Goal: Complete application form: Complete application form

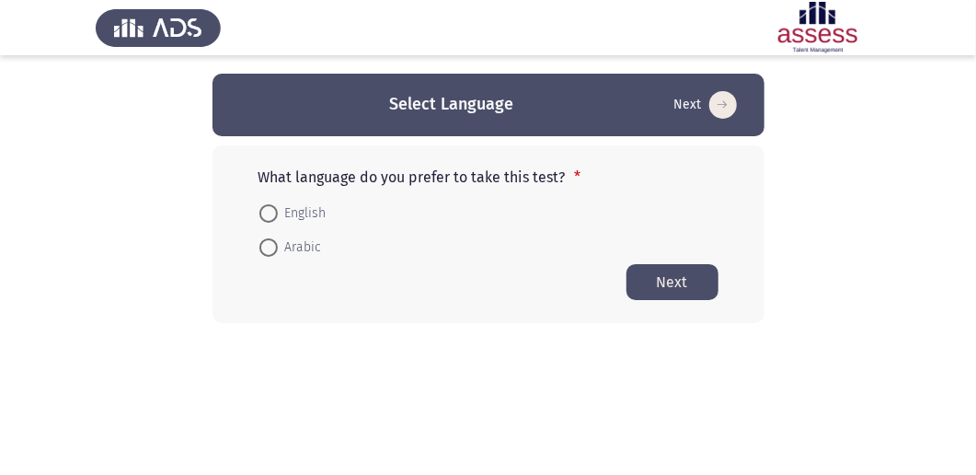
click at [250, 208] on mat-radio-button "English" at bounding box center [293, 212] width 91 height 34
click at [265, 208] on span at bounding box center [268, 213] width 18 height 18
click at [265, 208] on input "English" at bounding box center [268, 213] width 18 height 18
radio input "true"
click at [662, 282] on button "Next" at bounding box center [673, 281] width 92 height 36
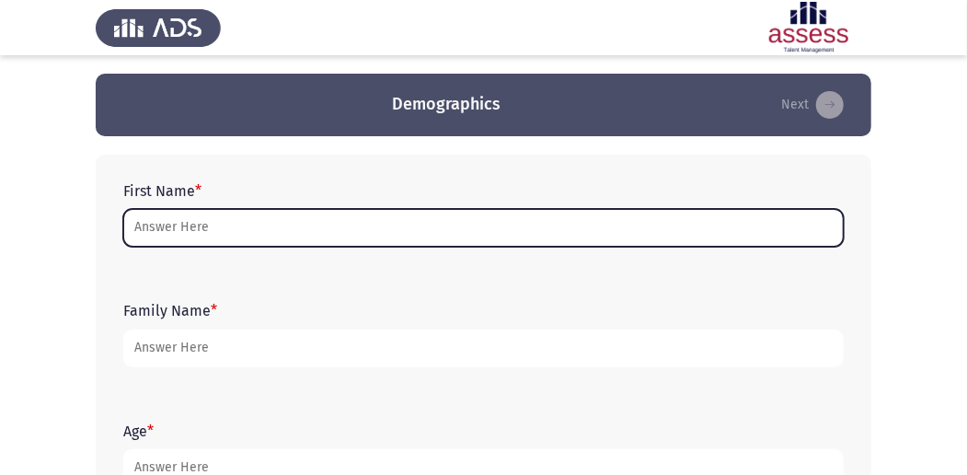
click at [235, 238] on input "First Name *" at bounding box center [483, 228] width 720 height 38
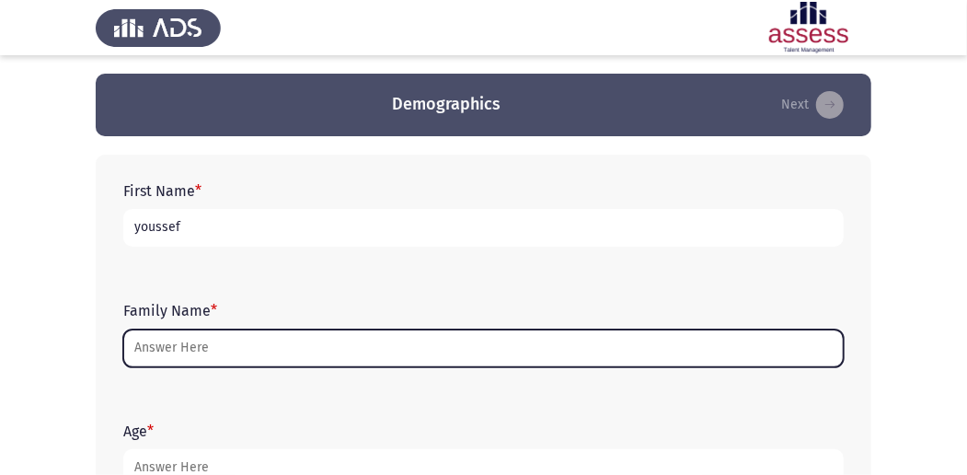
click at [169, 364] on input "Family Name *" at bounding box center [483, 348] width 720 height 38
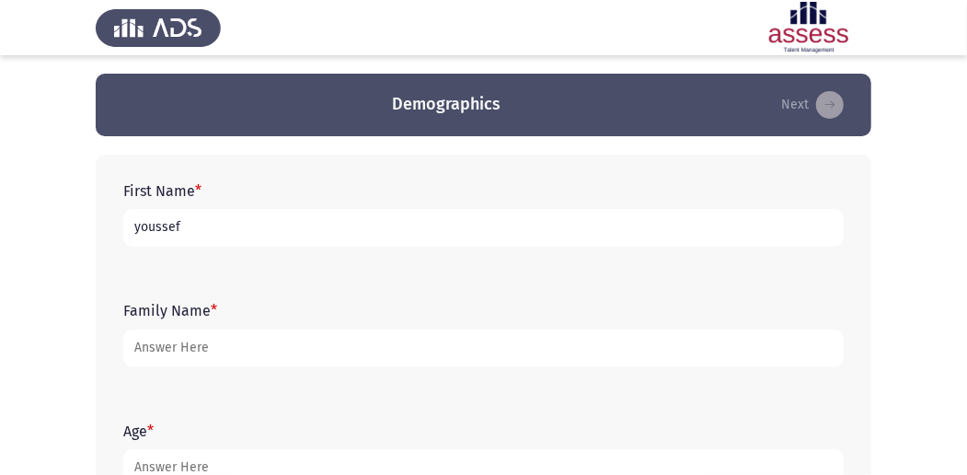
click at [229, 219] on input "youssef" at bounding box center [483, 228] width 720 height 38
type input "y"
click at [531, 208] on form "First Name *" at bounding box center [483, 214] width 720 height 64
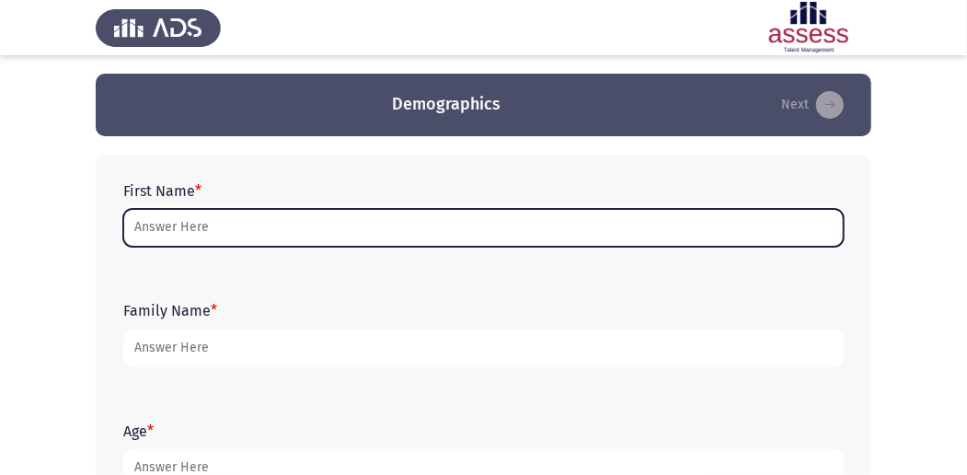
click at [457, 217] on input "First Name *" at bounding box center [483, 228] width 720 height 38
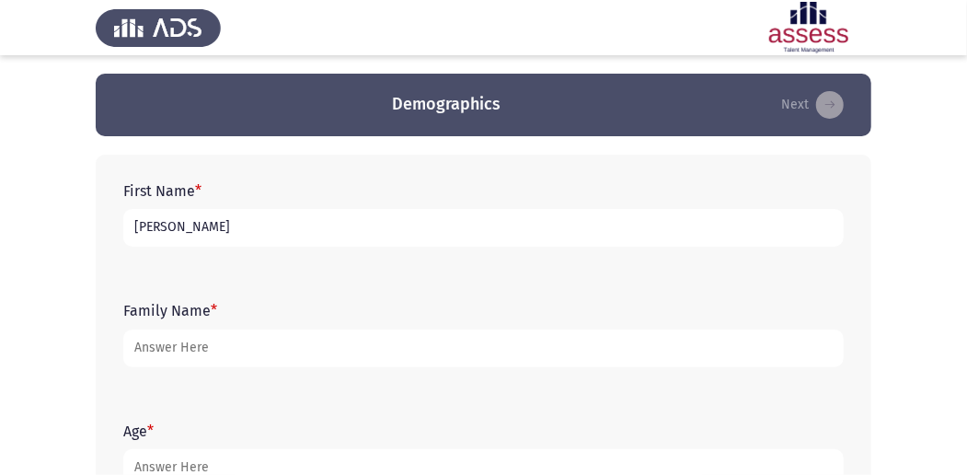
type input "[PERSON_NAME]"
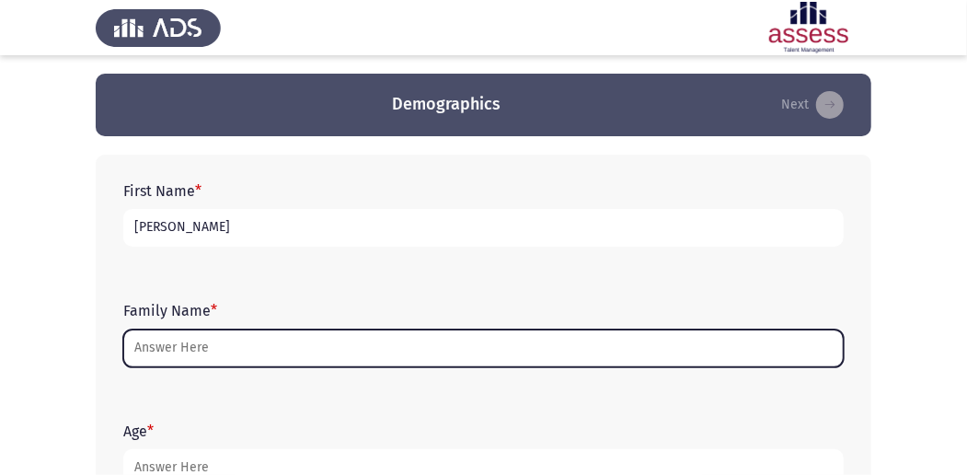
click at [305, 351] on input "Family Name *" at bounding box center [483, 348] width 720 height 38
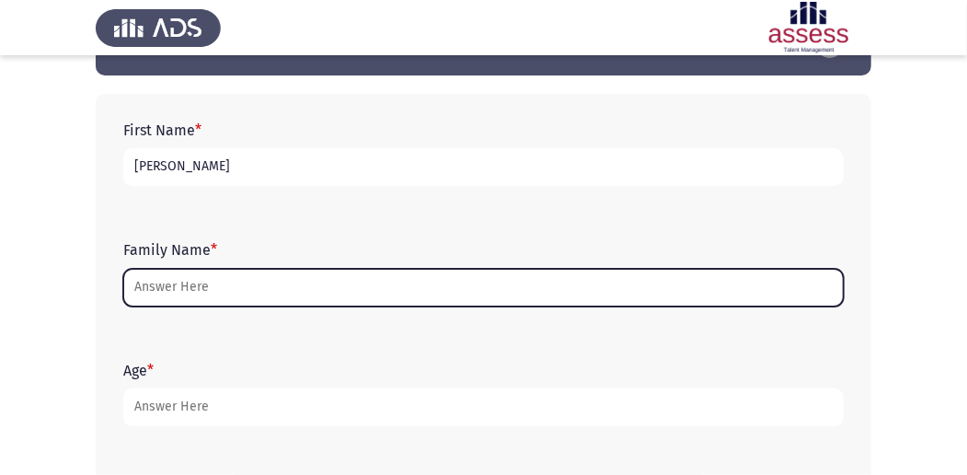
scroll to position [122, 0]
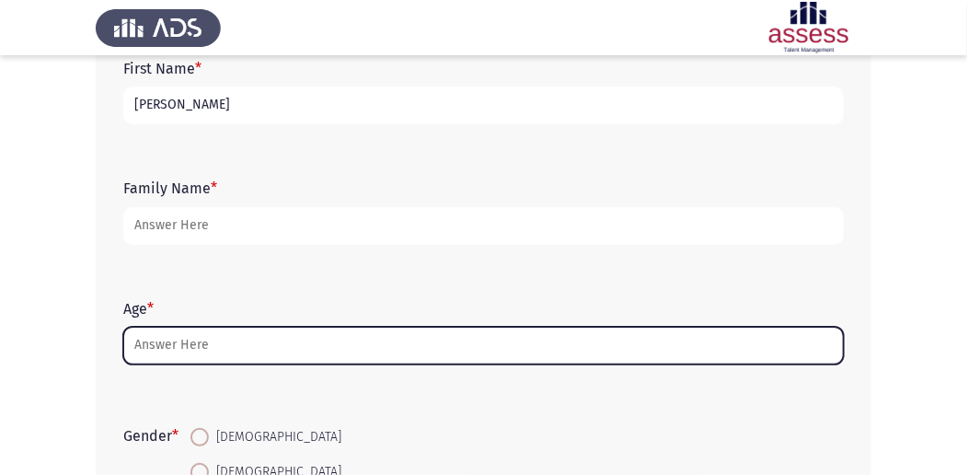
click at [250, 347] on input "Age *" at bounding box center [483, 346] width 720 height 38
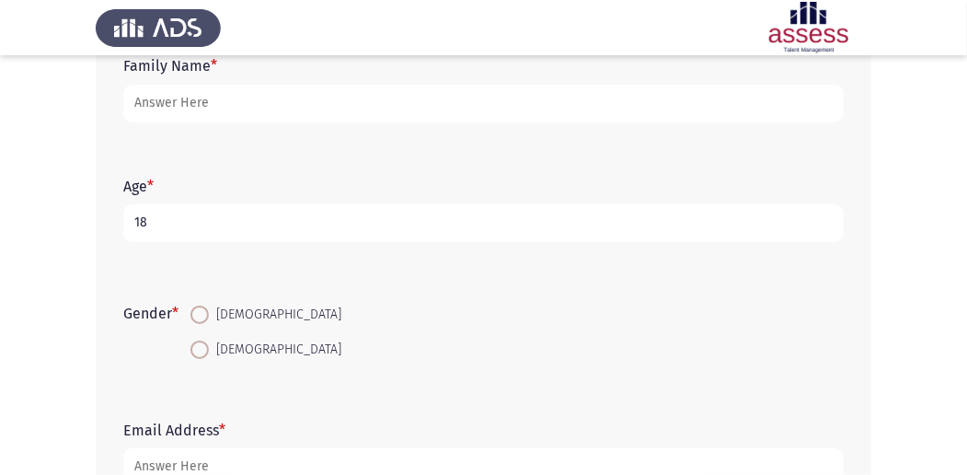
scroll to position [245, 0]
type input "18"
click at [204, 321] on span at bounding box center [199, 314] width 18 height 18
click at [204, 321] on input "[DEMOGRAPHIC_DATA]" at bounding box center [199, 314] width 18 height 18
radio input "true"
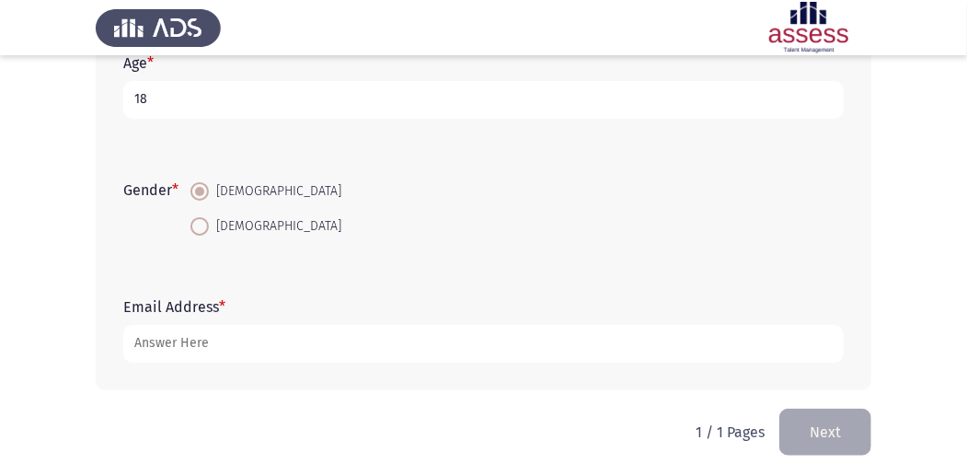
scroll to position [374, 0]
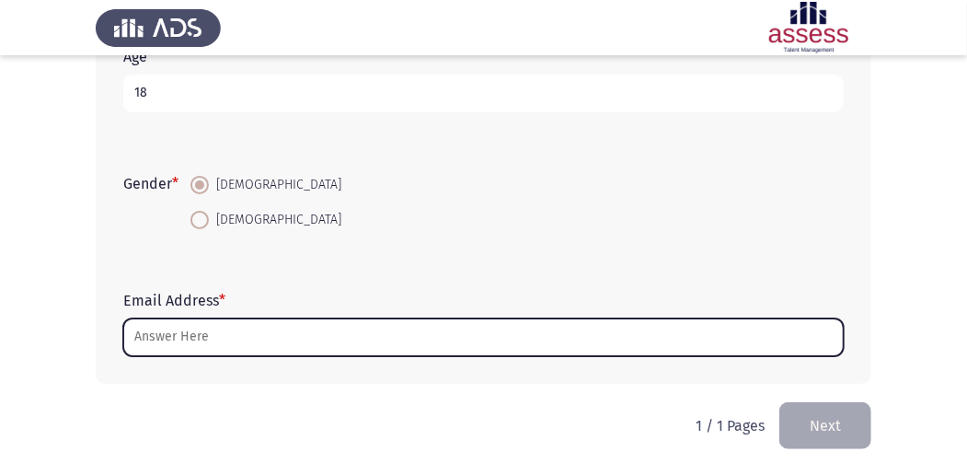
click at [219, 337] on input "Email Address *" at bounding box center [483, 337] width 720 height 38
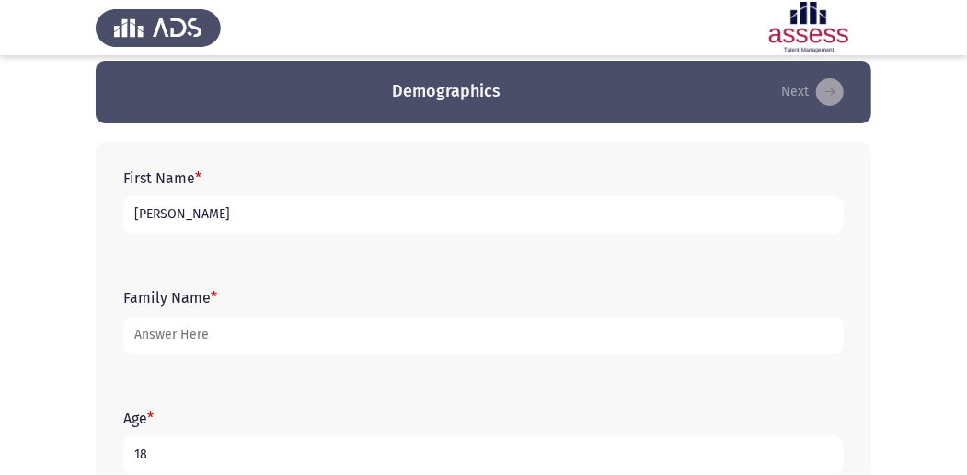
scroll to position [6, 0]
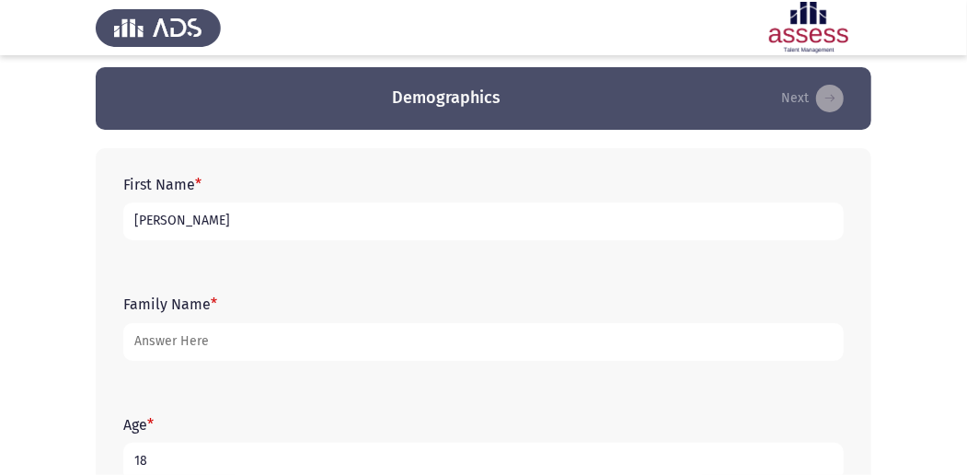
type input "[EMAIL_ADDRESS]com"
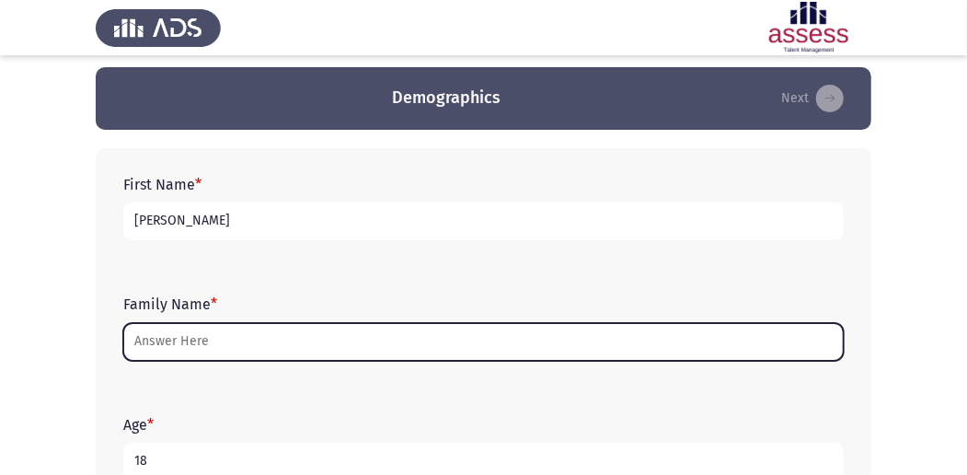
click at [261, 325] on input "Family Name *" at bounding box center [483, 342] width 720 height 38
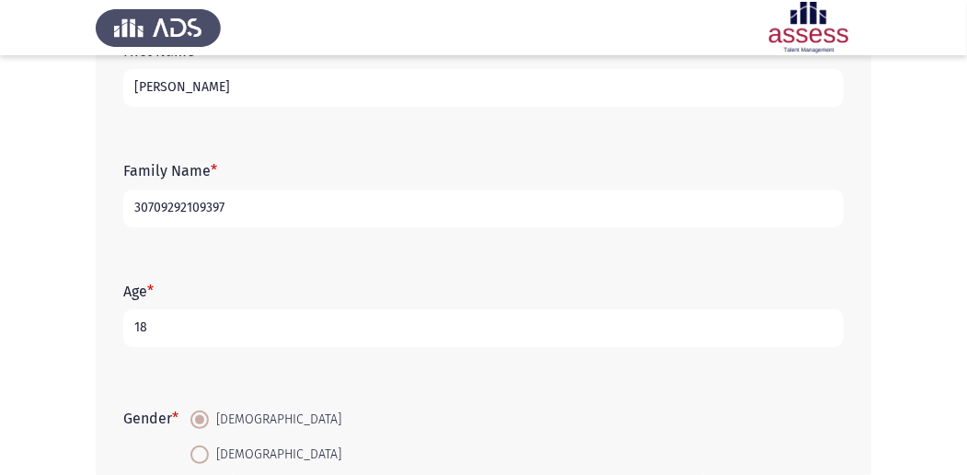
scroll to position [374, 0]
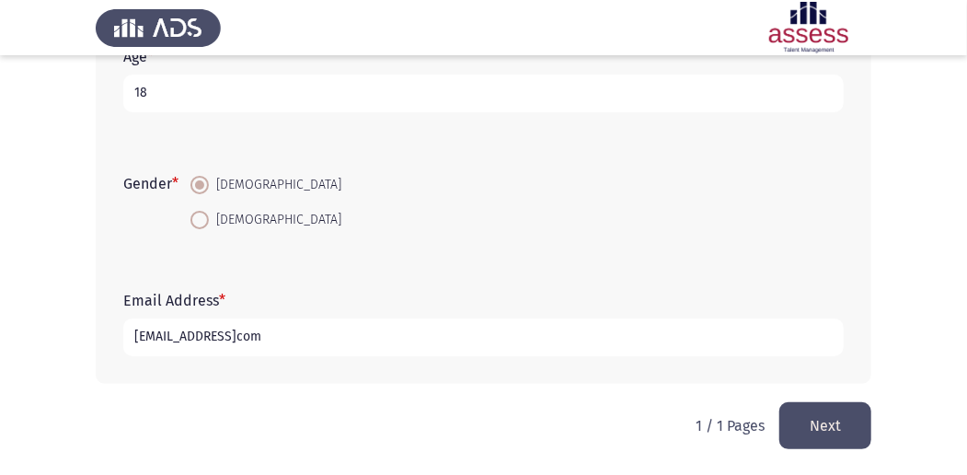
type input "30709292109397"
click at [837, 417] on button "Next" at bounding box center [825, 425] width 92 height 47
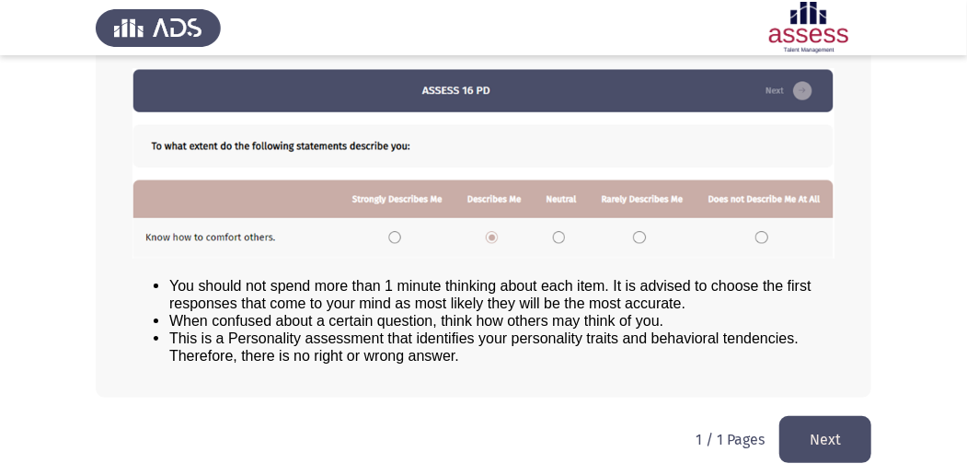
scroll to position [255, 0]
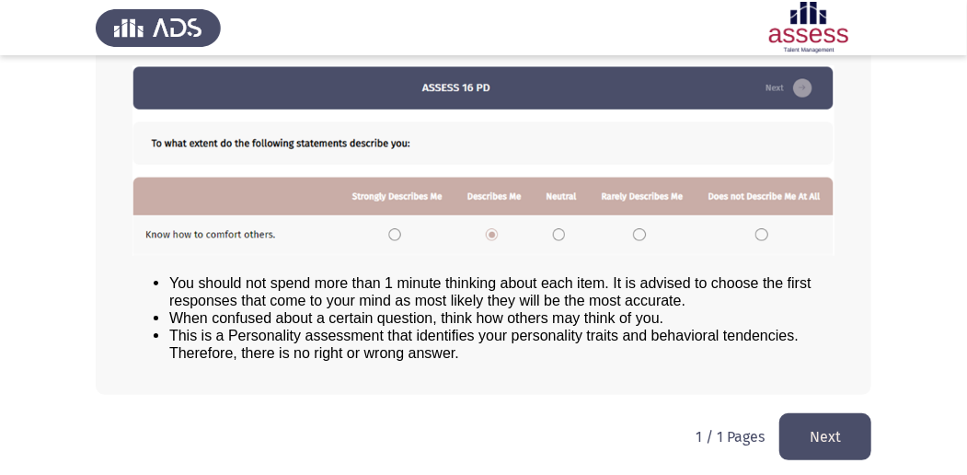
click at [838, 436] on button "Next" at bounding box center [825, 436] width 92 height 47
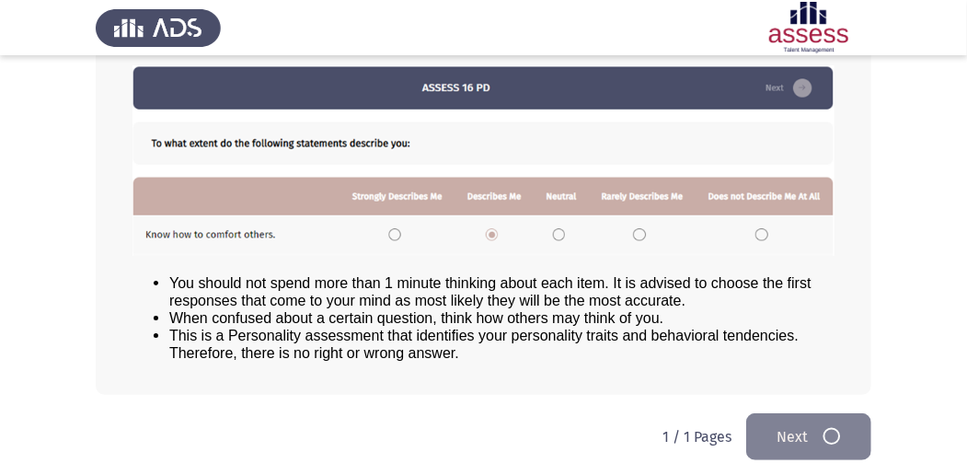
scroll to position [0, 0]
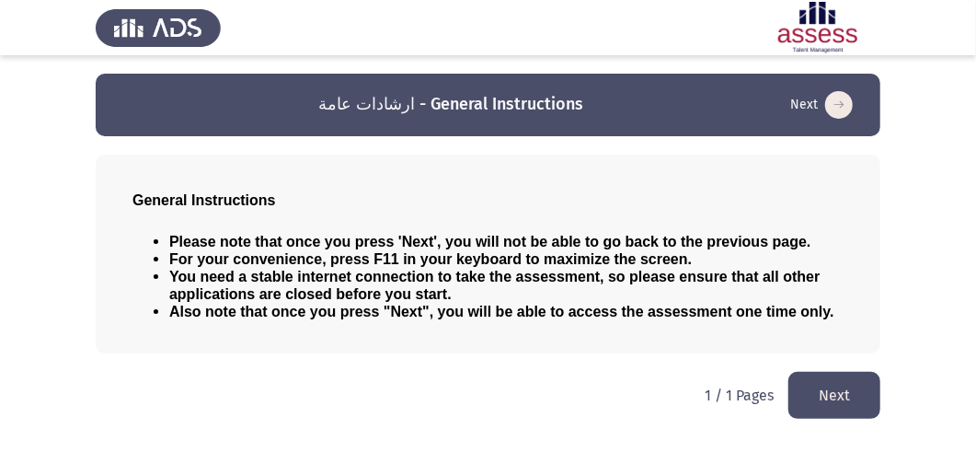
click at [823, 369] on html "ارشادات عامة - General Instructions Next General Instructions Please note that …" at bounding box center [488, 218] width 976 height 437
click at [836, 377] on button "Next" at bounding box center [835, 395] width 92 height 47
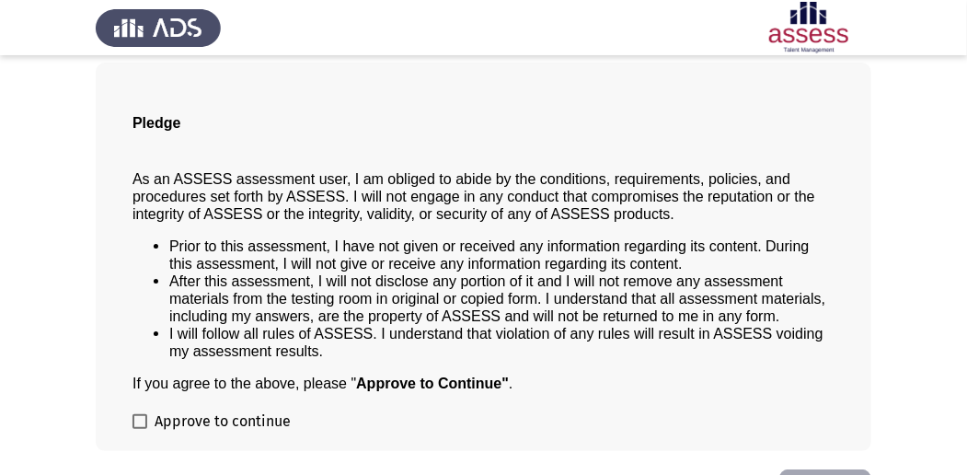
scroll to position [122, 0]
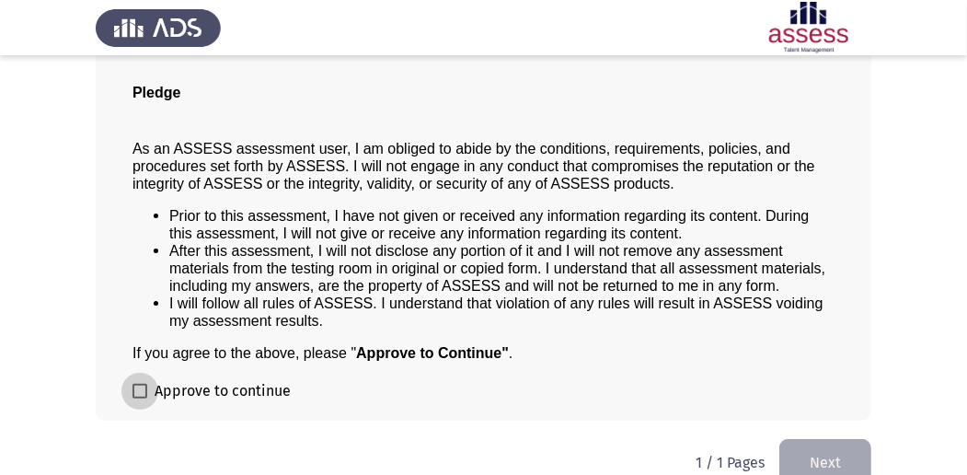
click at [145, 385] on span at bounding box center [139, 391] width 15 height 15
click at [140, 398] on input "Approve to continue" at bounding box center [139, 398] width 1 height 1
checkbox input "true"
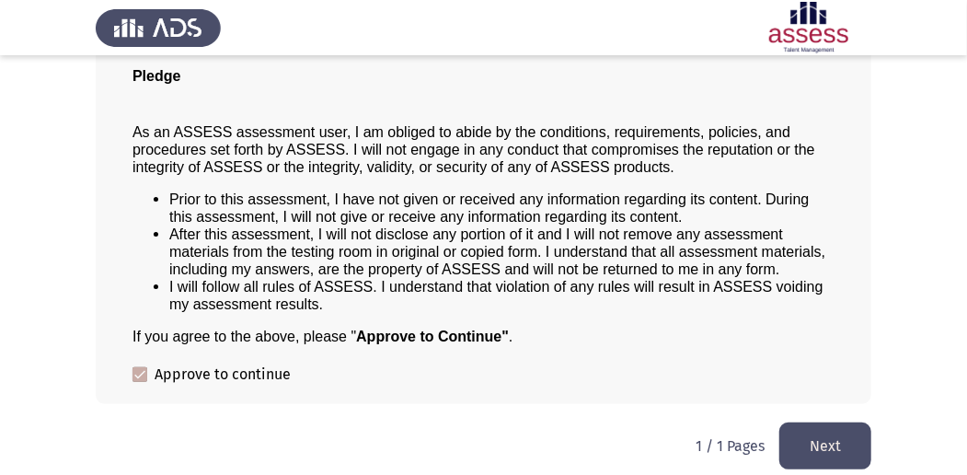
scroll to position [148, 0]
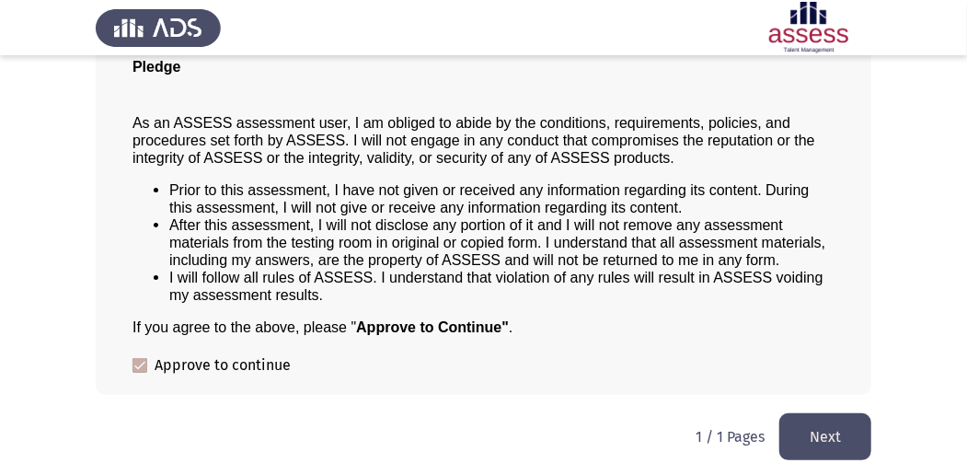
click at [834, 429] on button "Next" at bounding box center [825, 436] width 92 height 47
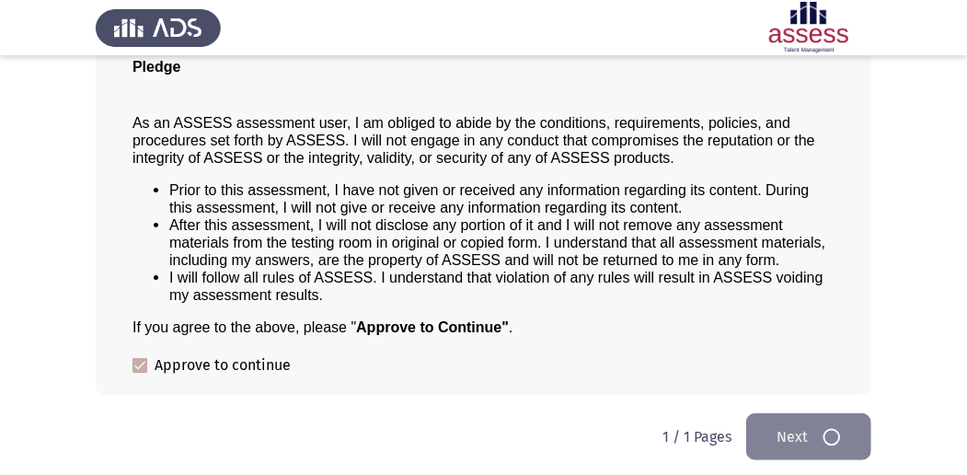
scroll to position [0, 0]
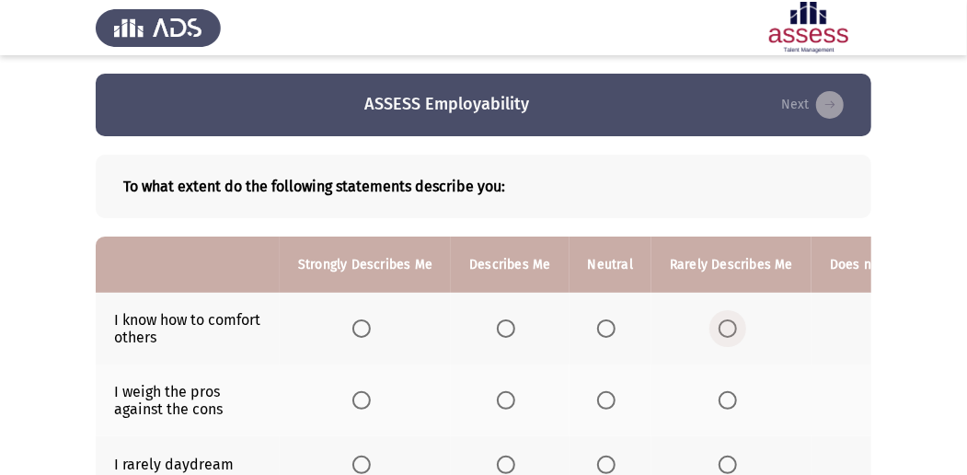
click at [727, 327] on span "Select an option" at bounding box center [728, 328] width 18 height 18
click at [727, 327] on input "Select an option" at bounding box center [728, 328] width 18 height 18
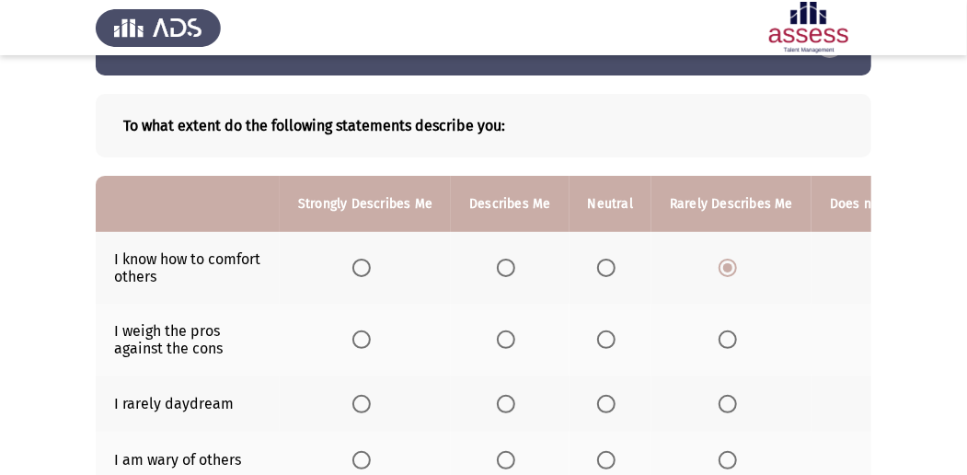
scroll to position [61, 0]
click at [597, 271] on span "Select an option" at bounding box center [606, 268] width 18 height 18
click at [597, 271] on input "Select an option" at bounding box center [606, 268] width 18 height 18
click at [497, 335] on span "Select an option" at bounding box center [506, 339] width 18 height 18
click at [497, 335] on input "Select an option" at bounding box center [506, 339] width 18 height 18
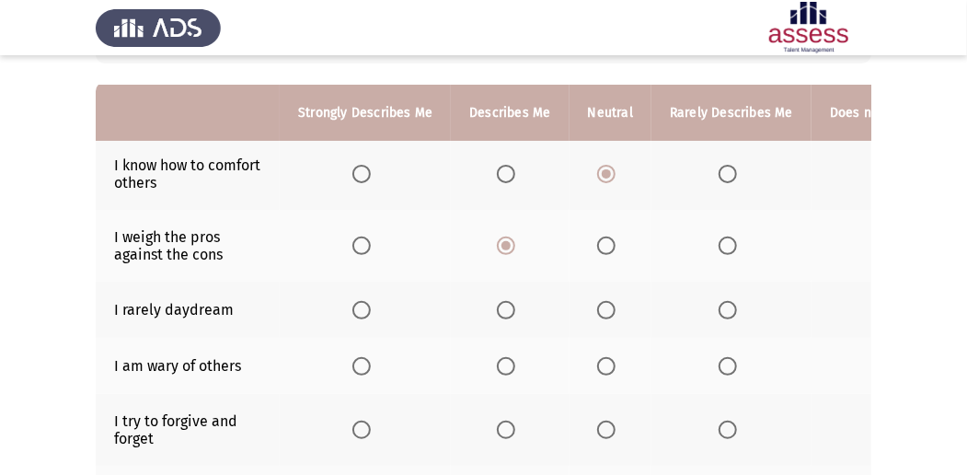
scroll to position [184, 0]
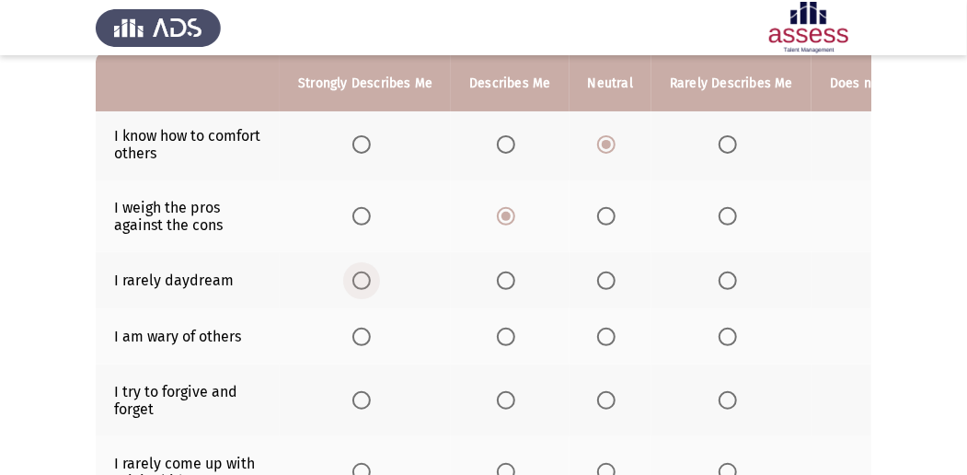
click at [370, 282] on span "Select an option" at bounding box center [361, 280] width 18 height 18
click at [370, 282] on input "Select an option" at bounding box center [361, 280] width 18 height 18
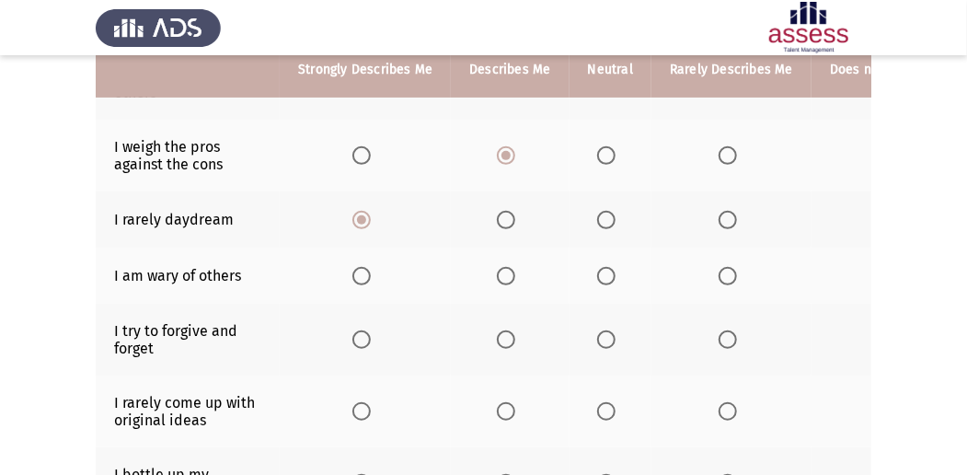
scroll to position [245, 0]
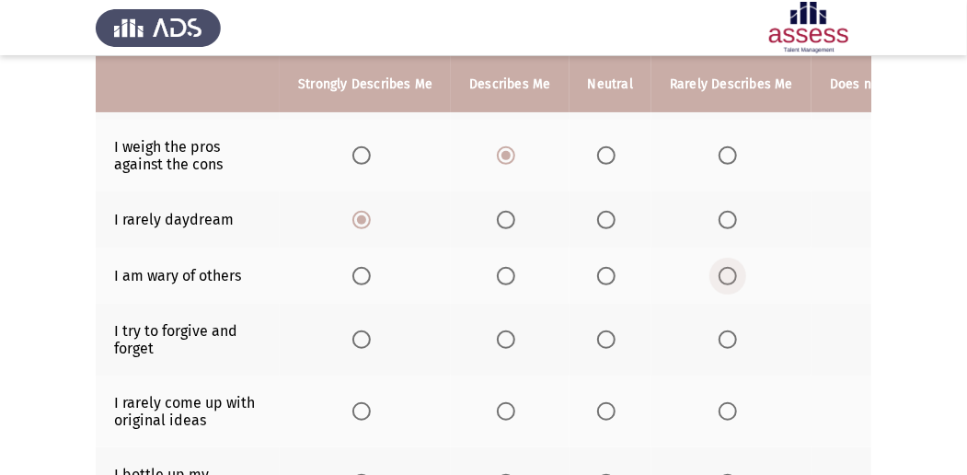
click at [726, 271] on span "Select an option" at bounding box center [728, 276] width 18 height 18
click at [726, 271] on input "Select an option" at bounding box center [728, 276] width 18 height 18
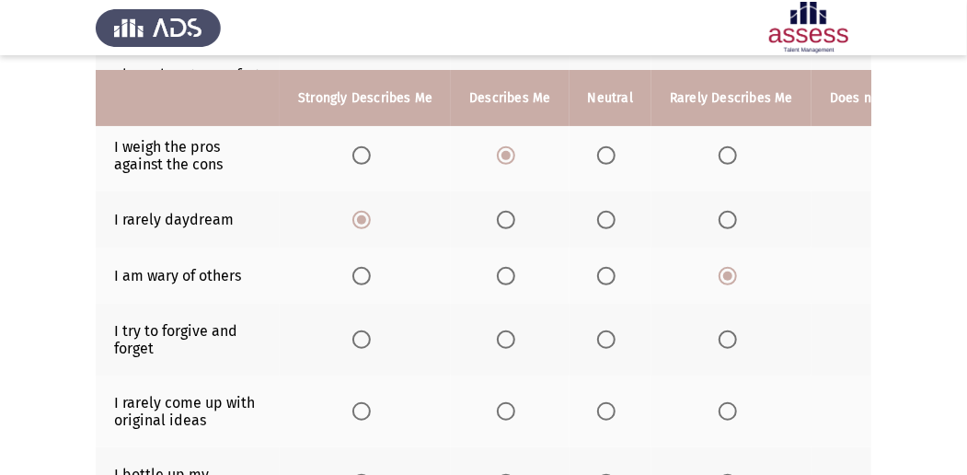
scroll to position [306, 0]
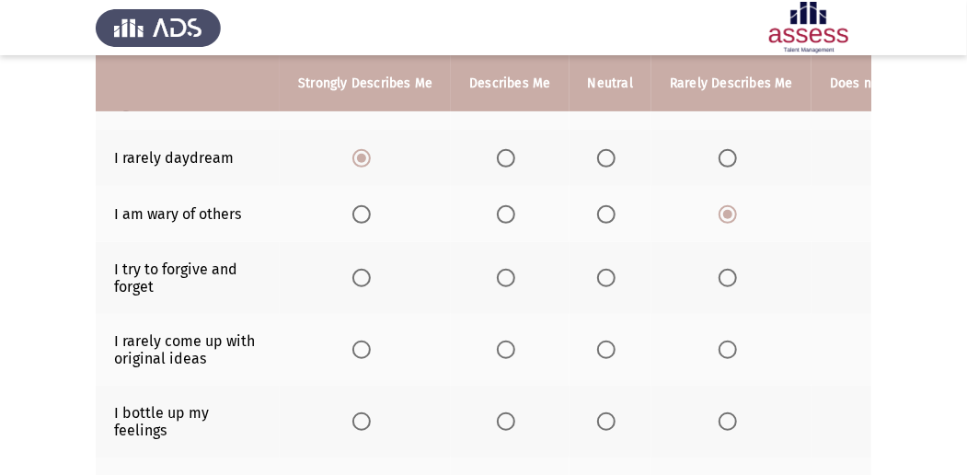
click at [860, 85] on th "Does not Describe Me At All" at bounding box center [914, 83] width 204 height 56
click at [852, 83] on th "Does not Describe Me At All" at bounding box center [914, 83] width 204 height 56
click at [601, 271] on span "Select an option" at bounding box center [606, 278] width 18 height 18
click at [601, 271] on input "Select an option" at bounding box center [606, 278] width 18 height 18
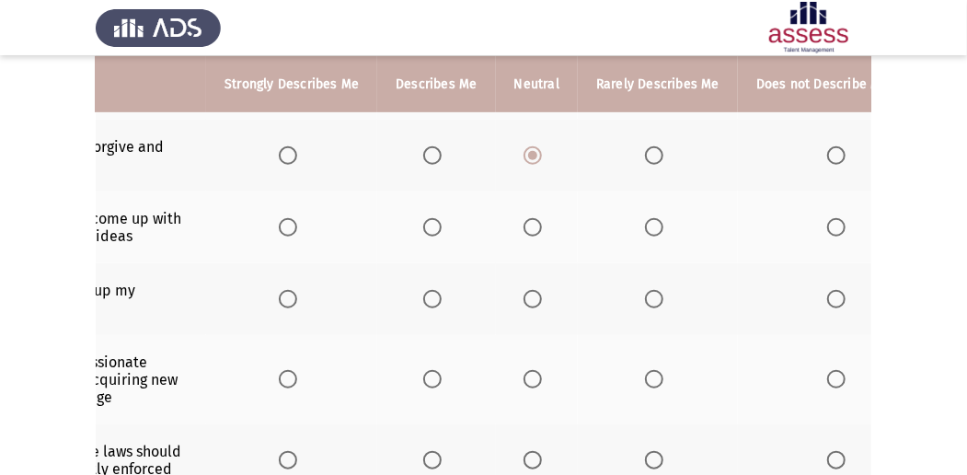
scroll to position [0, 98]
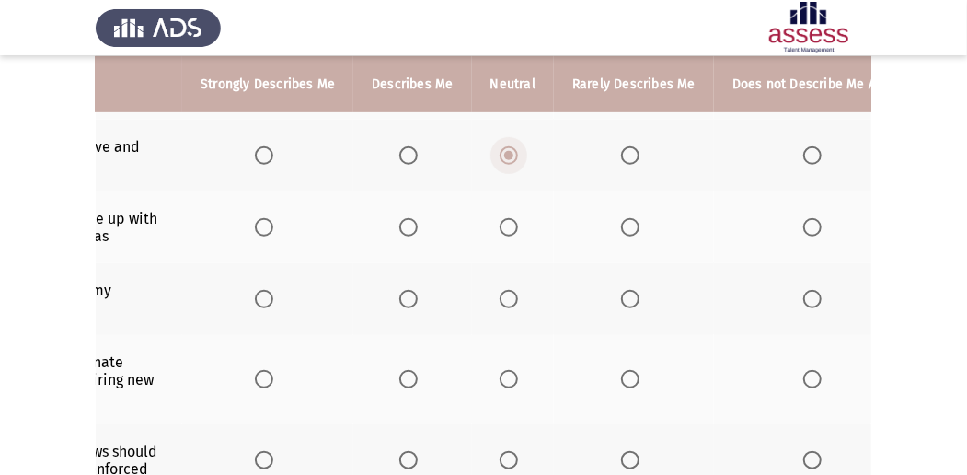
click at [500, 149] on span "Select an option" at bounding box center [509, 155] width 18 height 18
click at [500, 149] on input "Select an option" at bounding box center [509, 155] width 18 height 18
click at [791, 150] on th at bounding box center [816, 156] width 204 height 72
click at [803, 149] on span "Select an option" at bounding box center [812, 155] width 18 height 18
click at [803, 149] on input "Select an option" at bounding box center [812, 155] width 18 height 18
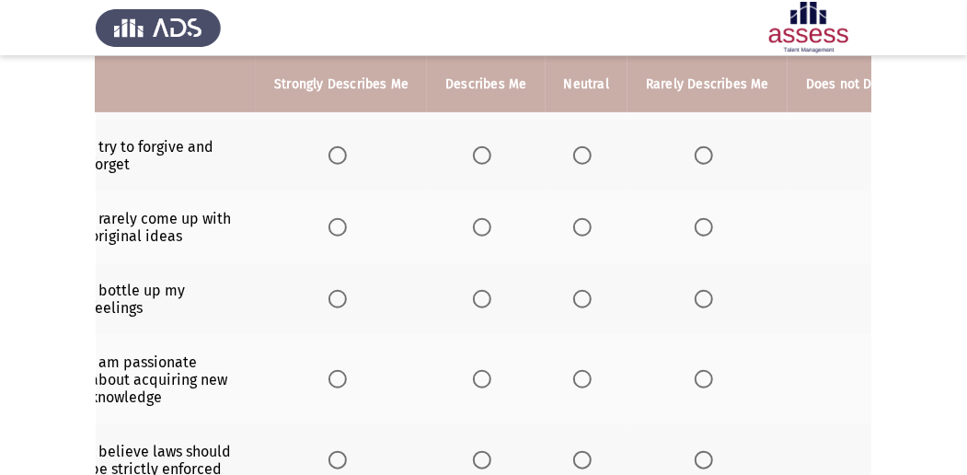
scroll to position [0, 0]
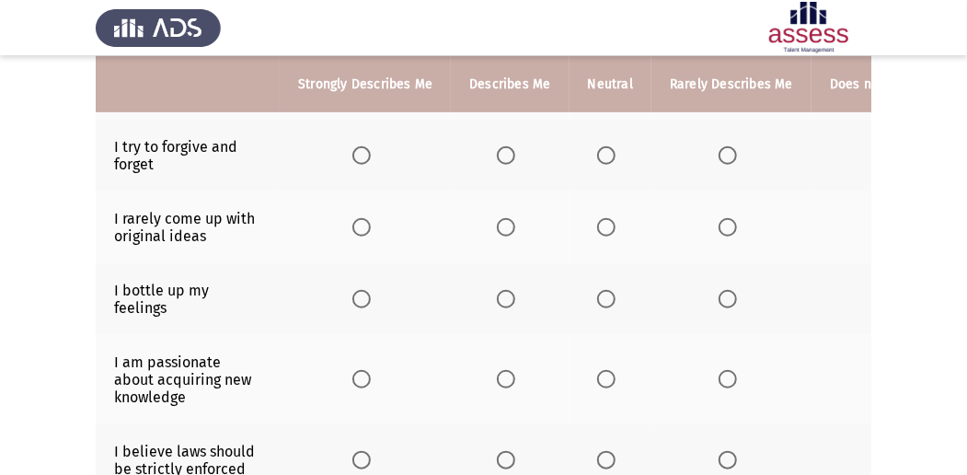
click at [504, 221] on span "Select an option" at bounding box center [506, 227] width 18 height 18
click at [504, 221] on input "Select an option" at bounding box center [506, 227] width 18 height 18
click at [358, 225] on span "Select an option" at bounding box center [361, 227] width 18 height 18
click at [358, 225] on input "Select an option" at bounding box center [361, 227] width 18 height 18
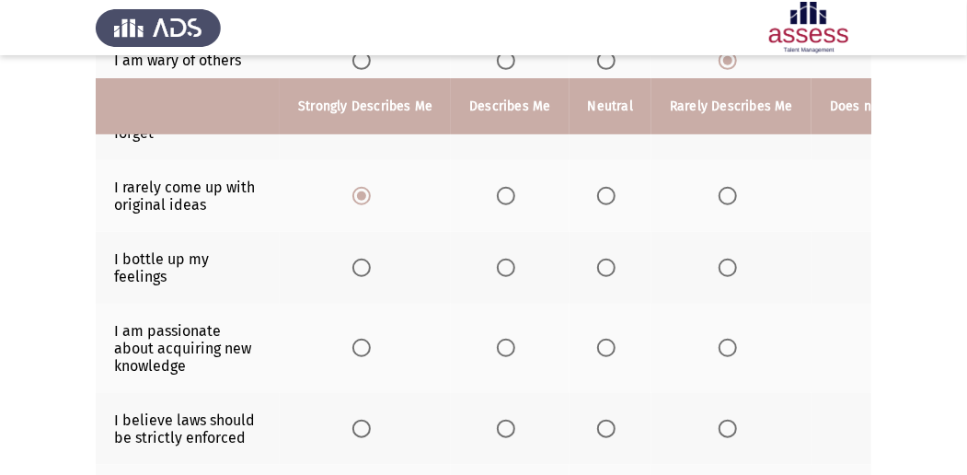
scroll to position [490, 0]
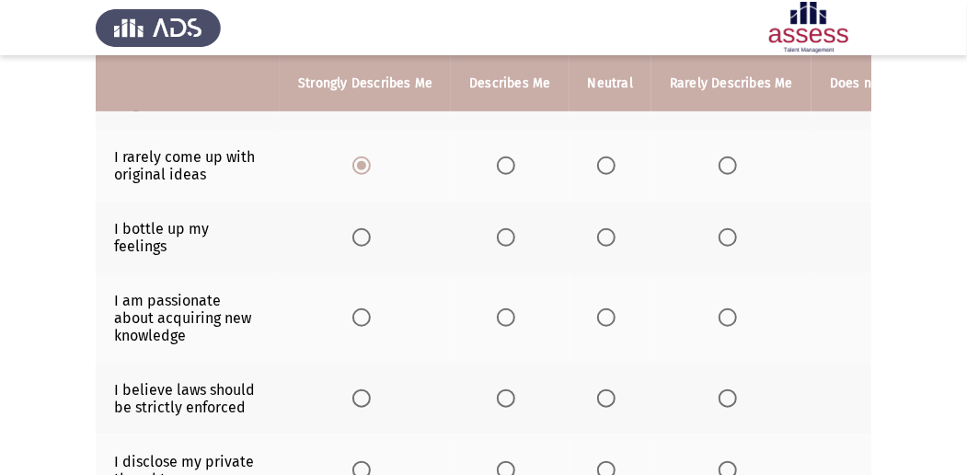
click at [511, 239] on span "Select an option" at bounding box center [506, 237] width 18 height 18
click at [511, 239] on input "Select an option" at bounding box center [506, 237] width 18 height 18
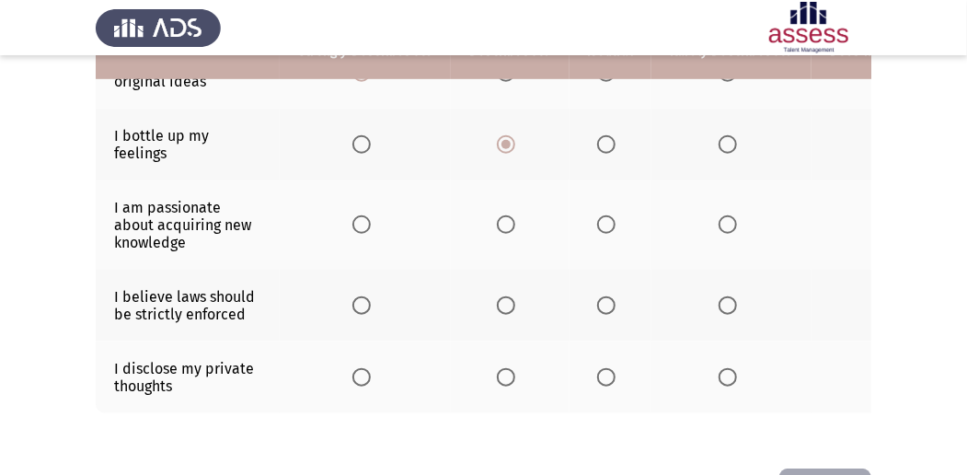
scroll to position [613, 0]
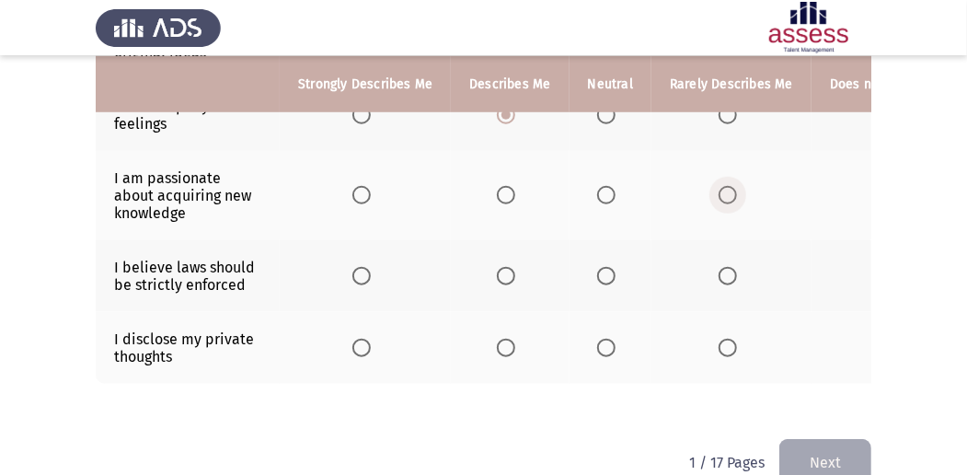
click at [727, 193] on span "Select an option" at bounding box center [728, 195] width 18 height 18
click at [727, 193] on input "Select an option" at bounding box center [728, 195] width 18 height 18
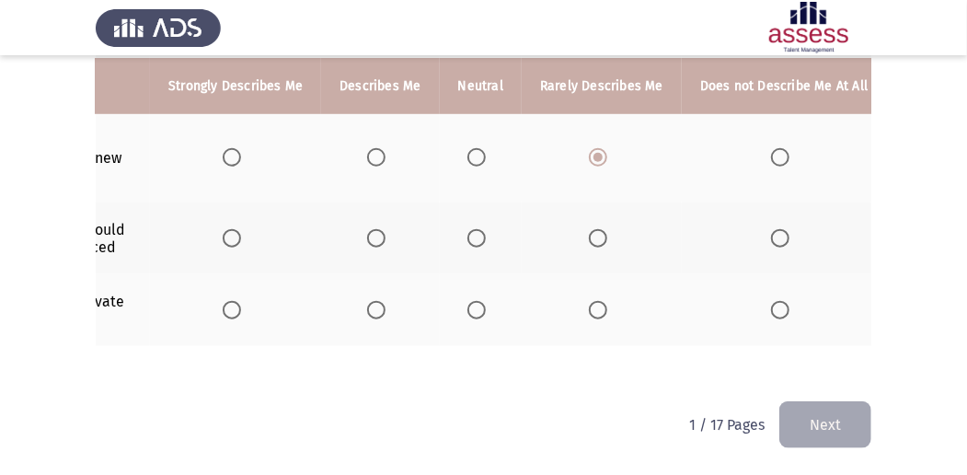
scroll to position [0, 134]
click at [773, 229] on span "Select an option" at bounding box center [775, 238] width 18 height 18
click at [773, 229] on input "Select an option" at bounding box center [775, 238] width 18 height 18
click at [766, 301] on span "Select an option" at bounding box center [775, 310] width 18 height 18
click at [766, 301] on input "Select an option" at bounding box center [775, 310] width 18 height 18
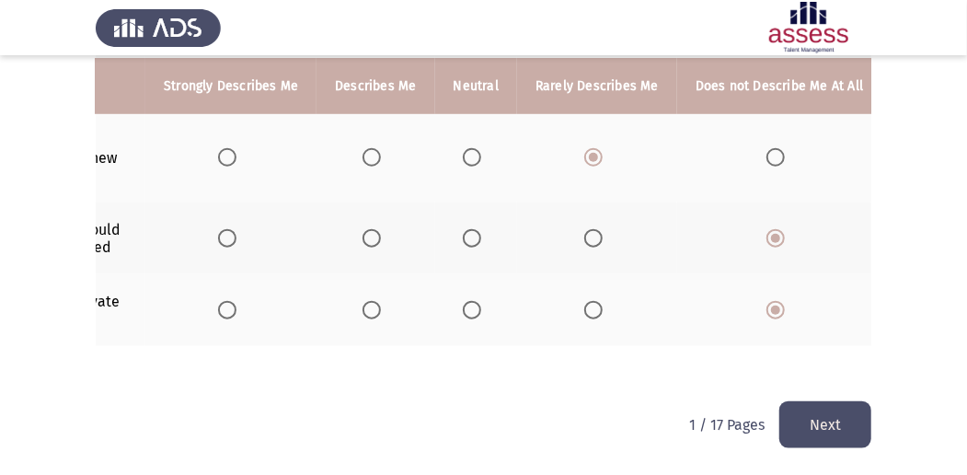
click at [849, 420] on button "Next" at bounding box center [825, 424] width 92 height 47
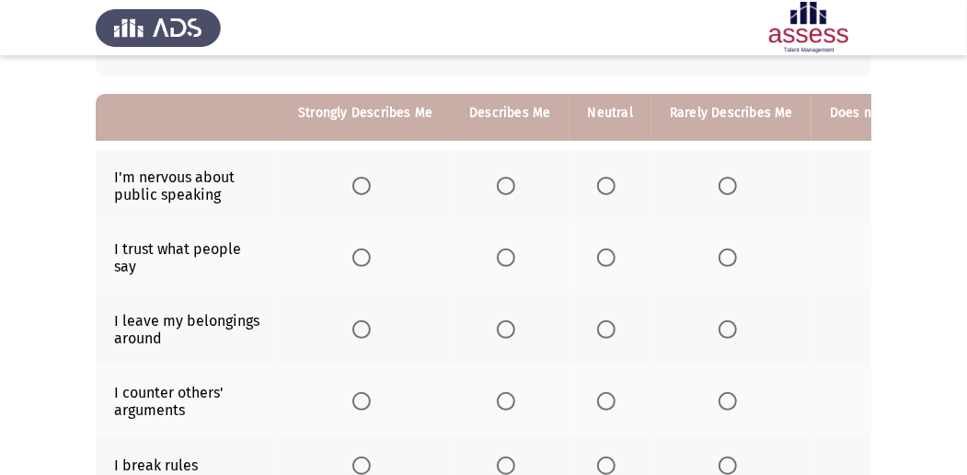
scroll to position [171, 0]
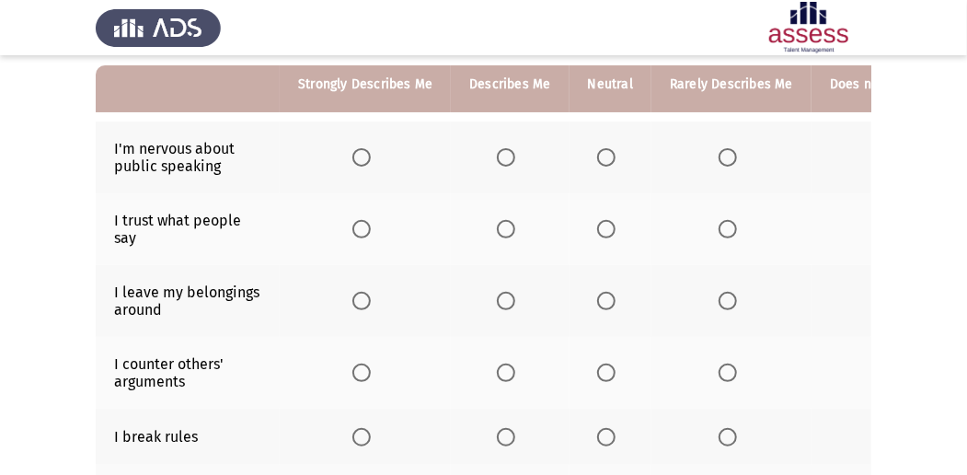
click at [720, 164] on span "Select an option" at bounding box center [728, 157] width 18 height 18
click at [720, 164] on input "Select an option" at bounding box center [728, 157] width 18 height 18
click at [363, 231] on span "Select an option" at bounding box center [361, 229] width 18 height 18
click at [363, 231] on input "Select an option" at bounding box center [361, 229] width 18 height 18
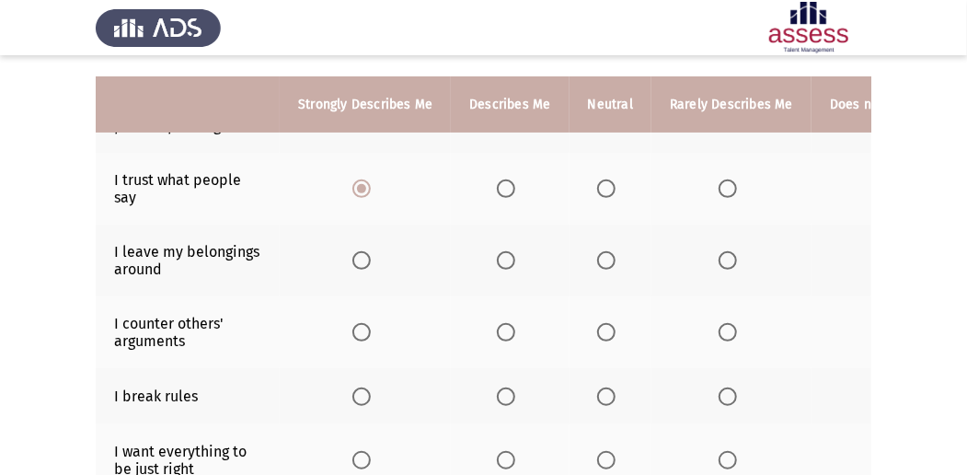
scroll to position [233, 0]
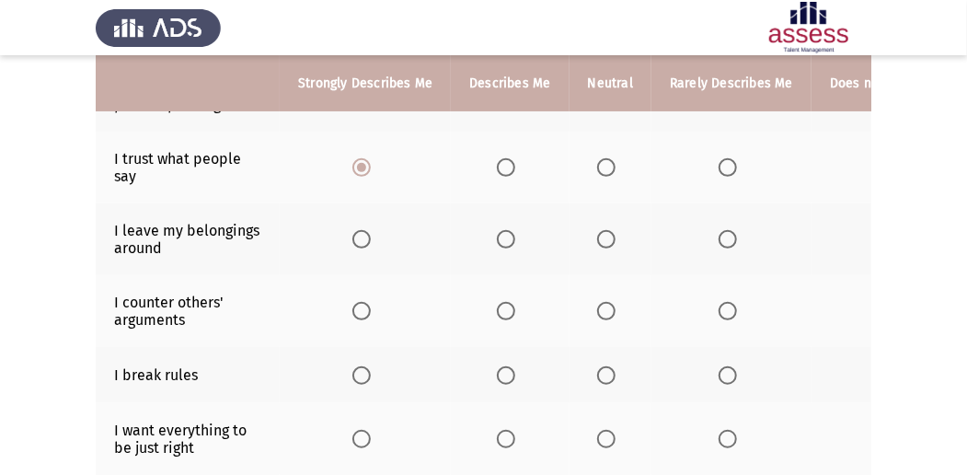
click at [593, 238] on th at bounding box center [611, 239] width 82 height 72
click at [597, 238] on span "Select an option" at bounding box center [606, 239] width 18 height 18
click at [597, 238] on input "Select an option" at bounding box center [606, 239] width 18 height 18
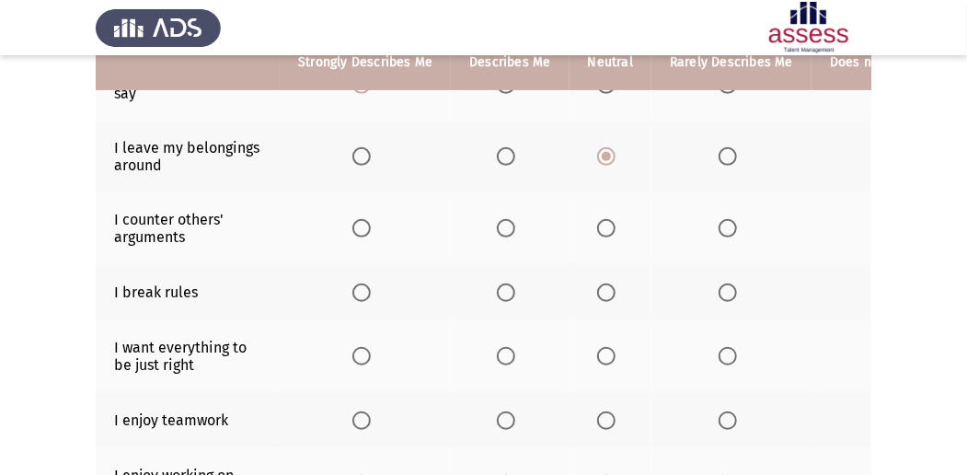
scroll to position [294, 0]
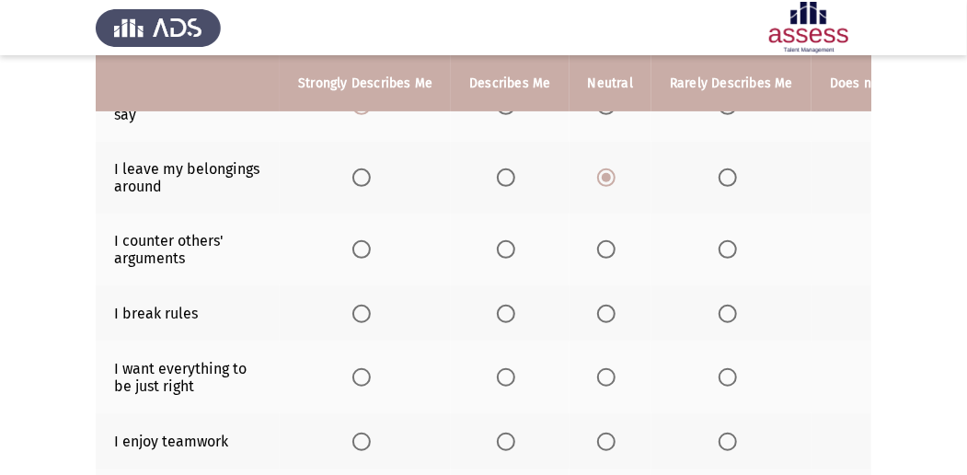
click at [510, 250] on span "Select an option" at bounding box center [506, 249] width 18 height 18
click at [510, 250] on input "Select an option" at bounding box center [506, 249] width 18 height 18
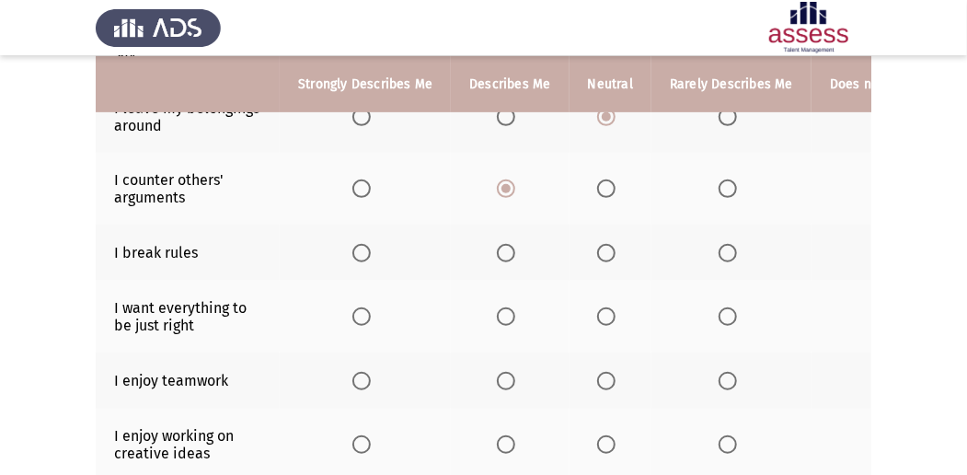
scroll to position [355, 0]
click at [720, 251] on span "Select an option" at bounding box center [728, 253] width 18 height 18
click at [720, 251] on input "Select an option" at bounding box center [728, 253] width 18 height 18
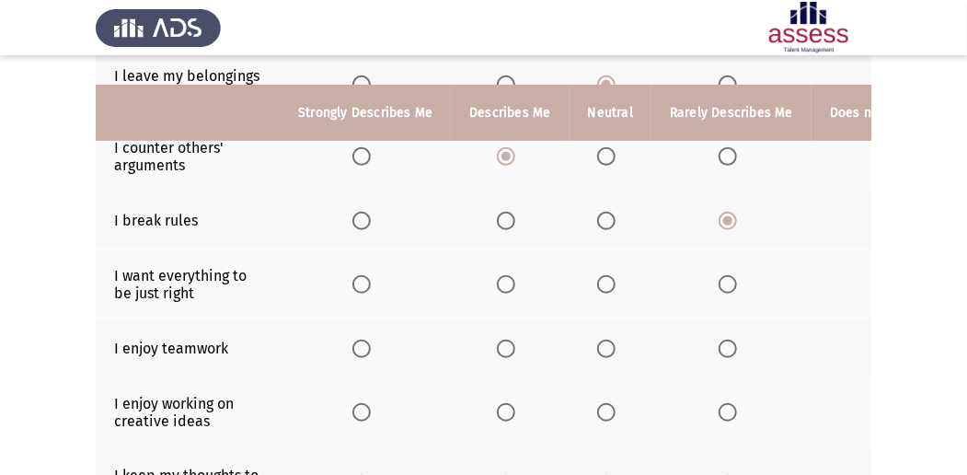
scroll to position [417, 0]
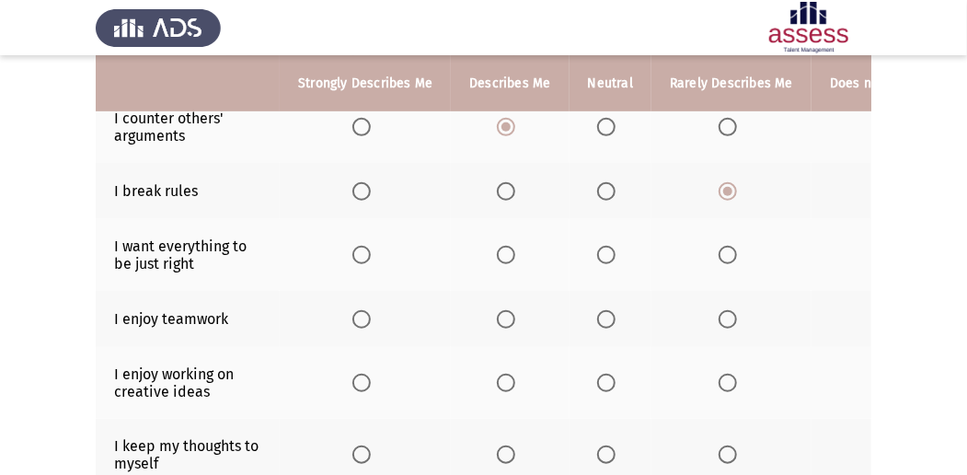
click at [369, 251] on span "Select an option" at bounding box center [361, 255] width 18 height 18
click at [369, 251] on input "Select an option" at bounding box center [361, 255] width 18 height 18
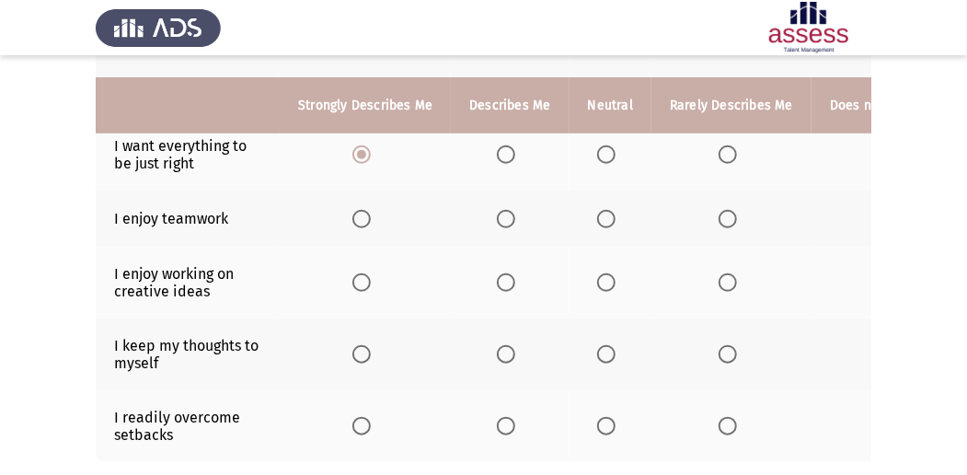
scroll to position [539, 0]
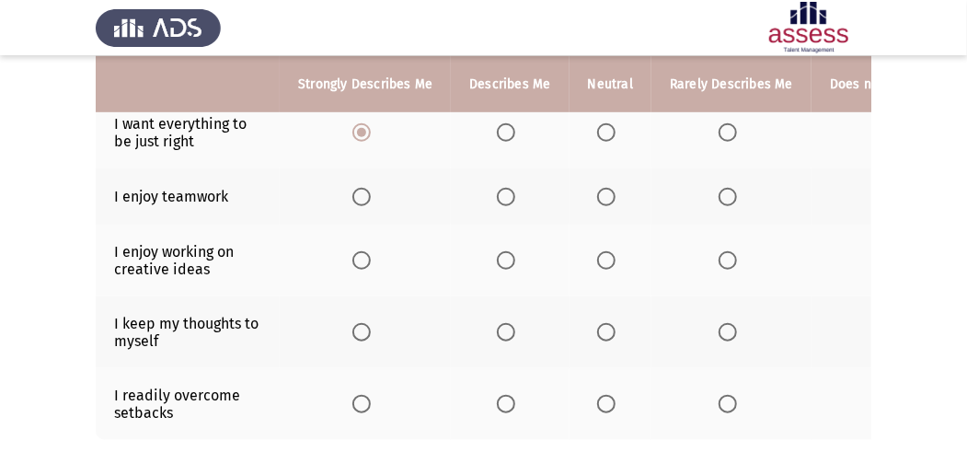
click at [359, 196] on span "Select an option" at bounding box center [361, 197] width 18 height 18
click at [359, 196] on input "Select an option" at bounding box center [361, 197] width 18 height 18
click at [501, 252] on span "Select an option" at bounding box center [506, 260] width 18 height 18
click at [501, 252] on input "Select an option" at bounding box center [506, 260] width 18 height 18
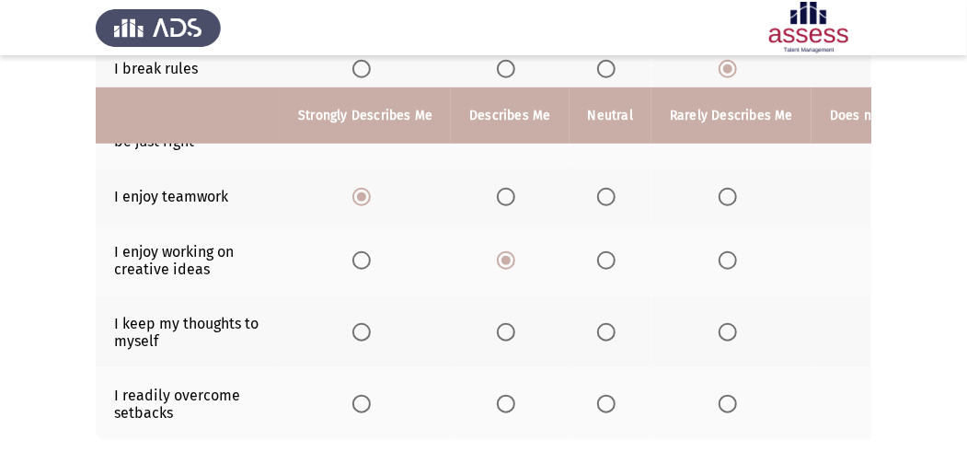
scroll to position [601, 0]
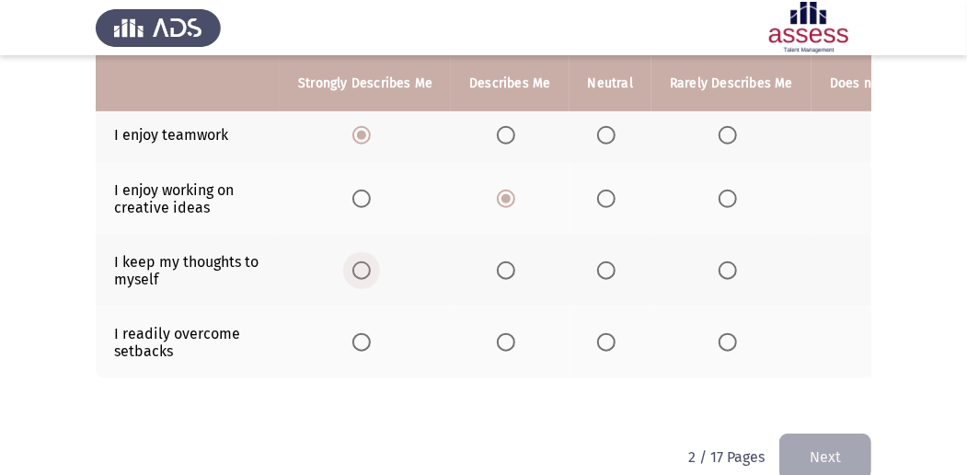
click at [364, 261] on span "Select an option" at bounding box center [361, 270] width 18 height 18
click at [364, 261] on input "Select an option" at bounding box center [361, 270] width 18 height 18
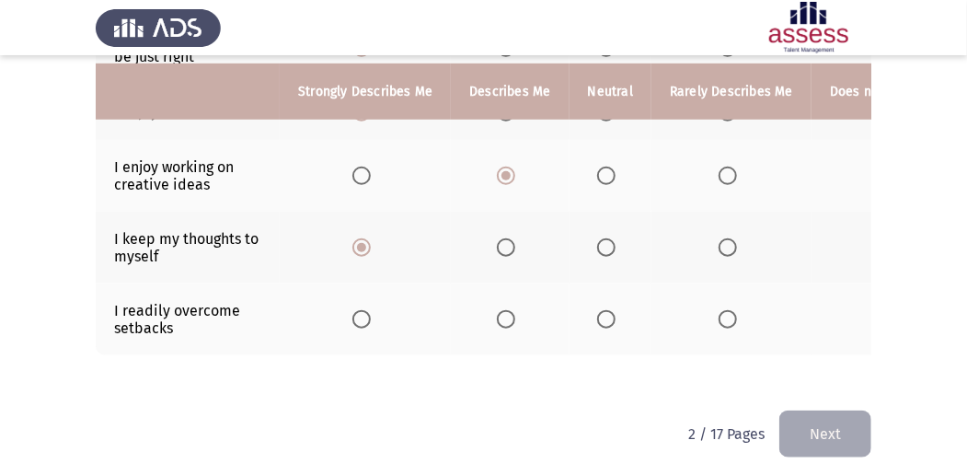
scroll to position [636, 0]
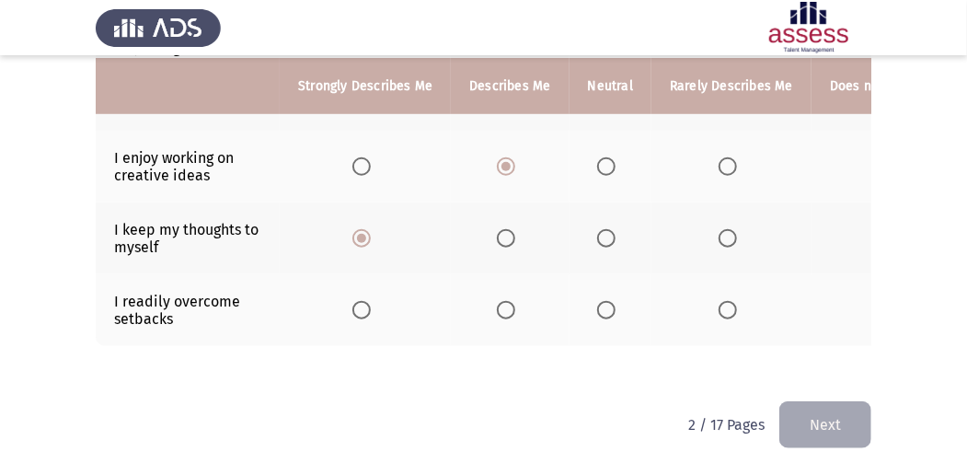
click at [602, 301] on span "Select an option" at bounding box center [606, 310] width 18 height 18
click at [602, 301] on input "Select an option" at bounding box center [606, 310] width 18 height 18
click at [841, 438] on button "Next" at bounding box center [825, 424] width 92 height 47
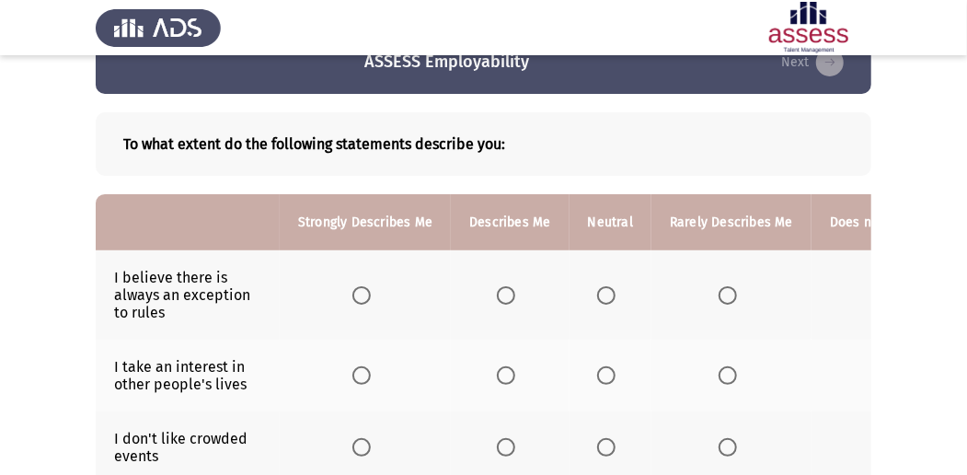
scroll to position [61, 0]
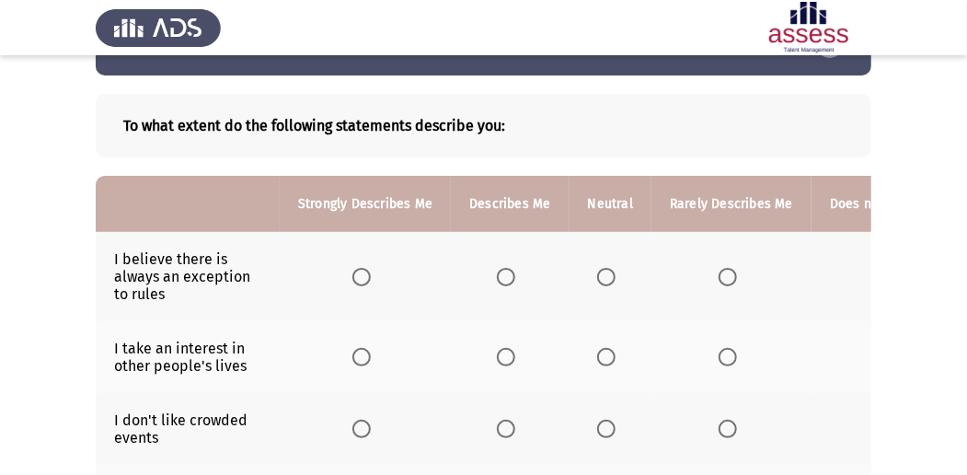
click at [514, 268] on label "Select an option" at bounding box center [510, 277] width 26 height 18
click at [514, 268] on input "Select an option" at bounding box center [506, 277] width 18 height 18
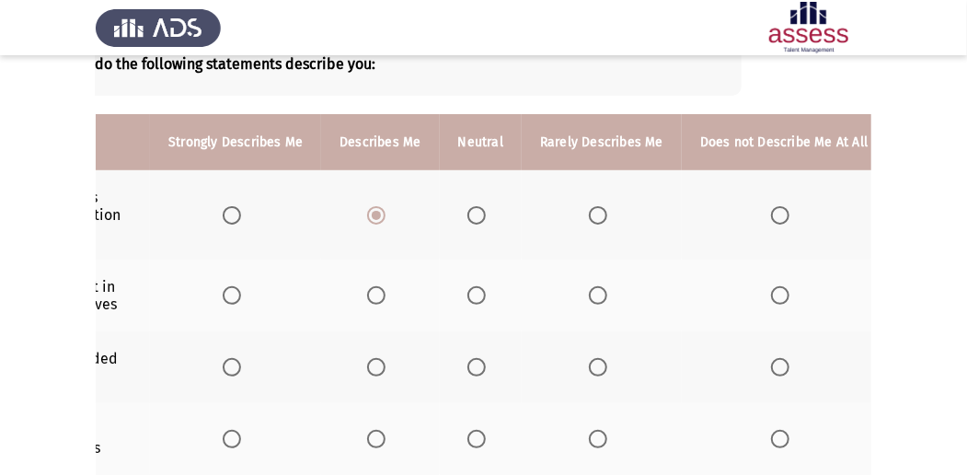
scroll to position [0, 134]
click at [766, 291] on span "Select an option" at bounding box center [775, 295] width 18 height 18
click at [766, 291] on input "Select an option" at bounding box center [775, 295] width 18 height 18
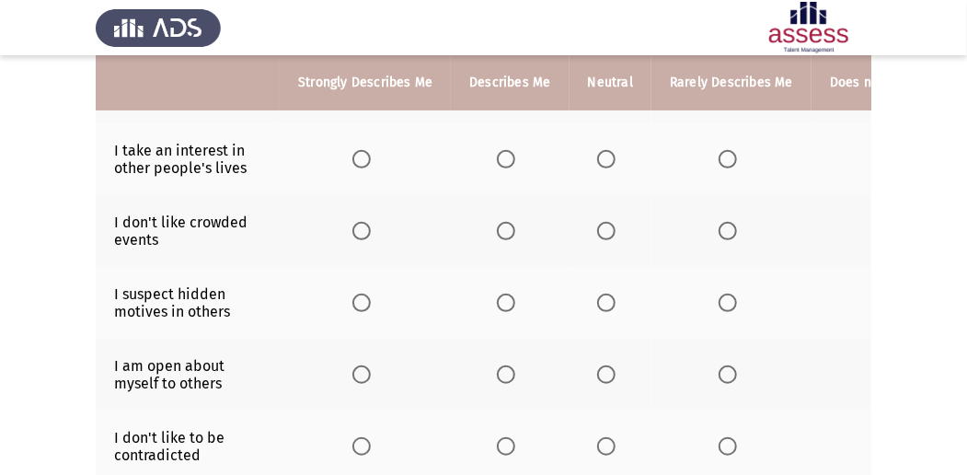
scroll to position [258, 0]
click at [514, 229] on label "Select an option" at bounding box center [510, 232] width 26 height 18
click at [514, 229] on input "Select an option" at bounding box center [506, 232] width 18 height 18
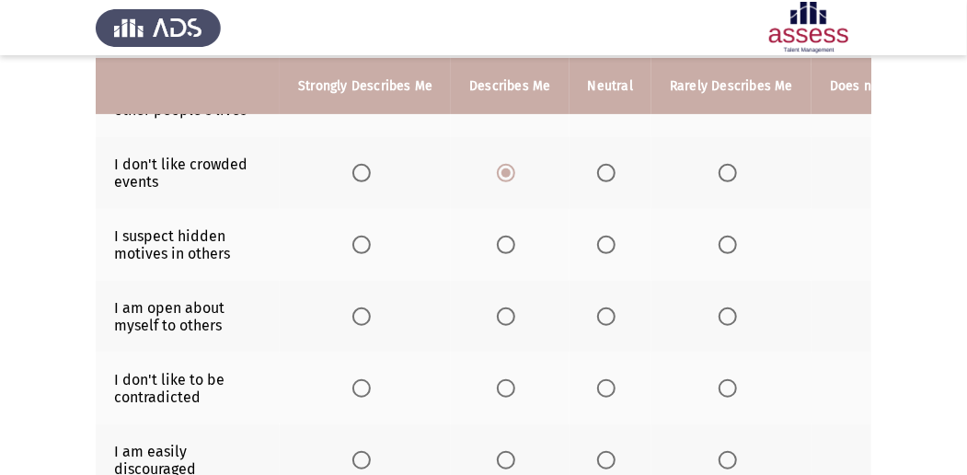
scroll to position [318, 0]
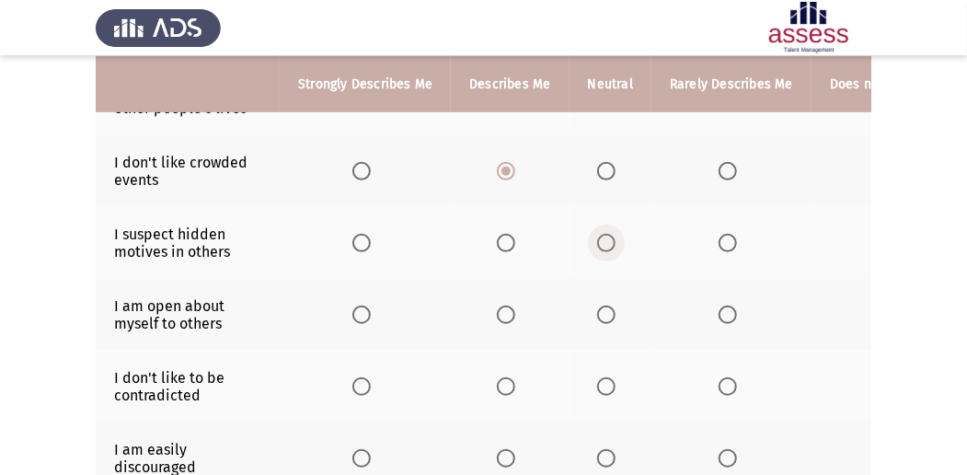
click at [600, 243] on span "Select an option" at bounding box center [606, 243] width 18 height 18
click at [600, 243] on input "Select an option" at bounding box center [606, 243] width 18 height 18
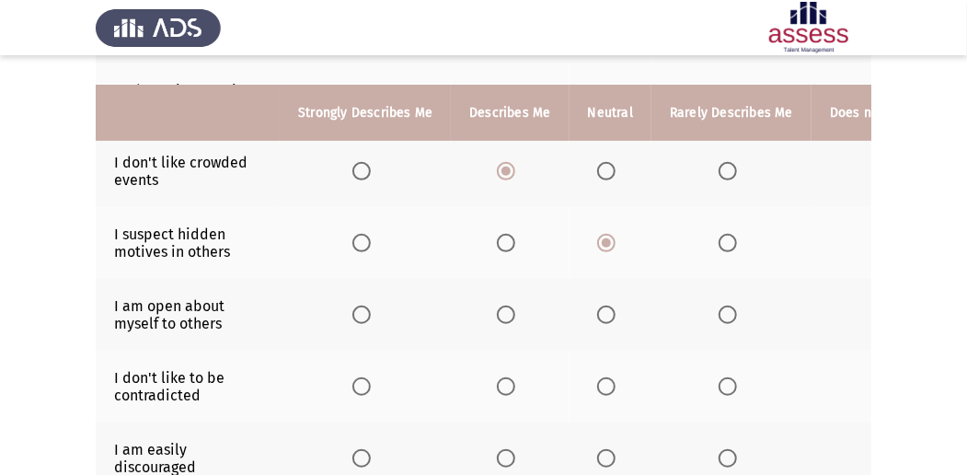
scroll to position [380, 0]
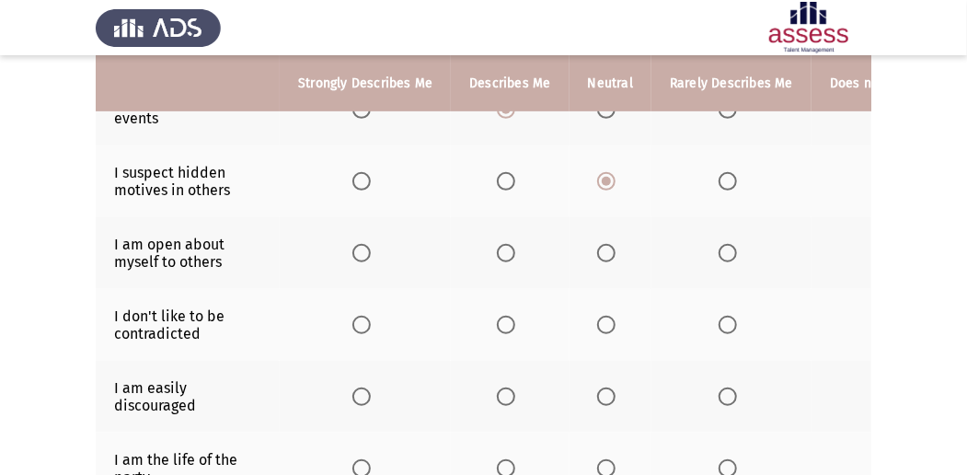
click at [734, 256] on label "Select an option" at bounding box center [732, 253] width 26 height 18
click at [734, 256] on input "Select an option" at bounding box center [728, 253] width 18 height 18
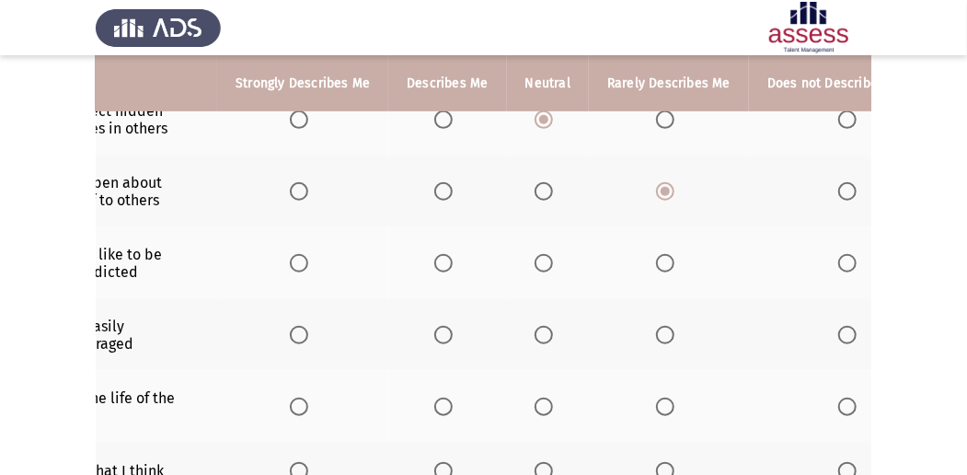
scroll to position [0, 98]
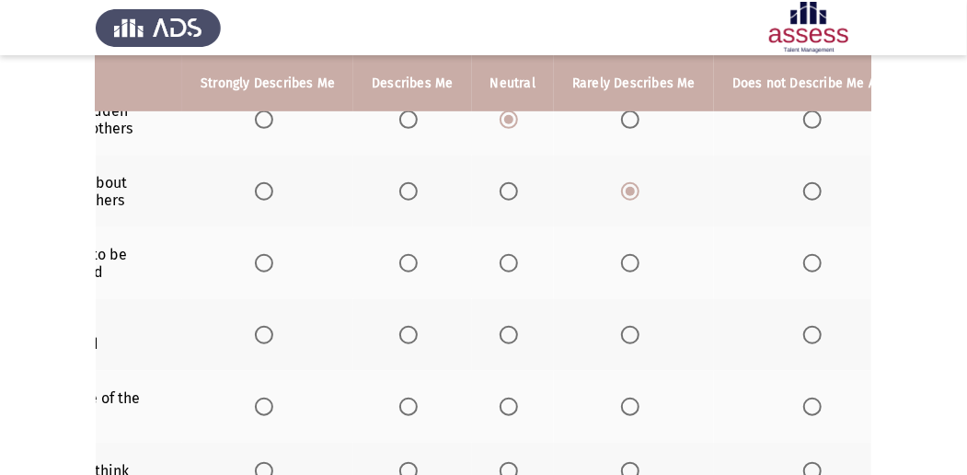
click at [803, 254] on span "Select an option" at bounding box center [812, 263] width 18 height 18
click at [803, 254] on input "Select an option" at bounding box center [812, 263] width 18 height 18
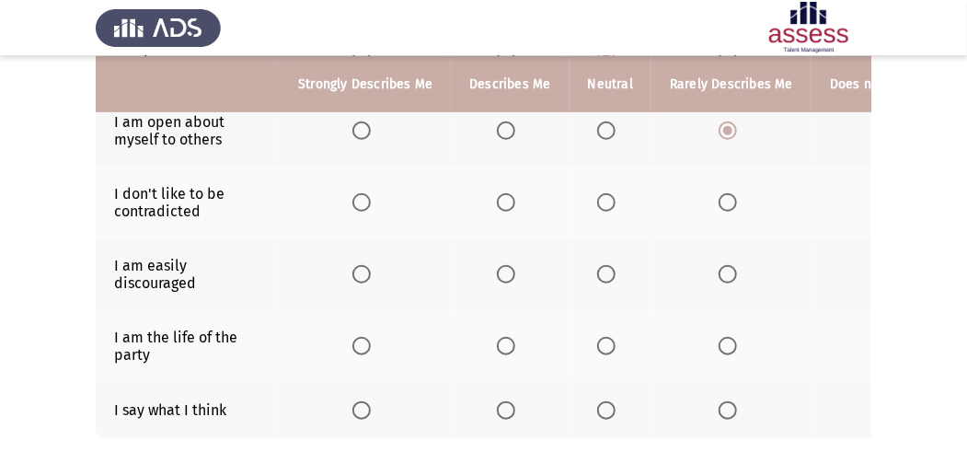
scroll to position [502, 0]
click at [720, 265] on span "Select an option" at bounding box center [728, 274] width 18 height 18
click at [720, 265] on input "Select an option" at bounding box center [728, 274] width 18 height 18
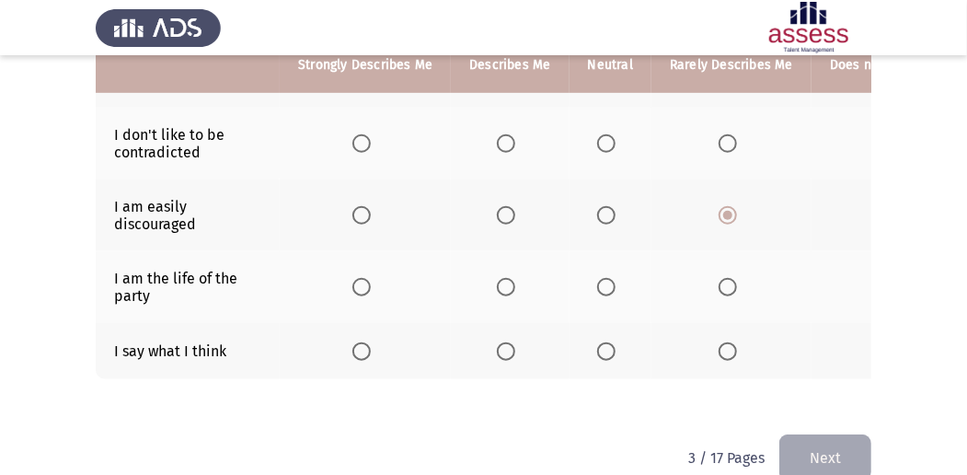
scroll to position [564, 0]
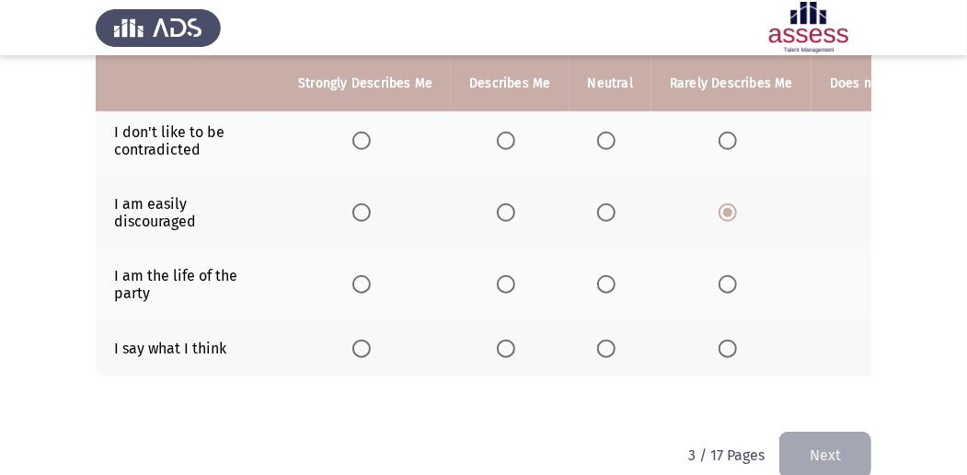
click at [369, 278] on span "Select an option" at bounding box center [361, 284] width 18 height 18
click at [369, 278] on input "Select an option" at bounding box center [361, 284] width 18 height 18
click at [503, 346] on span "Select an option" at bounding box center [506, 349] width 18 height 18
click at [503, 346] on input "Select an option" at bounding box center [506, 349] width 18 height 18
click at [848, 458] on button "Next" at bounding box center [825, 455] width 92 height 47
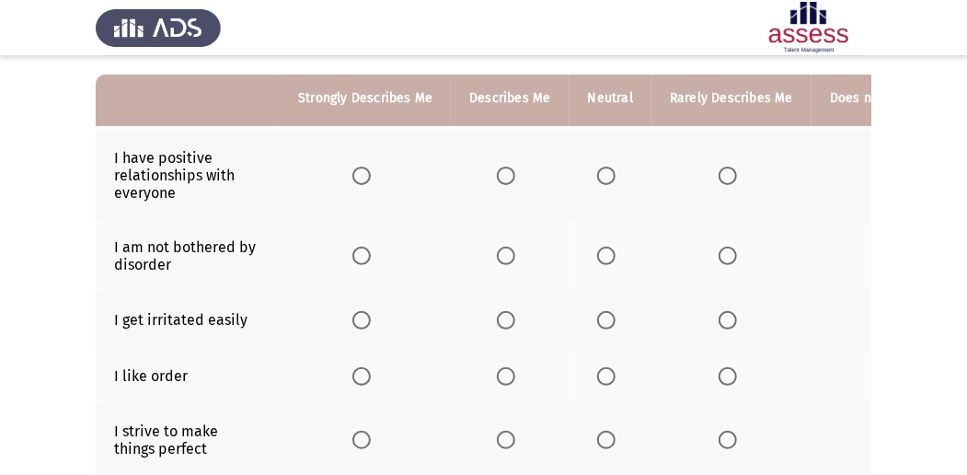
scroll to position [184, 0]
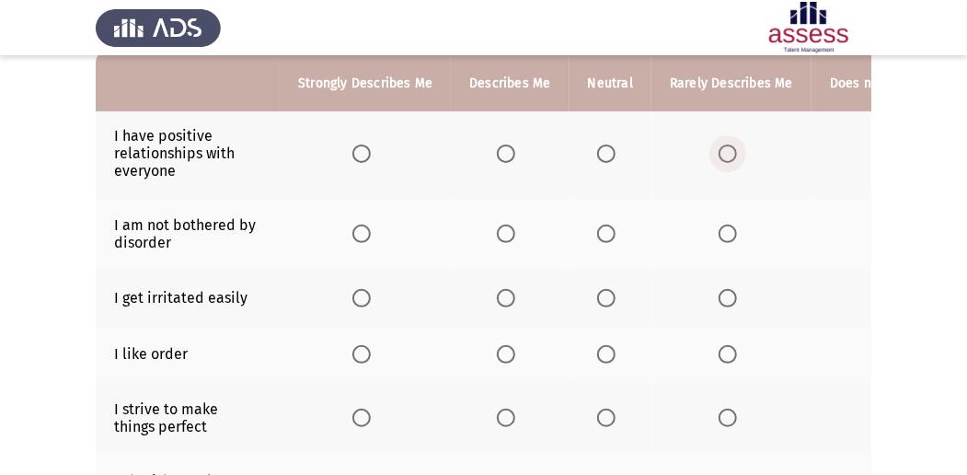
click at [731, 149] on label "Select an option" at bounding box center [732, 153] width 26 height 18
click at [731, 149] on input "Select an option" at bounding box center [728, 153] width 18 height 18
click at [374, 231] on label "Select an option" at bounding box center [365, 234] width 26 height 18
click at [371, 231] on input "Select an option" at bounding box center [361, 234] width 18 height 18
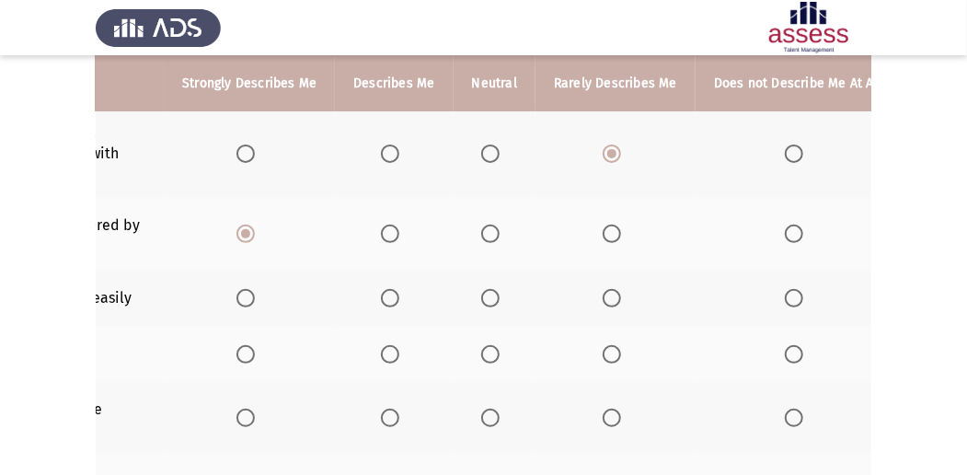
scroll to position [0, 122]
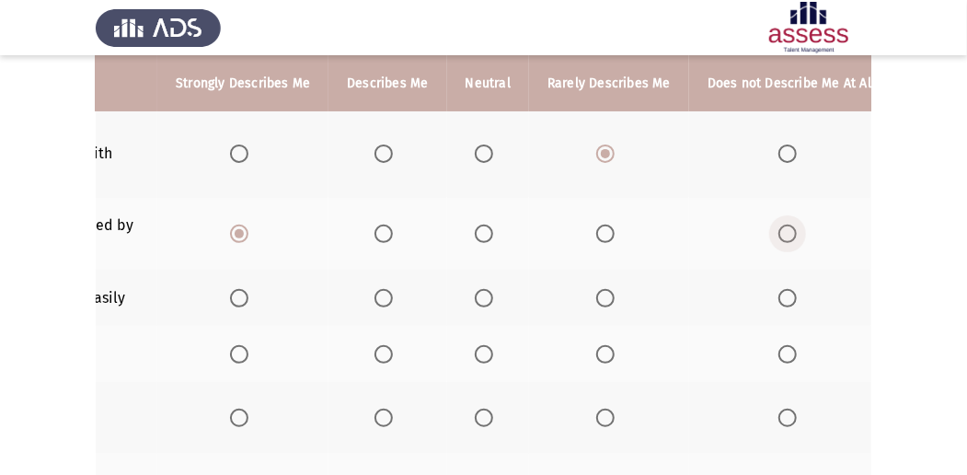
click at [778, 236] on span "Select an option" at bounding box center [787, 234] width 18 height 18
click at [778, 236] on input "Select an option" at bounding box center [787, 234] width 18 height 18
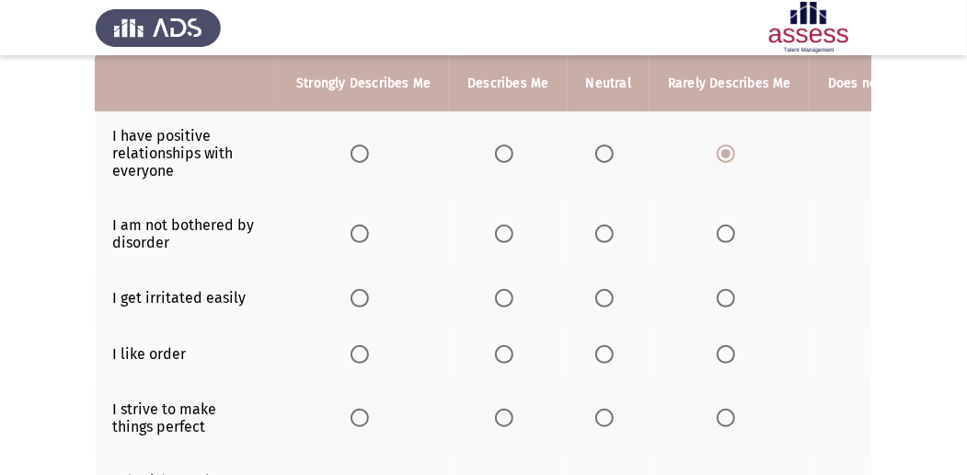
scroll to position [0, 0]
click at [725, 298] on span "Select an option" at bounding box center [728, 298] width 18 height 18
click at [725, 298] on input "Select an option" at bounding box center [728, 298] width 18 height 18
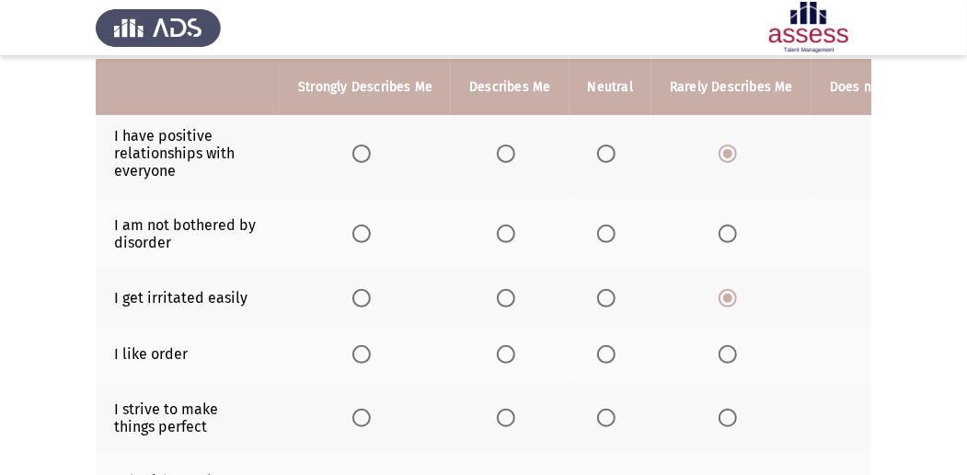
scroll to position [245, 0]
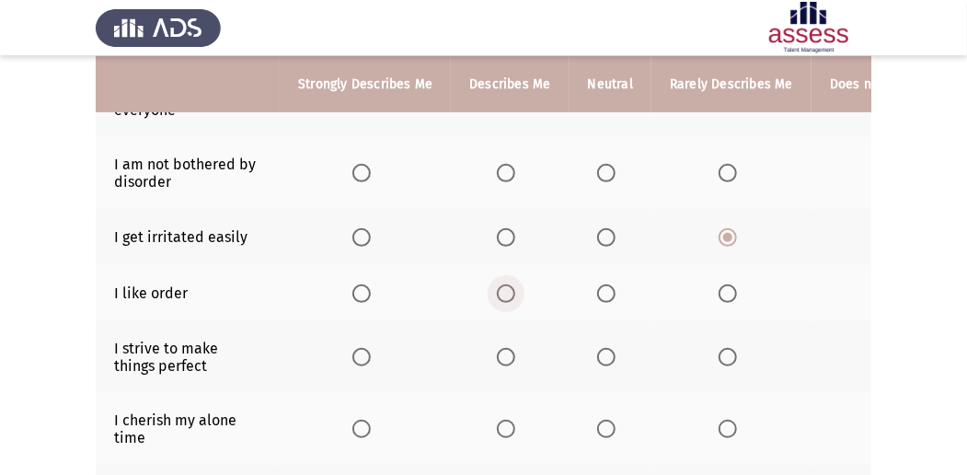
click at [507, 287] on span "Select an option" at bounding box center [506, 293] width 18 height 18
click at [507, 287] on input "Select an option" at bounding box center [506, 293] width 18 height 18
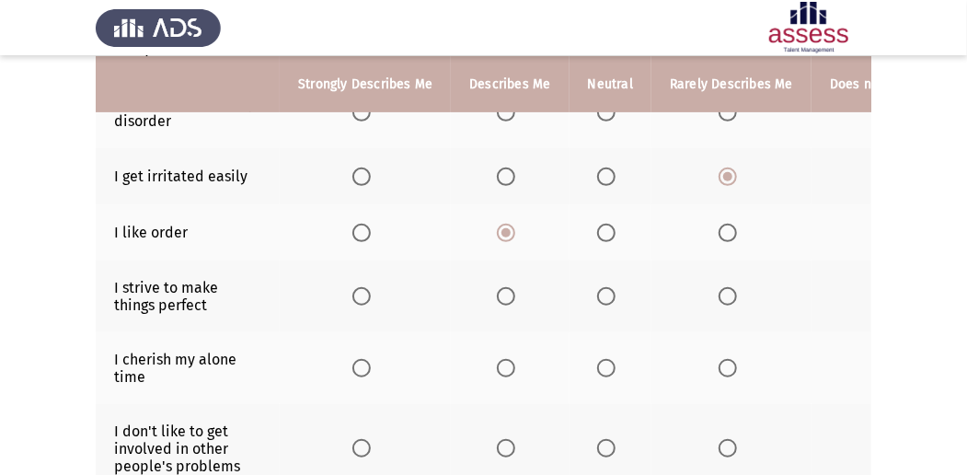
scroll to position [306, 0]
click at [731, 294] on label "Select an option" at bounding box center [732, 295] width 26 height 18
click at [731, 294] on input "Select an option" at bounding box center [728, 295] width 18 height 18
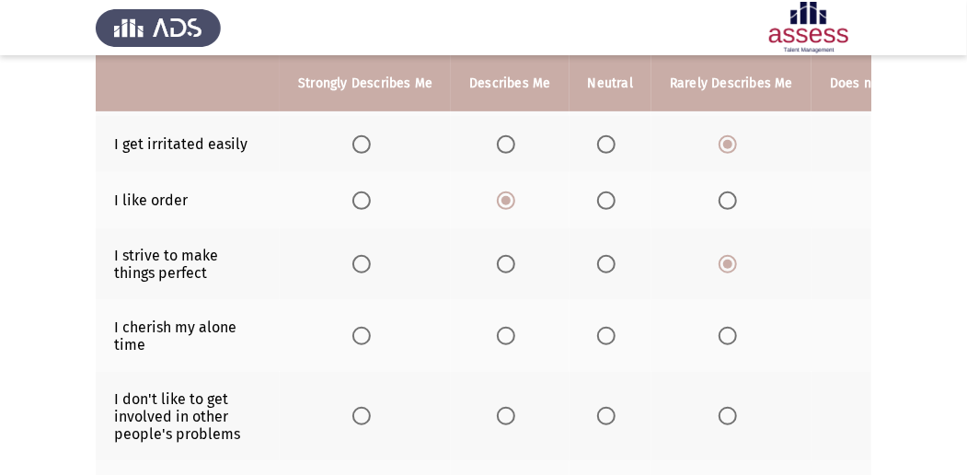
scroll to position [368, 0]
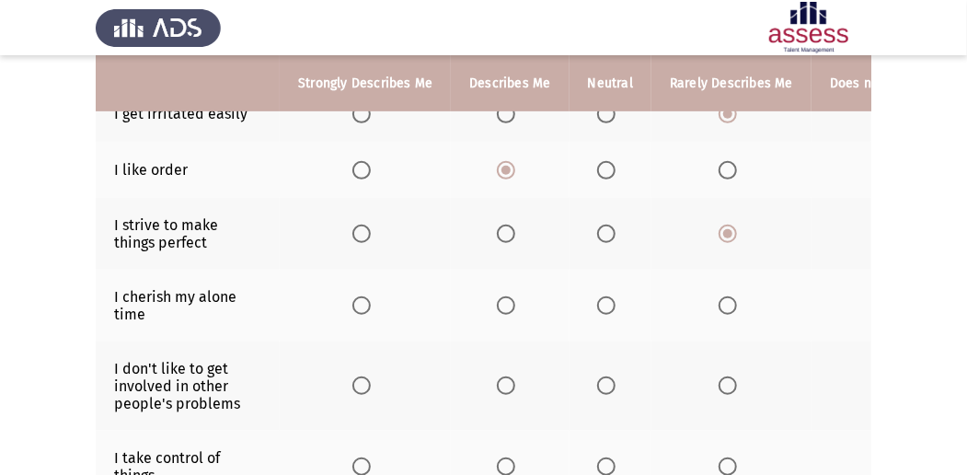
click at [359, 302] on span "Select an option" at bounding box center [361, 305] width 18 height 18
click at [359, 302] on input "Select an option" at bounding box center [361, 305] width 18 height 18
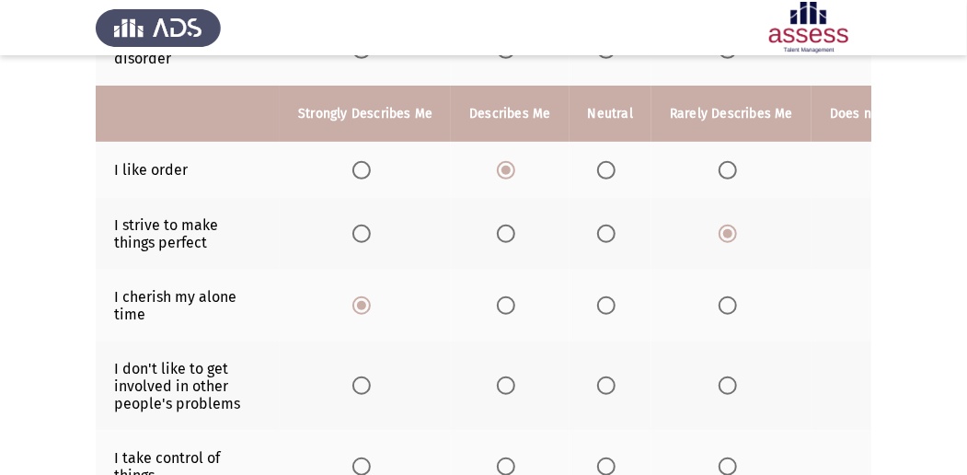
scroll to position [429, 0]
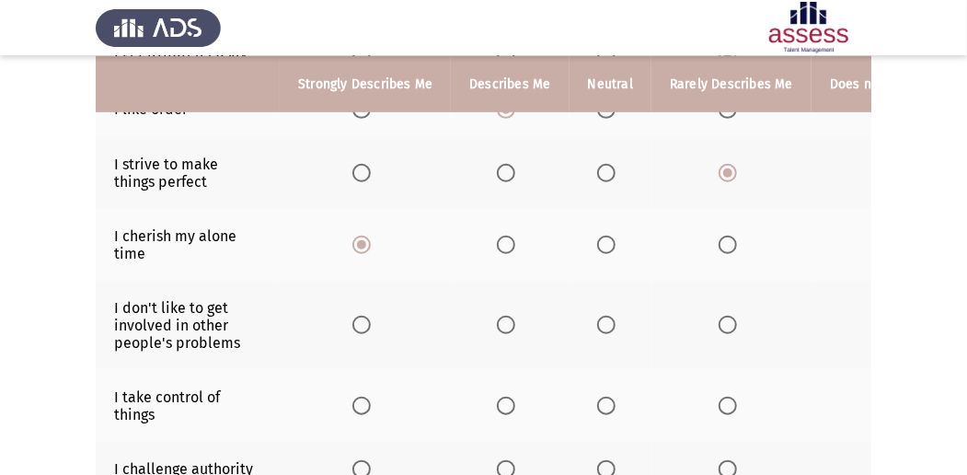
click at [489, 320] on th at bounding box center [510, 325] width 118 height 89
click at [597, 327] on span "Select an option" at bounding box center [606, 325] width 18 height 18
click at [597, 327] on input "Select an option" at bounding box center [606, 325] width 18 height 18
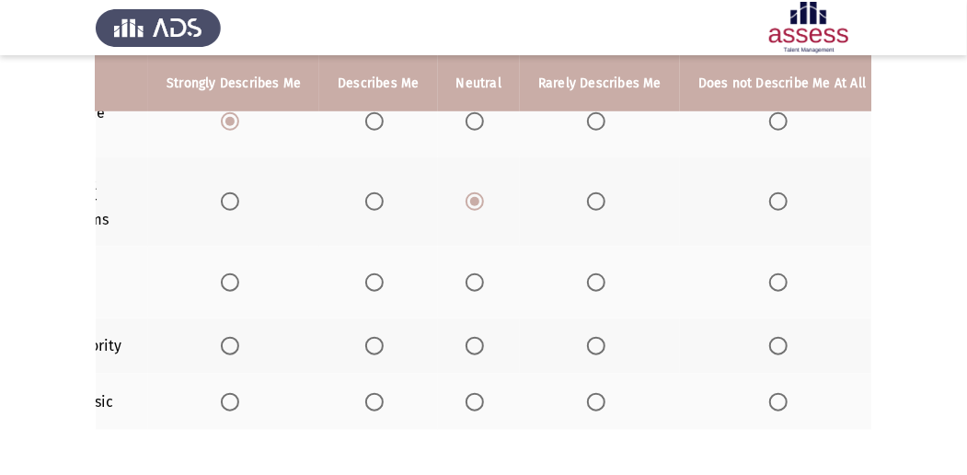
scroll to position [0, 134]
click at [769, 279] on span "Select an option" at bounding box center [775, 282] width 18 height 18
click at [769, 279] on input "Select an option" at bounding box center [775, 282] width 18 height 18
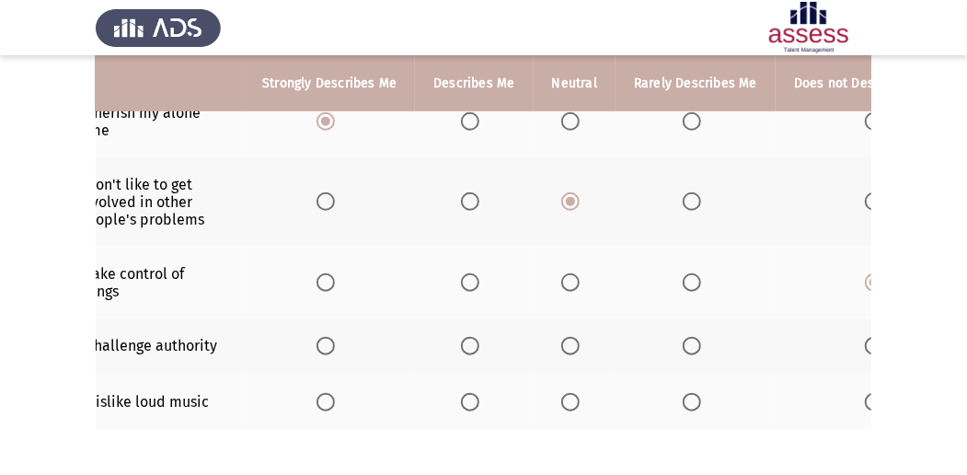
scroll to position [0, 0]
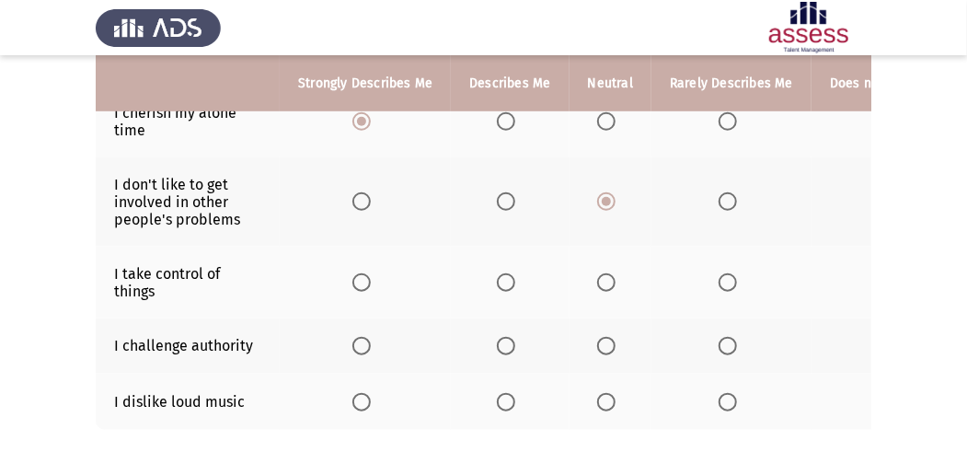
click at [355, 338] on span "Select an option" at bounding box center [361, 346] width 18 height 18
click at [355, 338] on input "Select an option" at bounding box center [361, 346] width 18 height 18
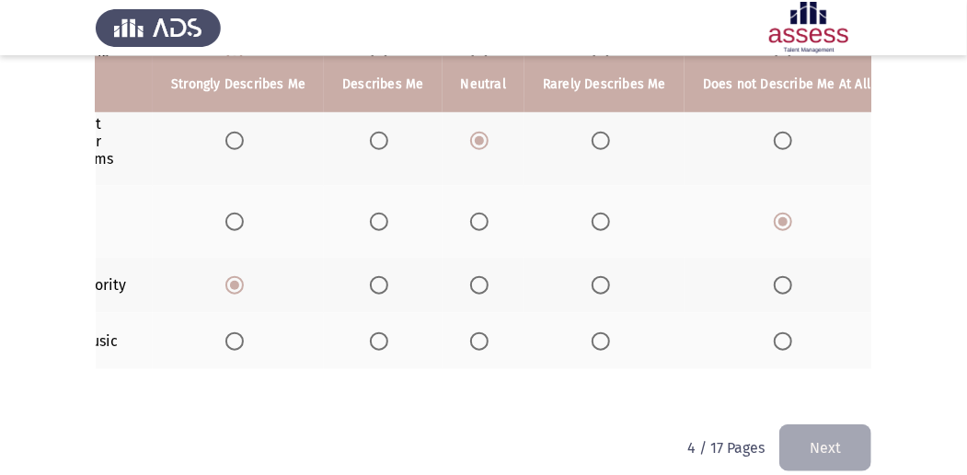
scroll to position [0, 134]
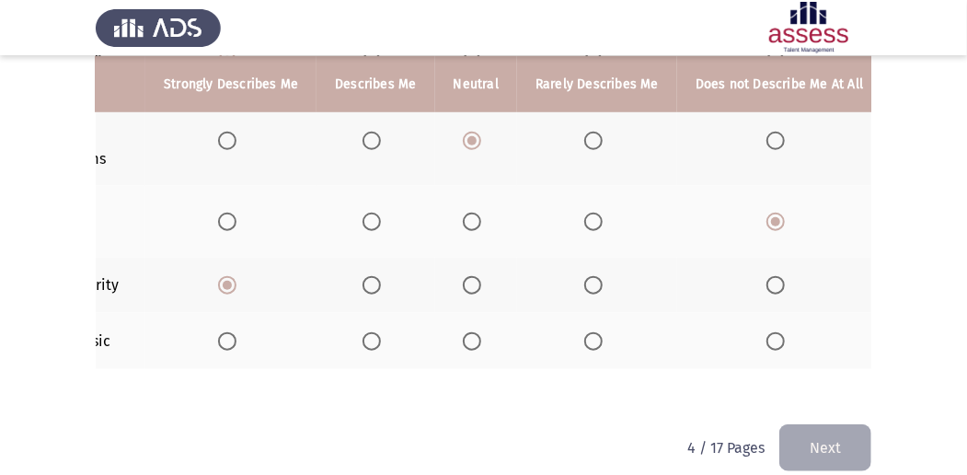
click at [766, 340] on span "Select an option" at bounding box center [775, 341] width 18 height 18
click at [766, 340] on input "Select an option" at bounding box center [775, 341] width 18 height 18
click at [792, 447] on button "Next" at bounding box center [825, 447] width 92 height 47
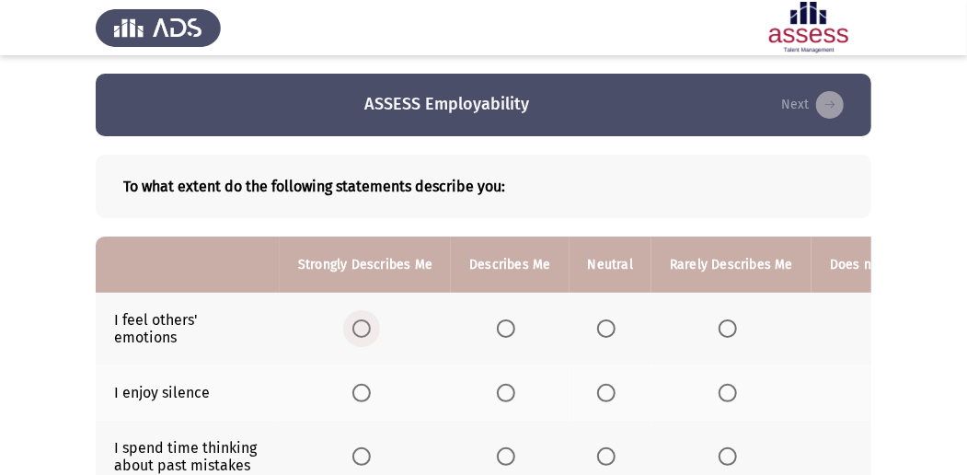
click at [358, 331] on span "Select an option" at bounding box center [361, 328] width 18 height 18
click at [358, 331] on input "Select an option" at bounding box center [361, 328] width 18 height 18
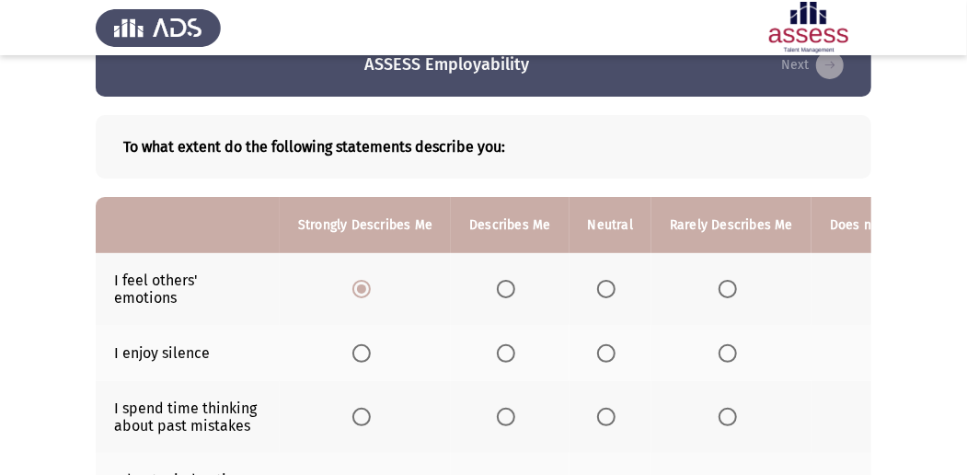
scroll to position [61, 0]
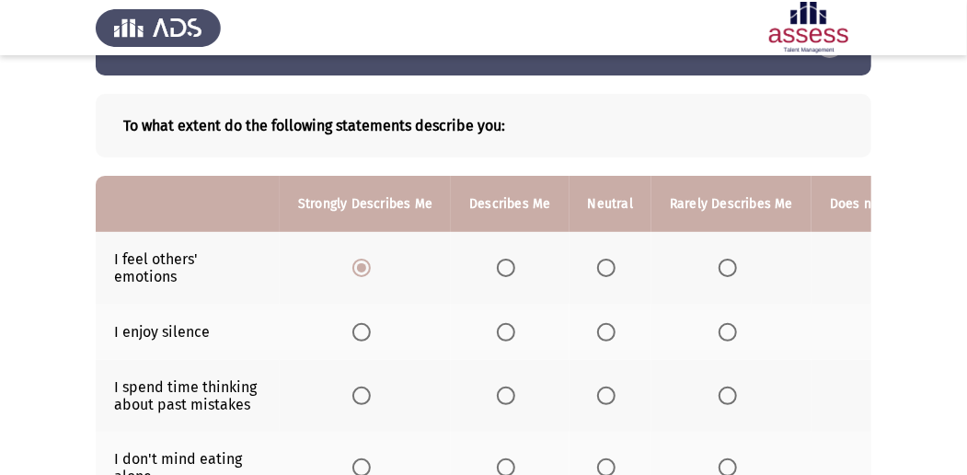
click at [605, 335] on span "Select an option" at bounding box center [606, 332] width 18 height 18
click at [605, 335] on input "Select an option" at bounding box center [606, 332] width 18 height 18
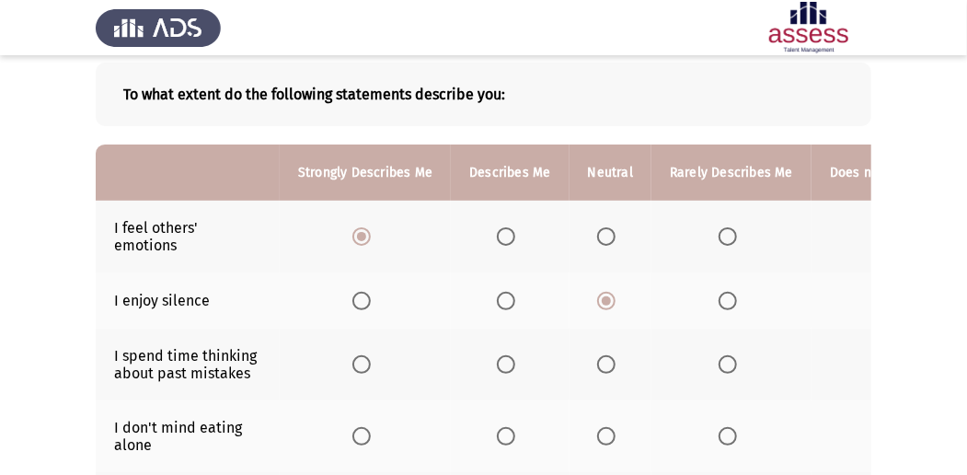
scroll to position [184, 0]
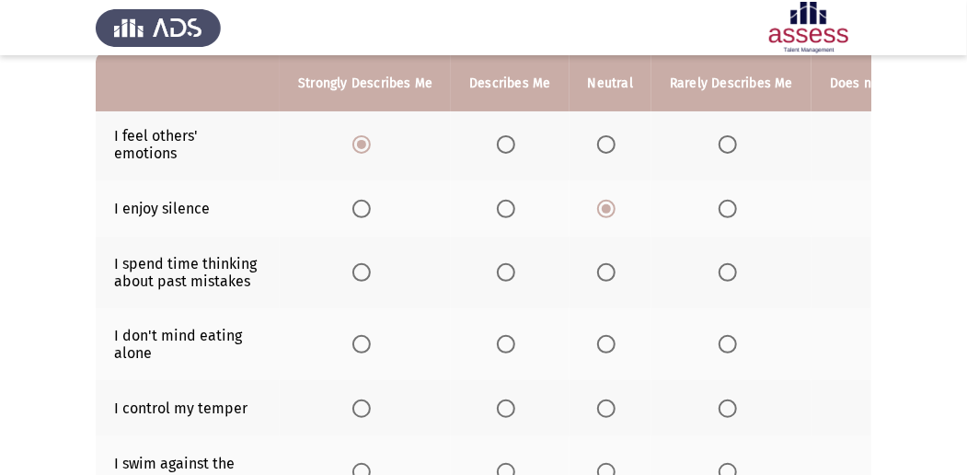
click at [364, 267] on span "Select an option" at bounding box center [361, 272] width 18 height 18
click at [364, 267] on input "Select an option" at bounding box center [361, 272] width 18 height 18
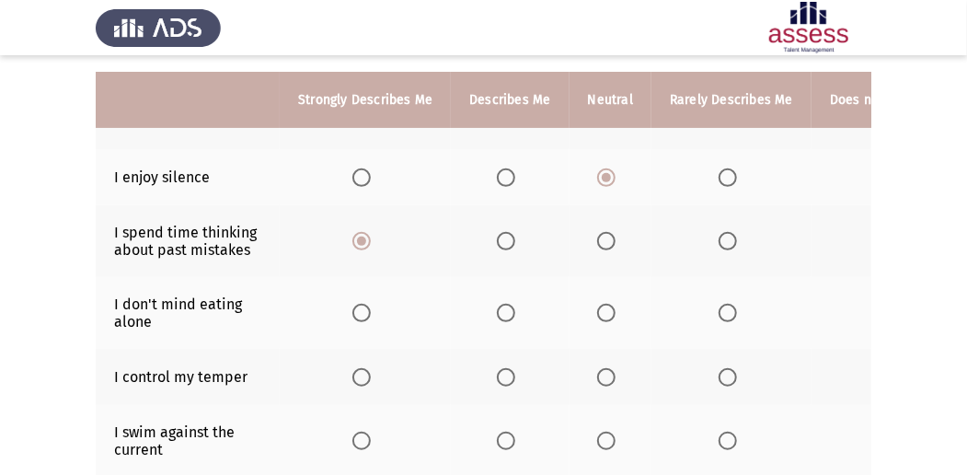
scroll to position [245, 0]
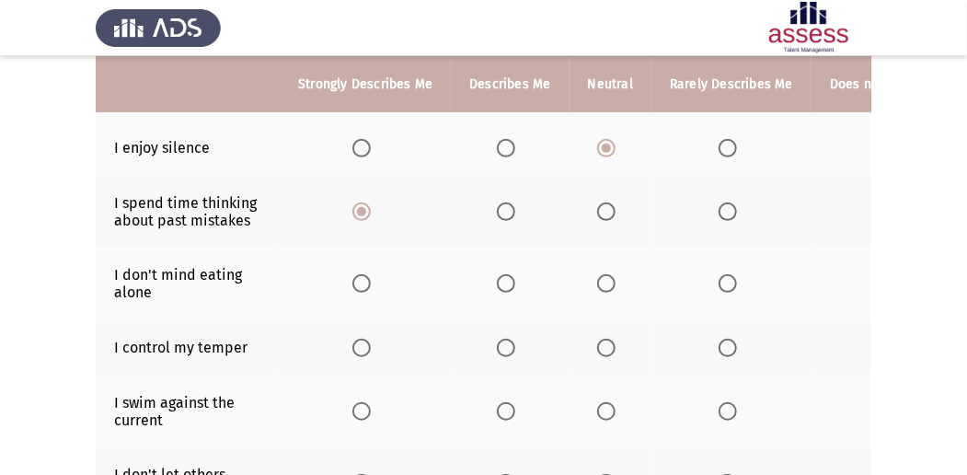
click at [348, 280] on th at bounding box center [365, 284] width 171 height 72
click at [356, 277] on span "Select an option" at bounding box center [361, 283] width 18 height 18
click at [356, 277] on input "Select an option" at bounding box center [361, 283] width 18 height 18
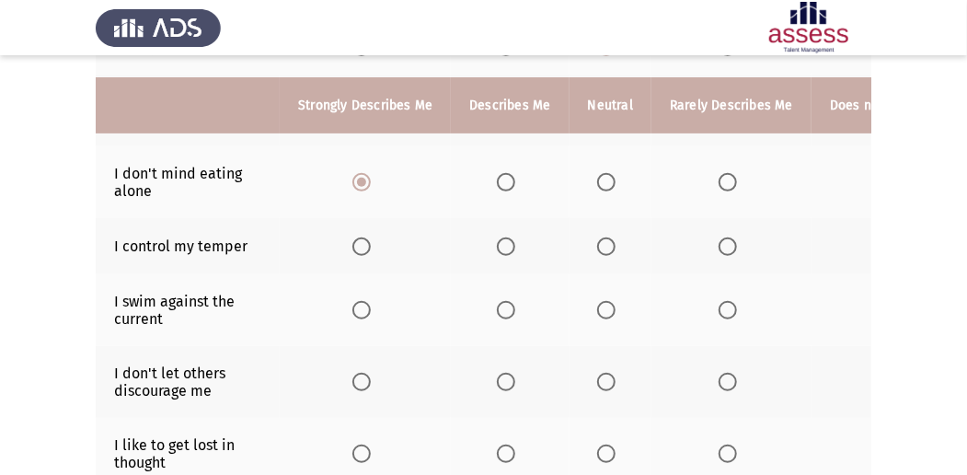
scroll to position [368, 0]
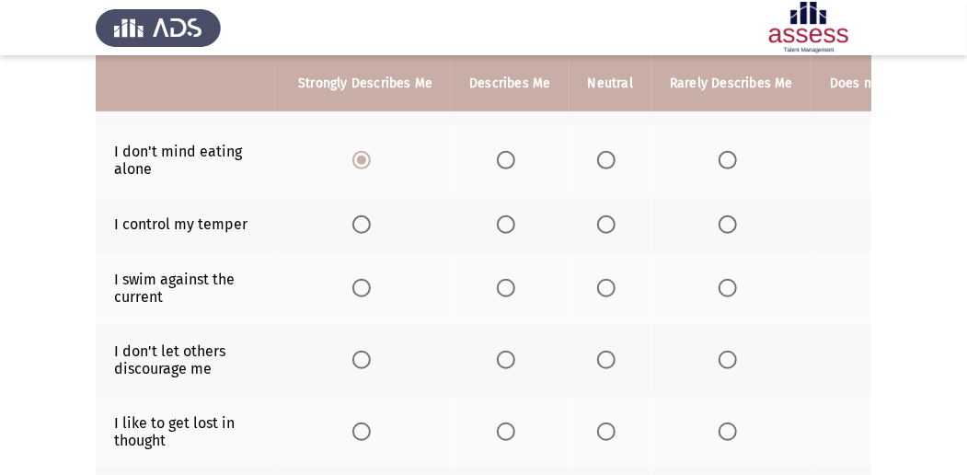
click at [732, 226] on label "Select an option" at bounding box center [732, 224] width 26 height 18
click at [732, 226] on input "Select an option" at bounding box center [728, 224] width 18 height 18
click at [501, 279] on span "Select an option" at bounding box center [506, 288] width 18 height 18
click at [501, 279] on input "Select an option" at bounding box center [506, 288] width 18 height 18
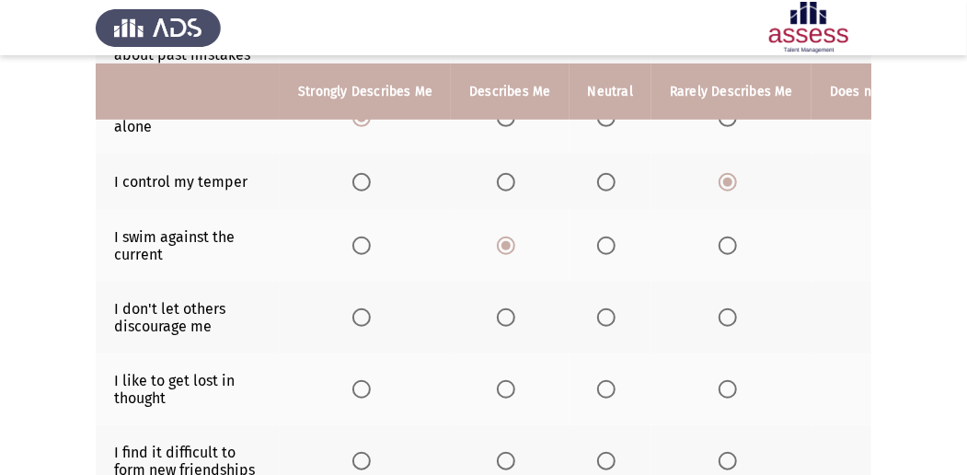
scroll to position [429, 0]
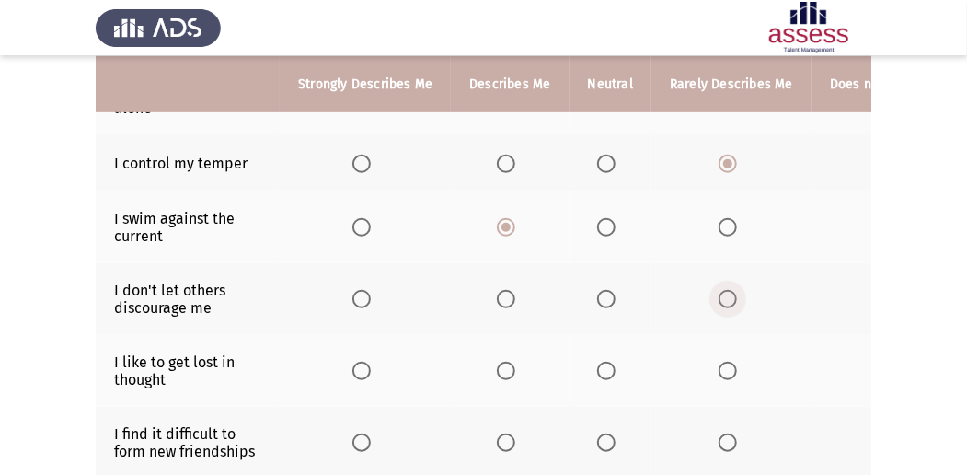
click at [719, 291] on span "Select an option" at bounding box center [728, 299] width 18 height 18
click at [719, 291] on input "Select an option" at bounding box center [728, 299] width 18 height 18
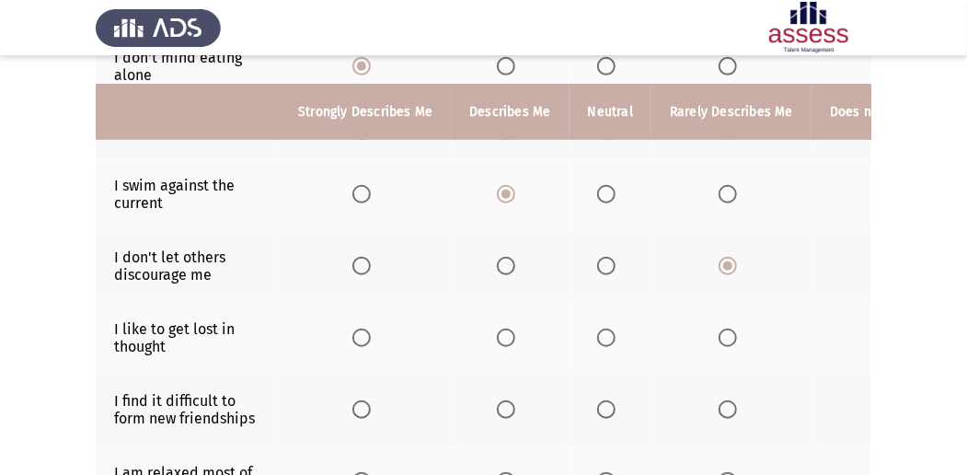
scroll to position [490, 0]
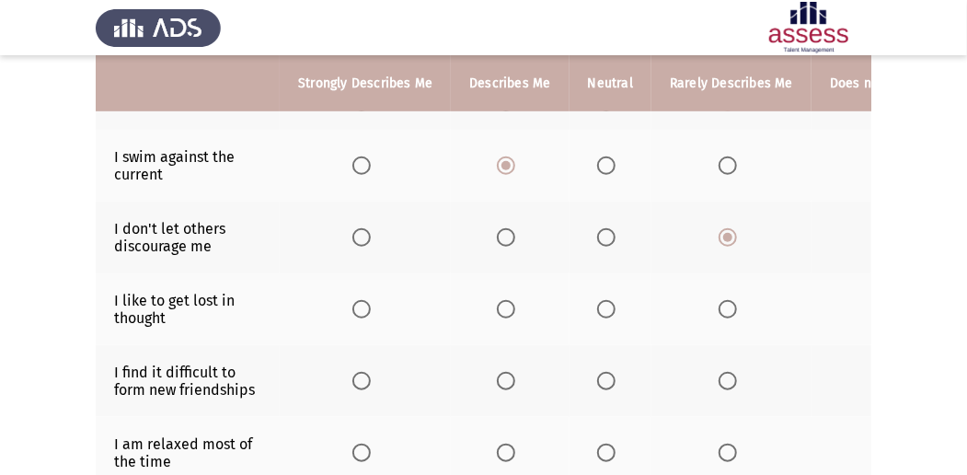
click at [357, 305] on span "Select an option" at bounding box center [361, 309] width 18 height 18
click at [357, 305] on input "Select an option" at bounding box center [361, 309] width 18 height 18
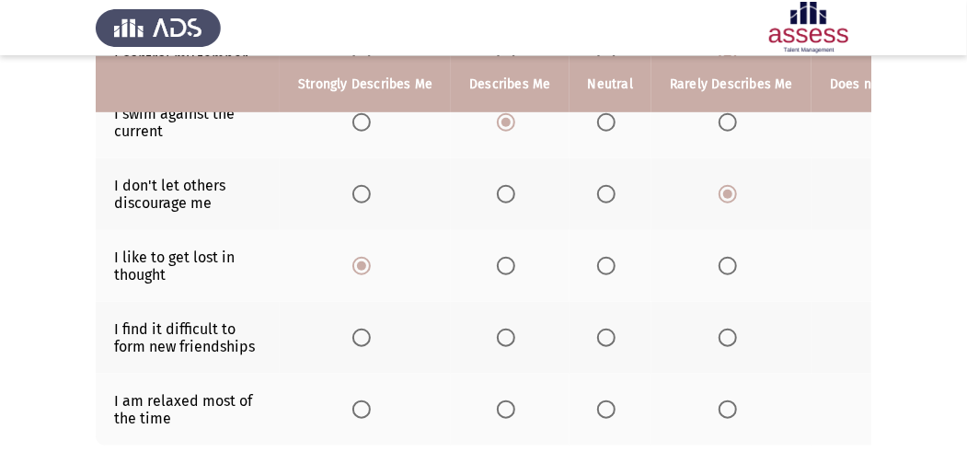
scroll to position [613, 0]
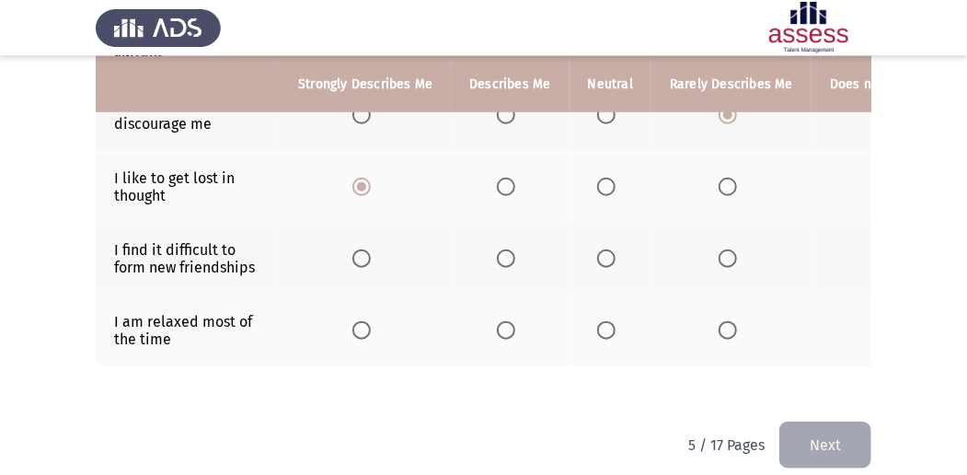
click at [366, 265] on th at bounding box center [365, 259] width 171 height 72
click at [369, 249] on span "Select an option" at bounding box center [361, 258] width 18 height 18
click at [369, 249] on input "Select an option" at bounding box center [361, 258] width 18 height 18
click at [605, 321] on span "Select an option" at bounding box center [606, 330] width 18 height 18
click at [605, 321] on input "Select an option" at bounding box center [606, 330] width 18 height 18
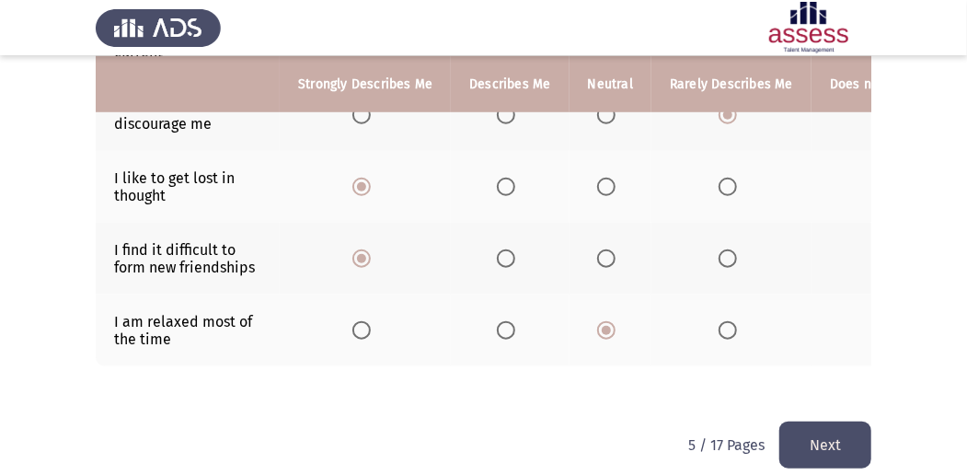
click at [827, 425] on button "Next" at bounding box center [825, 444] width 92 height 47
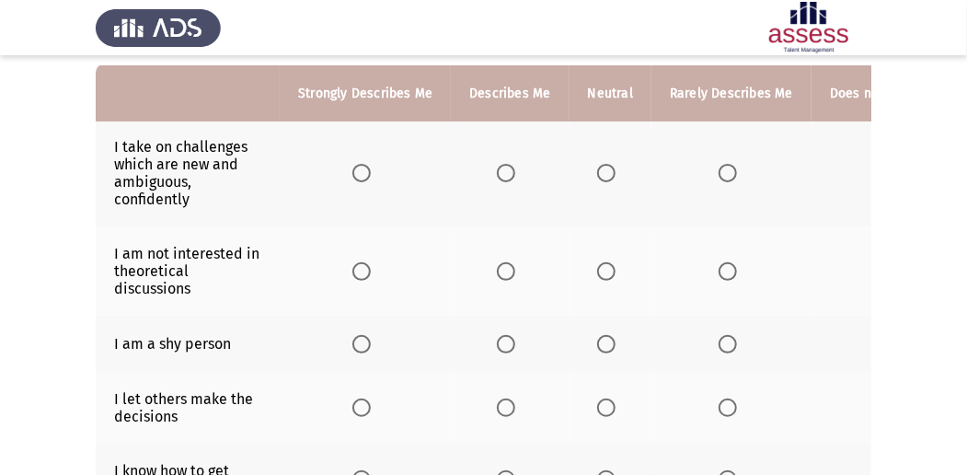
scroll to position [184, 0]
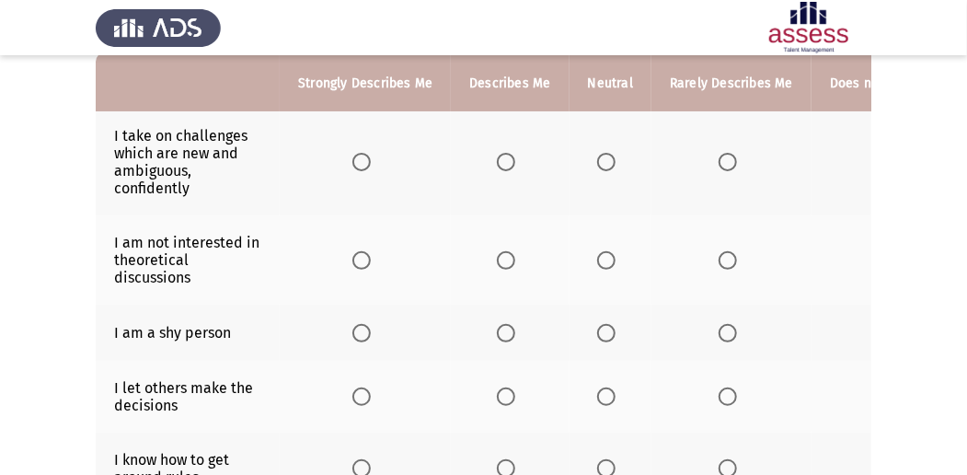
click at [606, 169] on span "Select an option" at bounding box center [606, 162] width 18 height 18
click at [606, 169] on input "Select an option" at bounding box center [606, 162] width 18 height 18
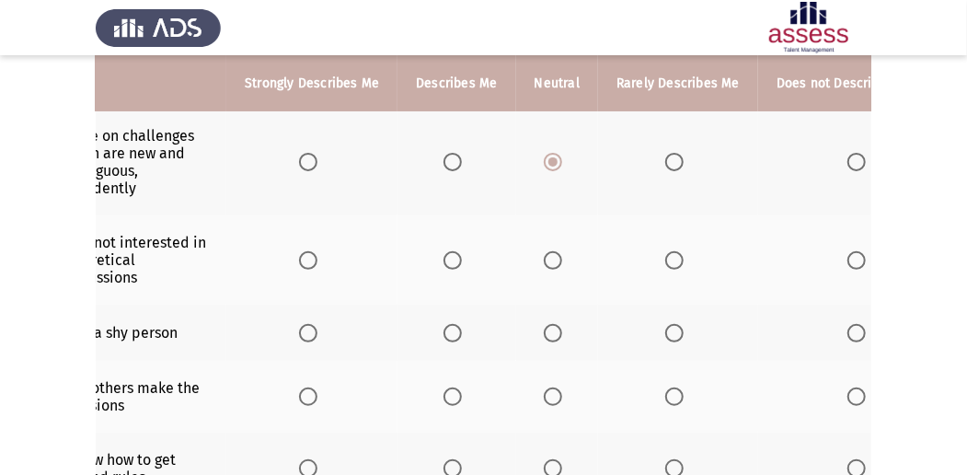
scroll to position [0, 98]
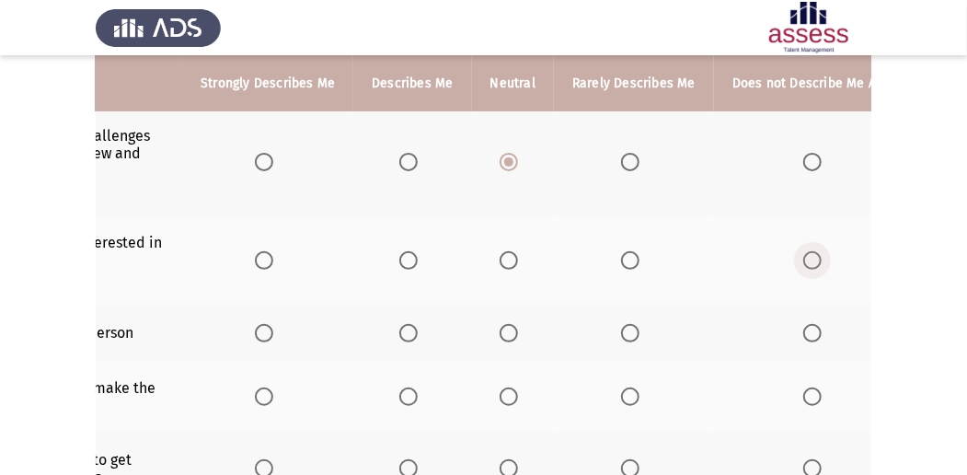
click at [803, 251] on span "Select an option" at bounding box center [812, 260] width 18 height 18
click at [803, 251] on input "Select an option" at bounding box center [812, 260] width 18 height 18
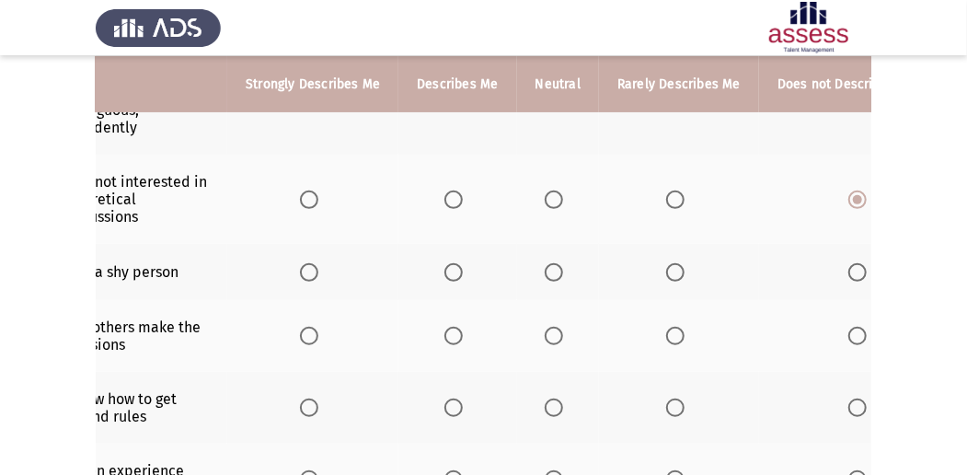
scroll to position [0, 0]
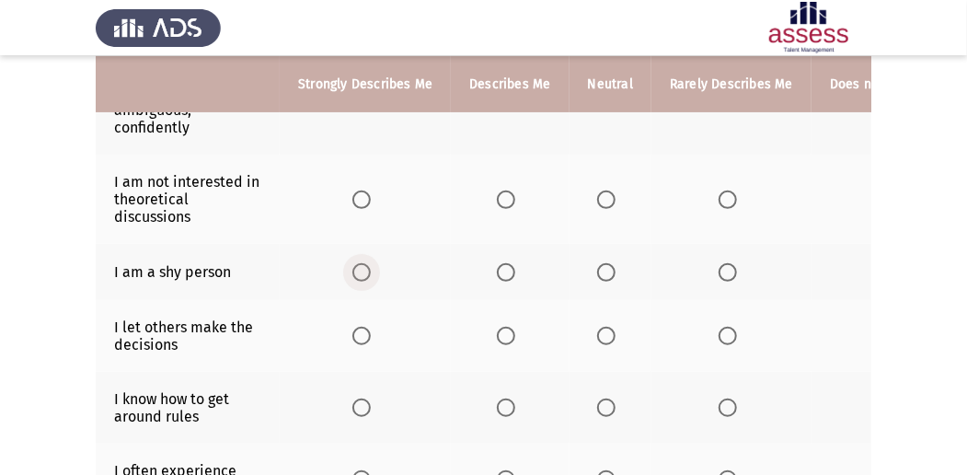
click at [374, 271] on label "Select an option" at bounding box center [365, 272] width 26 height 18
click at [371, 271] on input "Select an option" at bounding box center [361, 272] width 18 height 18
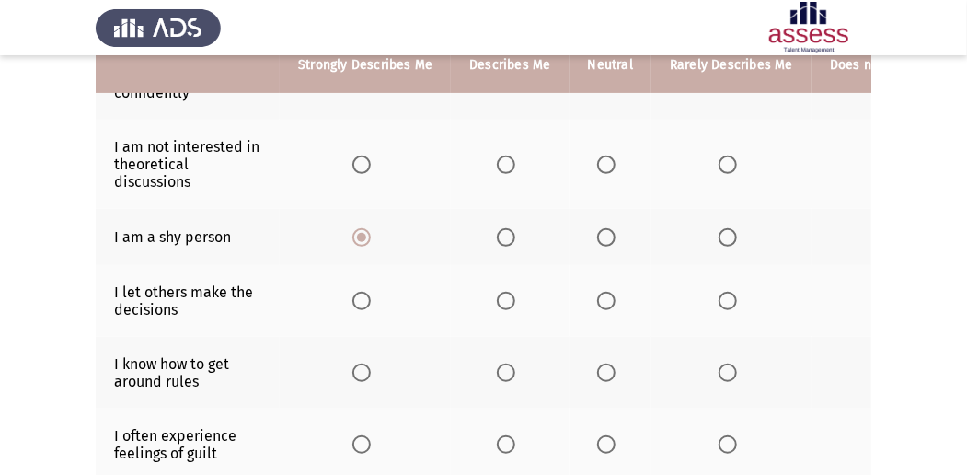
scroll to position [306, 0]
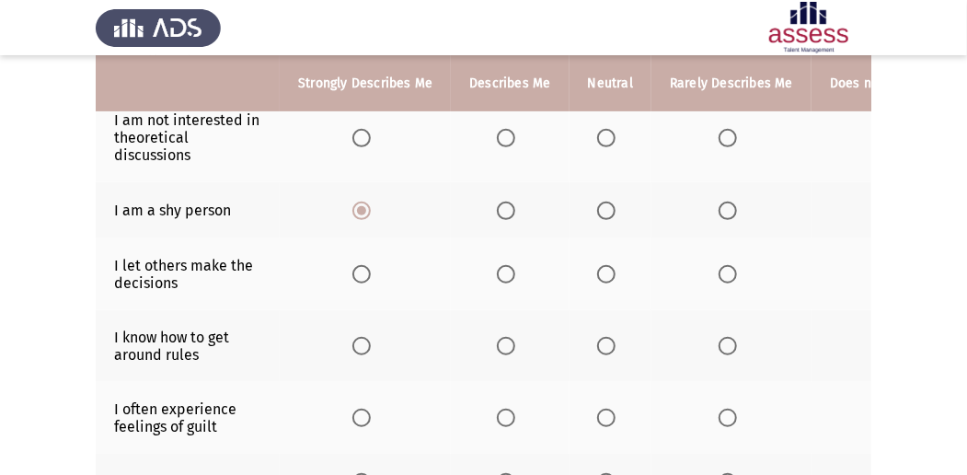
click at [502, 269] on span "Select an option" at bounding box center [506, 274] width 18 height 18
click at [502, 269] on input "Select an option" at bounding box center [506, 274] width 18 height 18
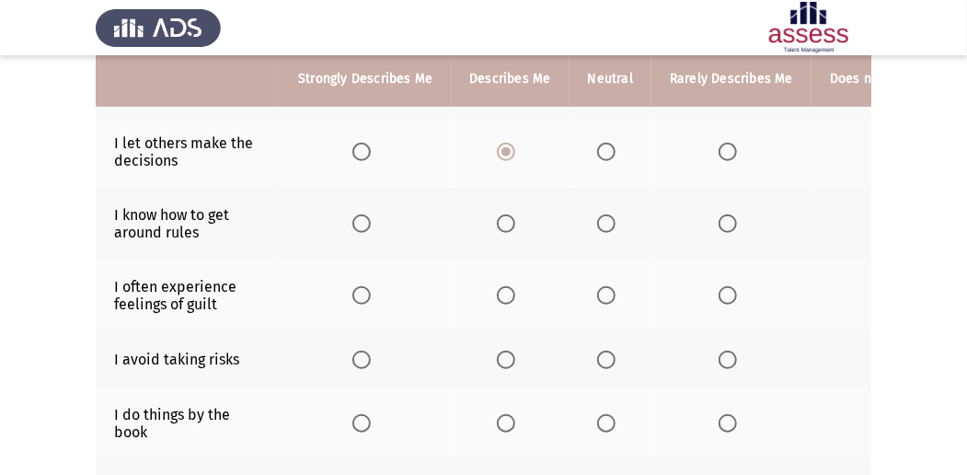
scroll to position [429, 0]
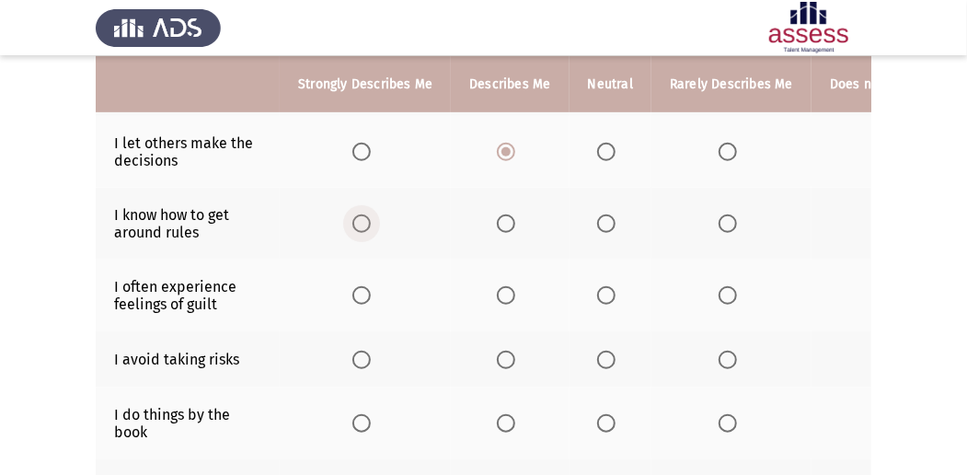
click at [364, 218] on span "Select an option" at bounding box center [361, 223] width 18 height 18
click at [364, 218] on input "Select an option" at bounding box center [361, 223] width 18 height 18
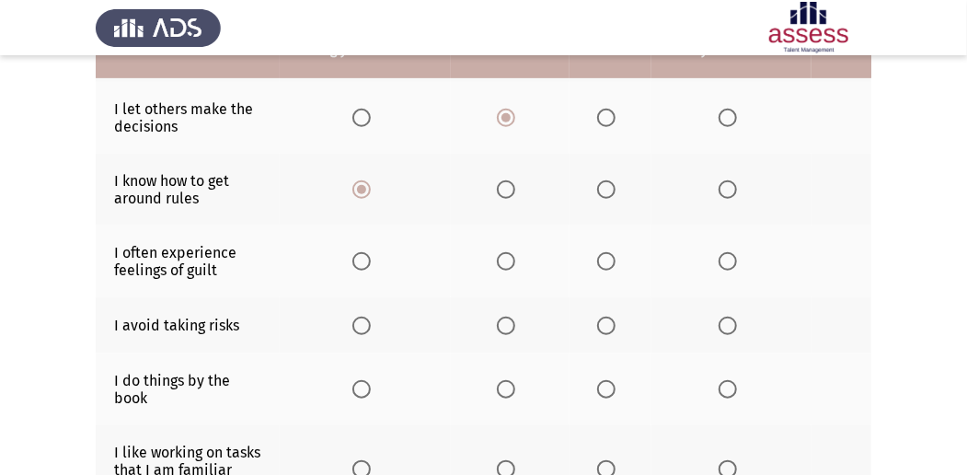
scroll to position [490, 0]
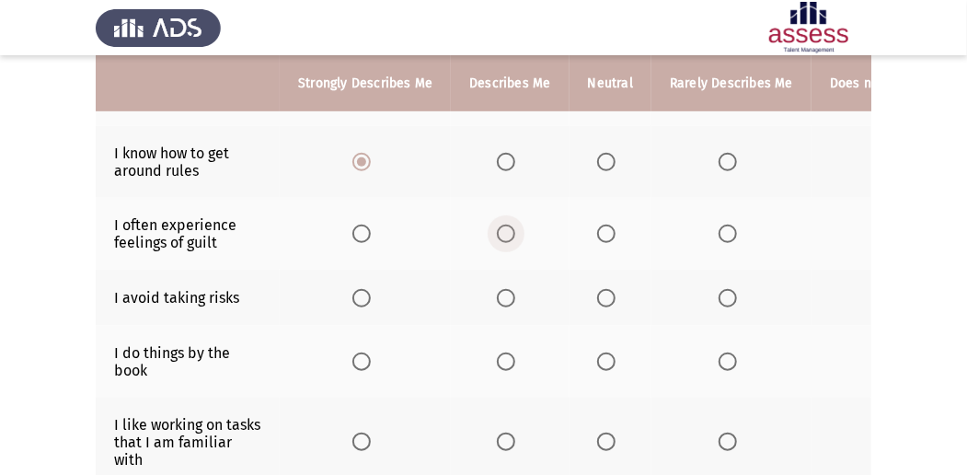
click at [512, 236] on label "Select an option" at bounding box center [510, 234] width 26 height 18
click at [512, 236] on input "Select an option" at bounding box center [506, 234] width 18 height 18
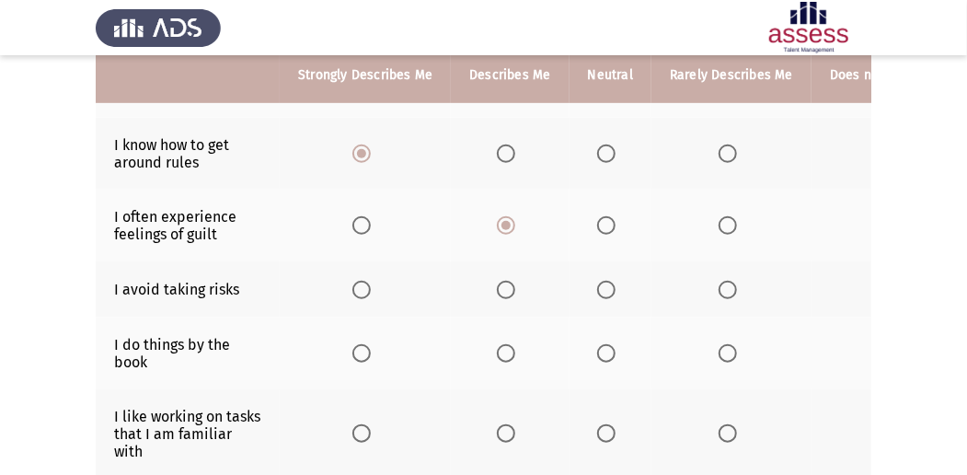
scroll to position [552, 0]
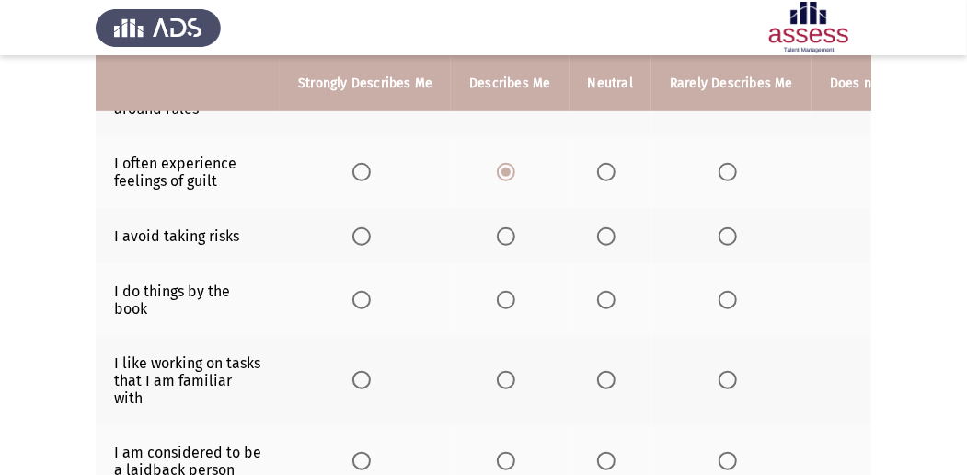
click at [611, 228] on label "Select an option" at bounding box center [610, 236] width 26 height 18
click at [611, 228] on input "Select an option" at bounding box center [606, 236] width 18 height 18
click at [363, 373] on span "Select an option" at bounding box center [361, 380] width 18 height 18
click at [363, 373] on input "Select an option" at bounding box center [361, 380] width 18 height 18
click at [728, 294] on span "Select an option" at bounding box center [728, 300] width 18 height 18
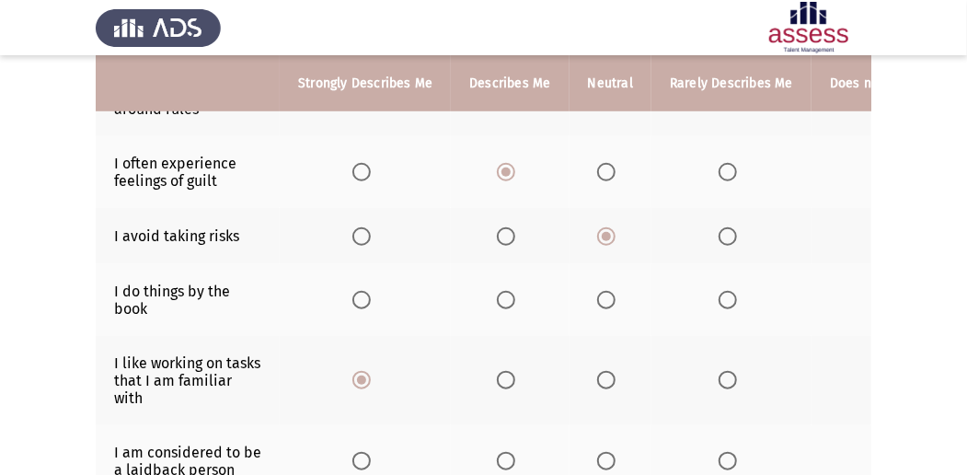
click at [728, 294] on input "Select an option" at bounding box center [728, 300] width 18 height 18
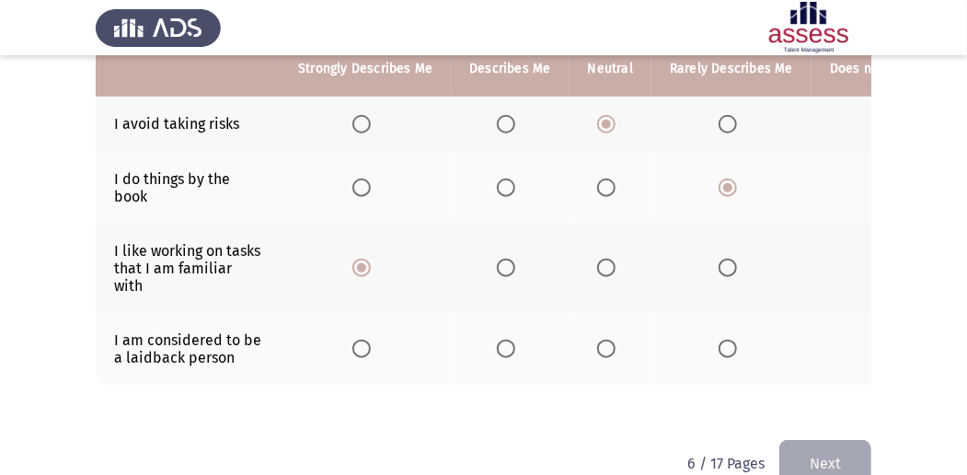
scroll to position [674, 0]
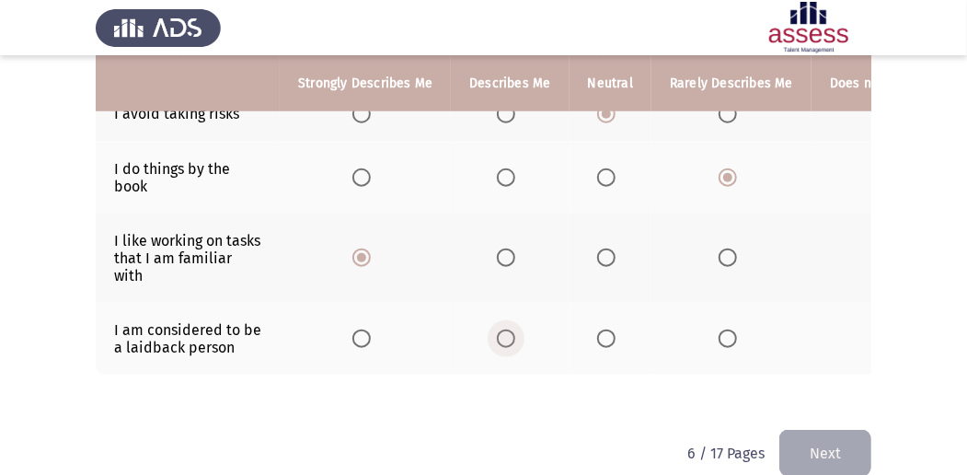
click at [515, 333] on label "Select an option" at bounding box center [510, 338] width 26 height 18
click at [515, 333] on input "Select an option" at bounding box center [506, 338] width 18 height 18
click at [826, 438] on button "Next" at bounding box center [825, 453] width 92 height 47
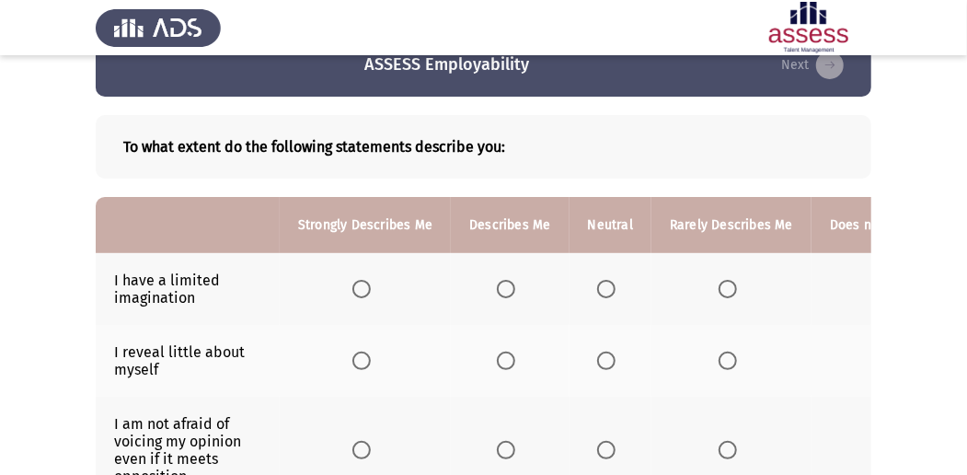
scroll to position [61, 0]
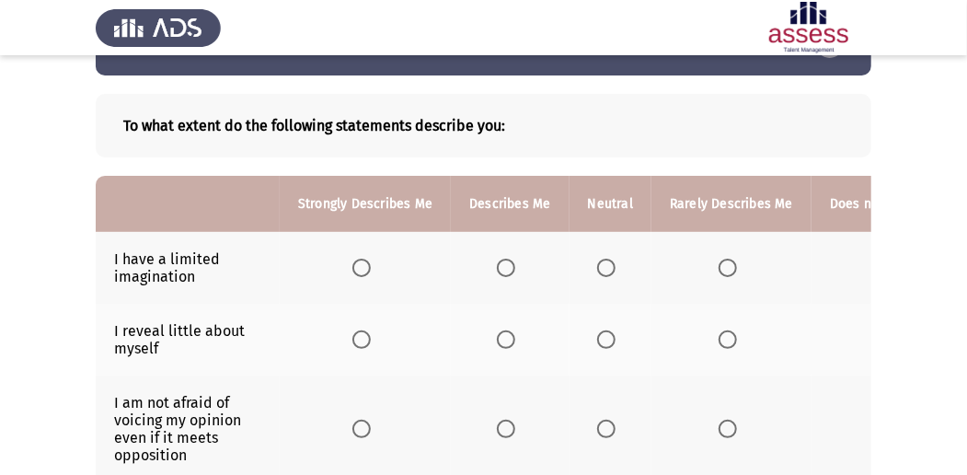
click at [709, 267] on th at bounding box center [731, 268] width 160 height 72
click at [719, 267] on span "Select an option" at bounding box center [728, 268] width 18 height 18
click at [719, 267] on input "Select an option" at bounding box center [728, 268] width 18 height 18
click at [375, 342] on label "Select an option" at bounding box center [365, 339] width 26 height 18
click at [371, 342] on input "Select an option" at bounding box center [361, 339] width 18 height 18
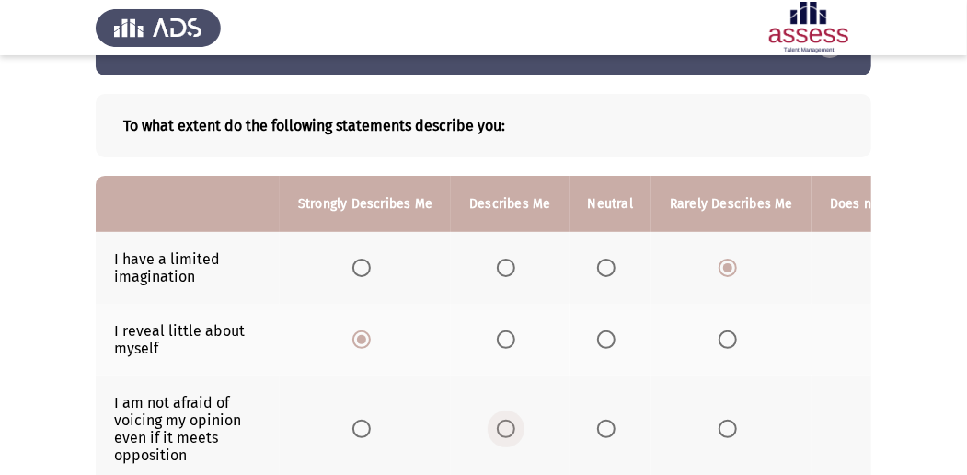
click at [499, 425] on span "Select an option" at bounding box center [506, 429] width 18 height 18
click at [499, 425] on input "Select an option" at bounding box center [506, 429] width 18 height 18
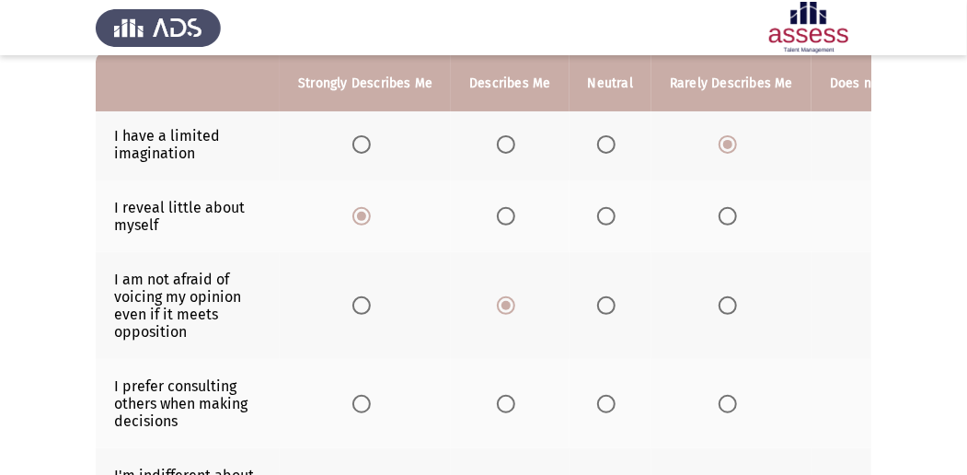
click at [591, 392] on th at bounding box center [611, 403] width 82 height 89
click at [604, 397] on span "Select an option" at bounding box center [606, 404] width 18 height 18
click at [604, 397] on input "Select an option" at bounding box center [606, 404] width 18 height 18
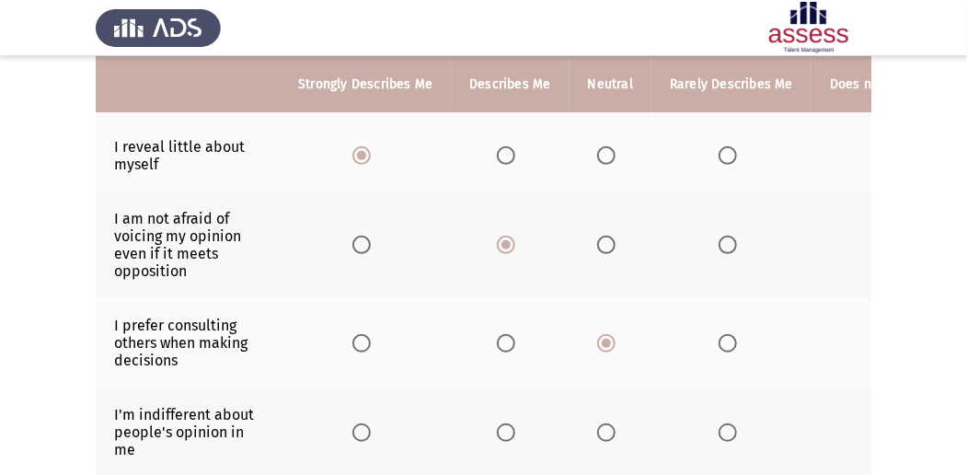
scroll to position [306, 0]
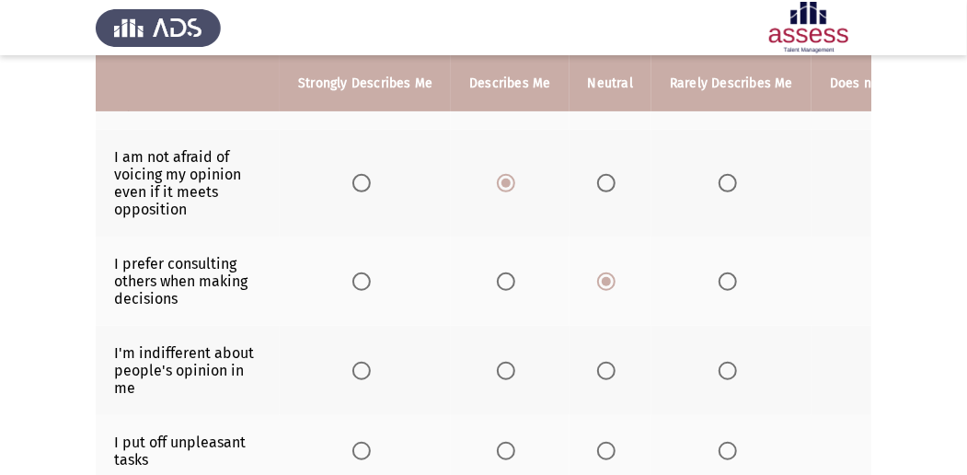
click at [500, 374] on span "Select an option" at bounding box center [506, 371] width 18 height 18
click at [500, 374] on input "Select an option" at bounding box center [506, 371] width 18 height 18
click at [719, 442] on span "Select an option" at bounding box center [728, 451] width 18 height 18
click at [719, 442] on input "Select an option" at bounding box center [728, 451] width 18 height 18
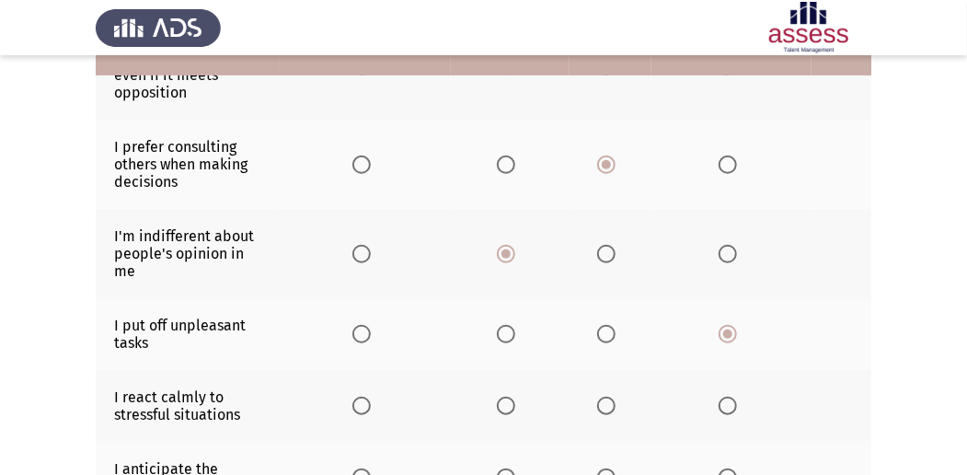
scroll to position [429, 0]
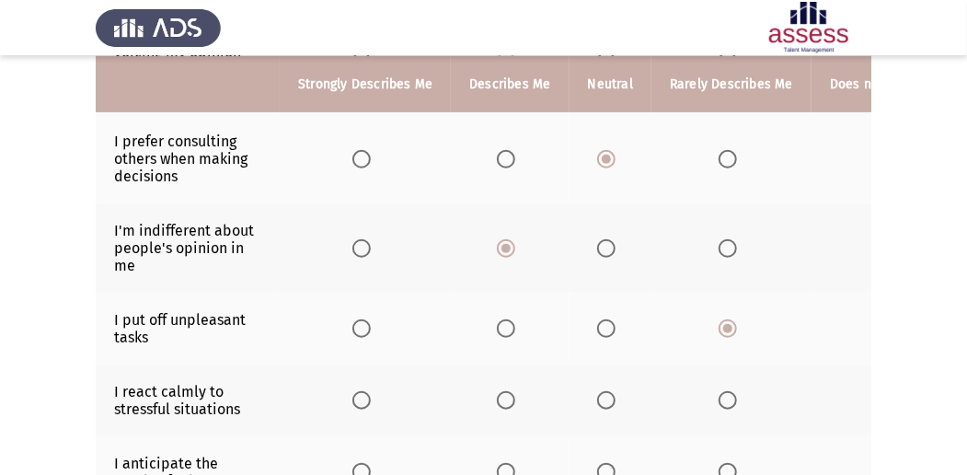
click at [384, 390] on th at bounding box center [365, 400] width 171 height 72
click at [377, 396] on th at bounding box center [365, 400] width 171 height 72
click at [359, 397] on span "Select an option" at bounding box center [361, 400] width 18 height 18
click at [359, 397] on input "Select an option" at bounding box center [361, 400] width 18 height 18
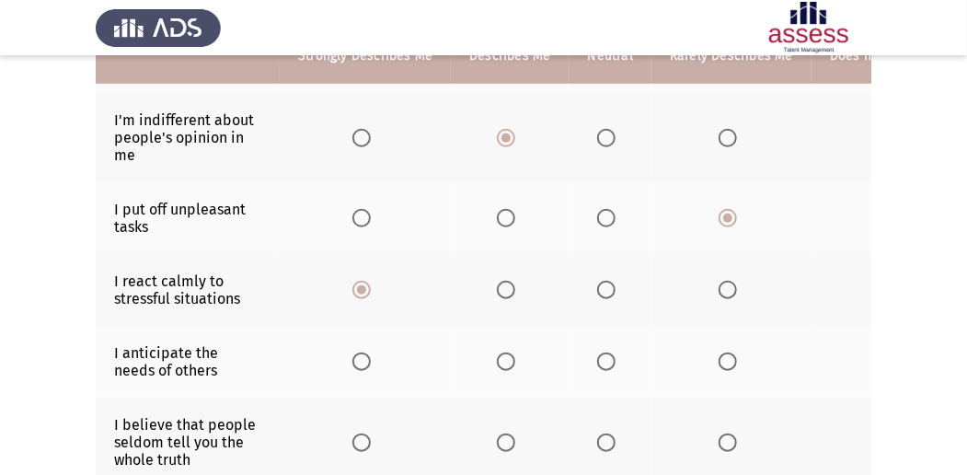
scroll to position [552, 0]
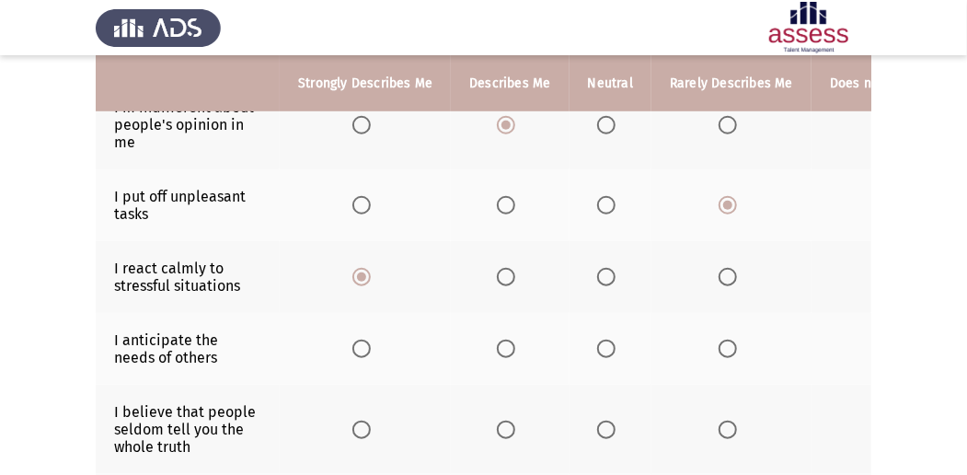
click at [729, 340] on span "Select an option" at bounding box center [728, 349] width 18 height 18
click at [729, 340] on input "Select an option" at bounding box center [728, 349] width 18 height 18
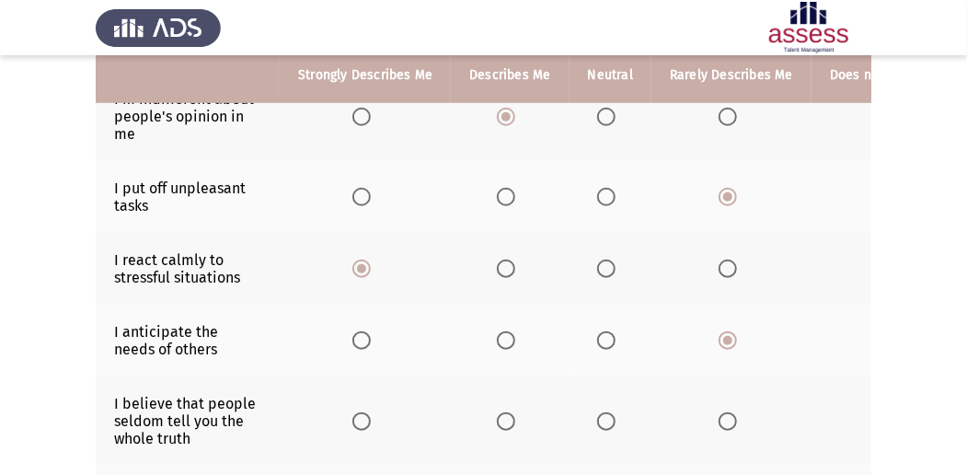
scroll to position [613, 0]
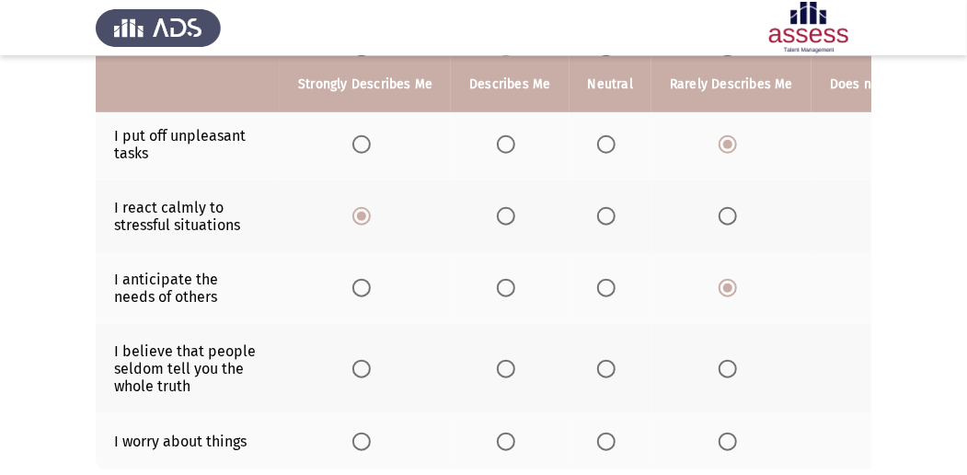
click at [364, 360] on span "Select an option" at bounding box center [361, 369] width 18 height 18
click at [364, 360] on input "Select an option" at bounding box center [361, 369] width 18 height 18
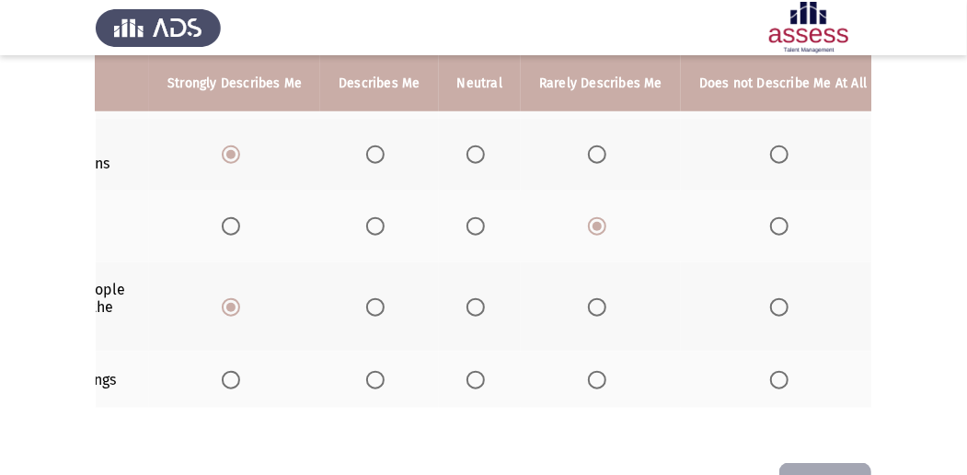
scroll to position [0, 134]
click at [766, 371] on span "Select an option" at bounding box center [775, 380] width 18 height 18
click at [766, 371] on input "Select an option" at bounding box center [775, 380] width 18 height 18
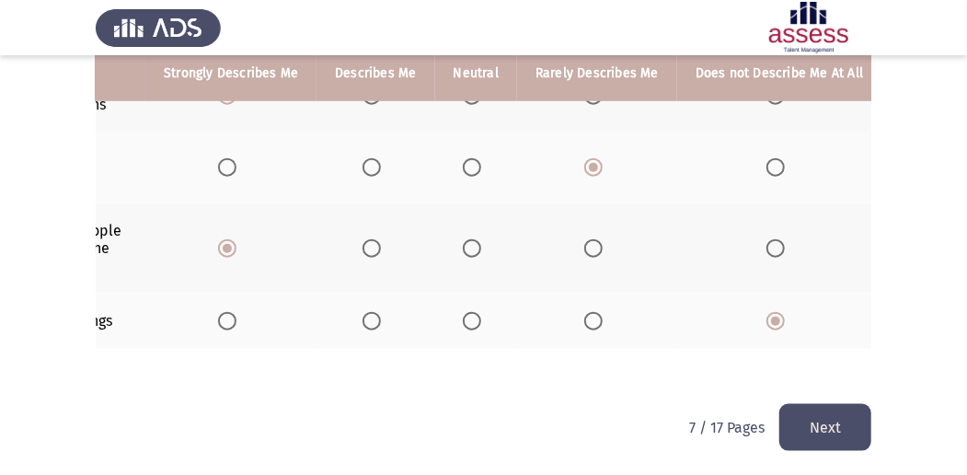
scroll to position [737, 0]
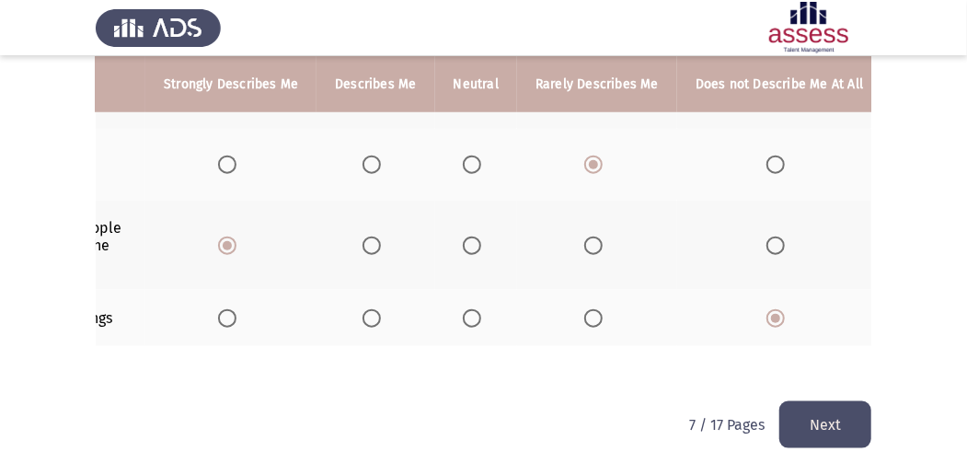
click at [802, 409] on button "Next" at bounding box center [825, 424] width 92 height 47
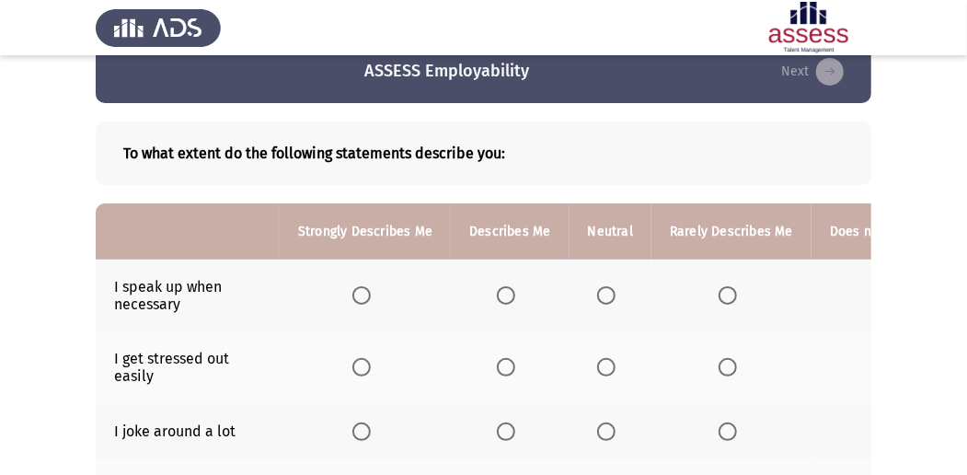
scroll to position [61, 0]
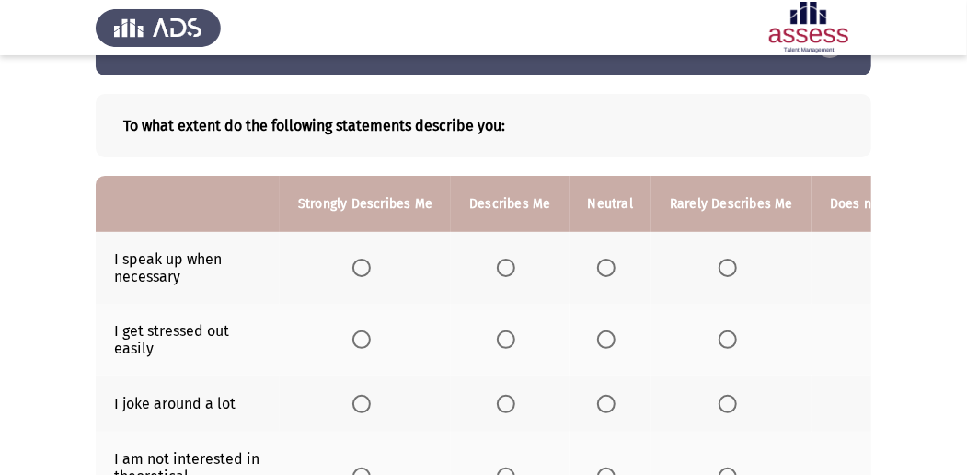
click at [597, 264] on span "Select an option" at bounding box center [606, 268] width 18 height 18
click at [597, 264] on input "Select an option" at bounding box center [606, 268] width 18 height 18
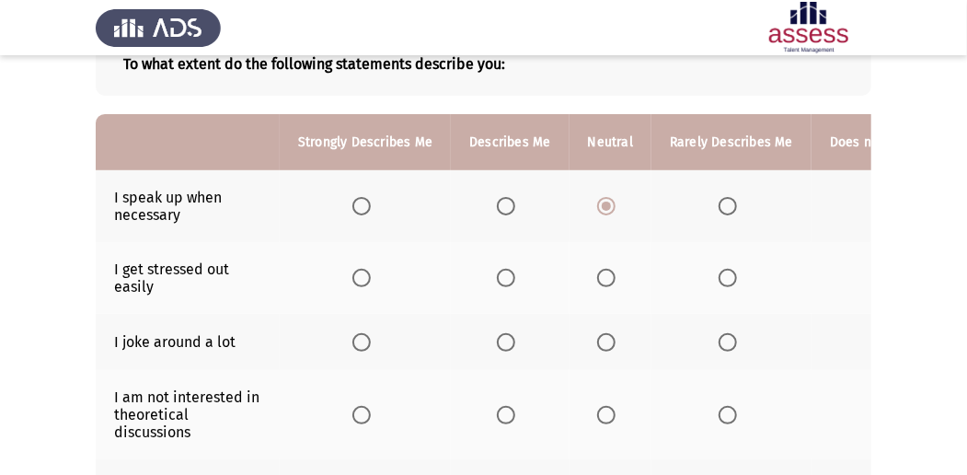
click at [358, 287] on th at bounding box center [365, 278] width 171 height 72
click at [358, 281] on span "Select an option" at bounding box center [361, 278] width 18 height 18
click at [358, 281] on input "Select an option" at bounding box center [361, 278] width 18 height 18
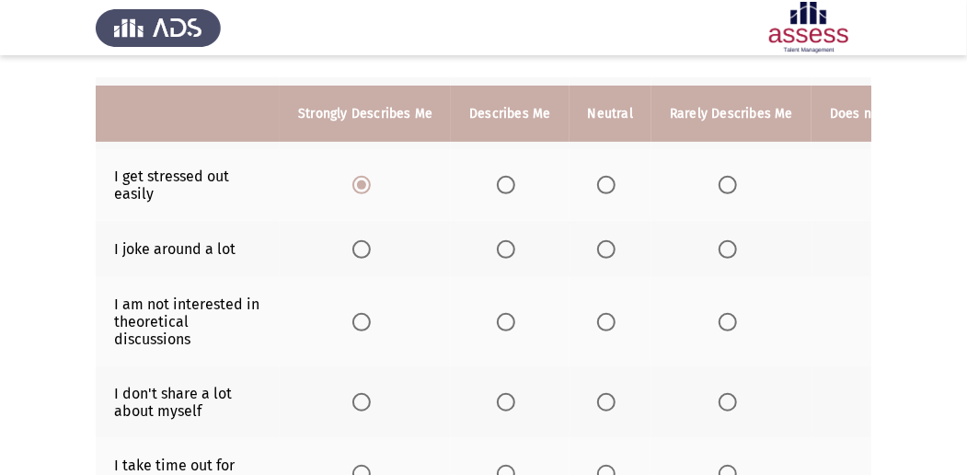
scroll to position [245, 0]
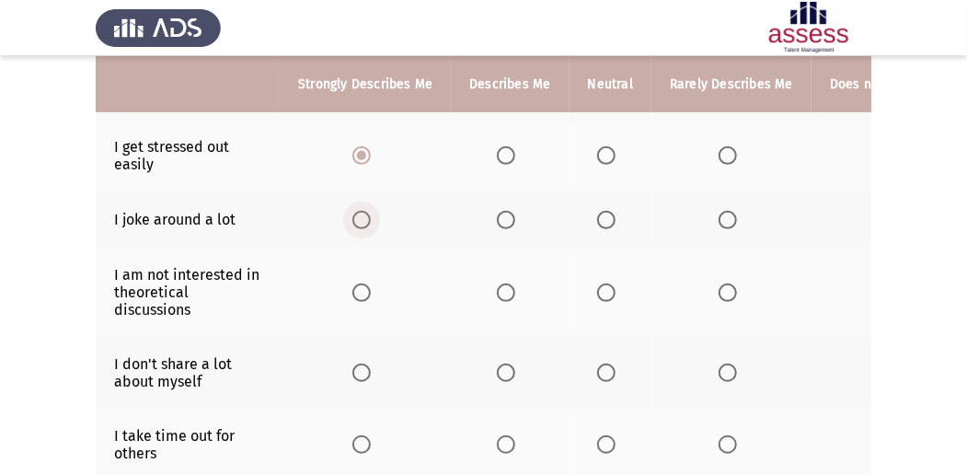
click at [362, 211] on span "Select an option" at bounding box center [361, 220] width 18 height 18
click at [362, 211] on input "Select an option" at bounding box center [361, 220] width 18 height 18
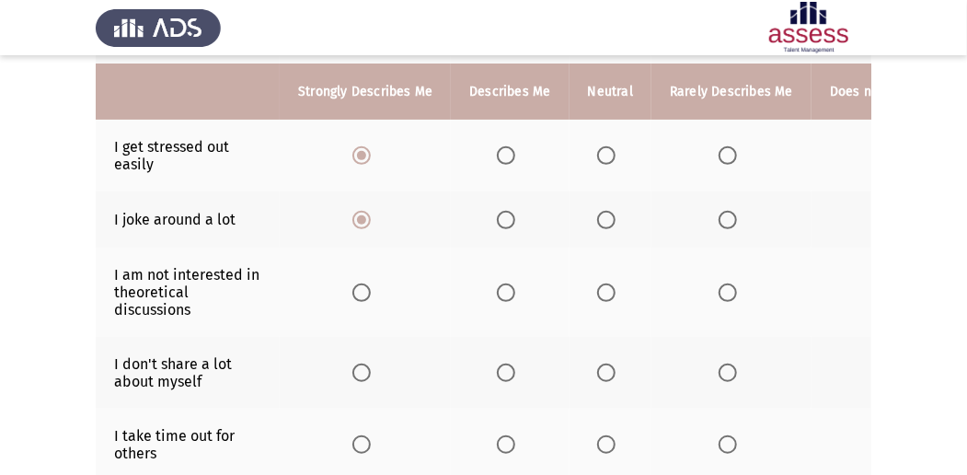
scroll to position [306, 0]
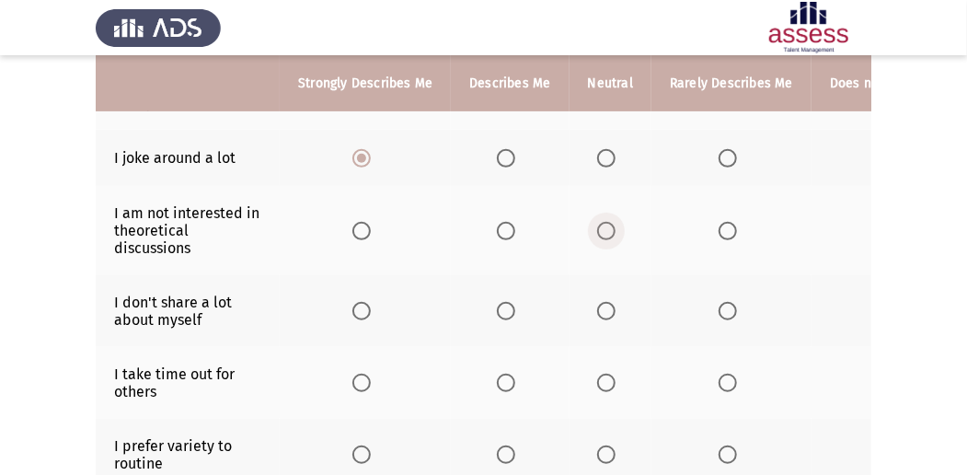
click at [615, 234] on label "Select an option" at bounding box center [610, 231] width 26 height 18
click at [615, 234] on input "Select an option" at bounding box center [606, 231] width 18 height 18
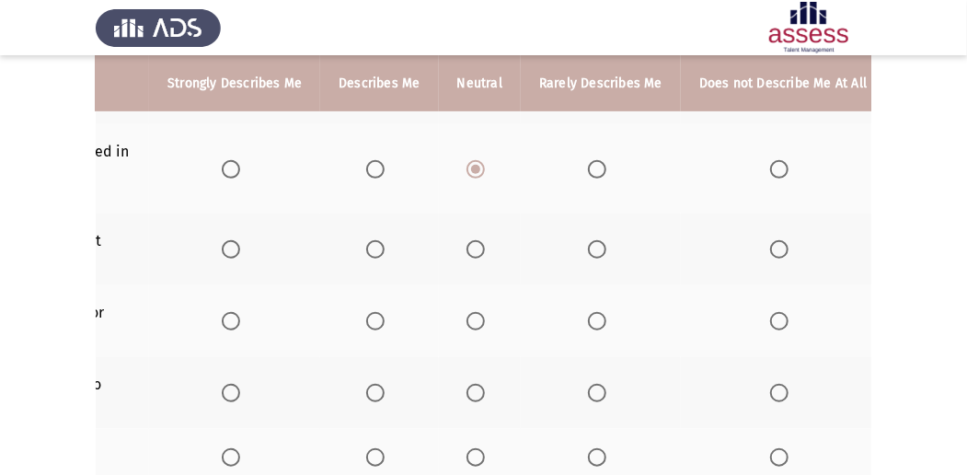
scroll to position [0, 134]
click at [766, 246] on span "Select an option" at bounding box center [775, 249] width 18 height 18
click at [766, 246] on input "Select an option" at bounding box center [775, 249] width 18 height 18
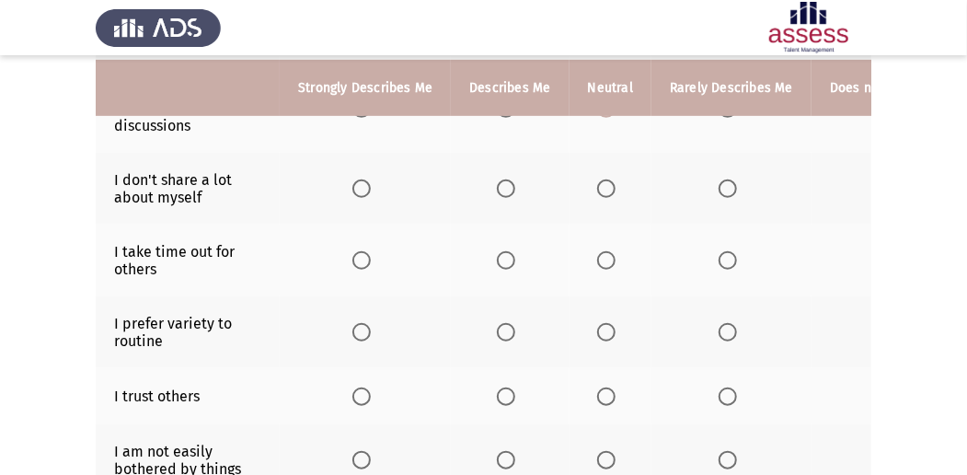
scroll to position [490, 0]
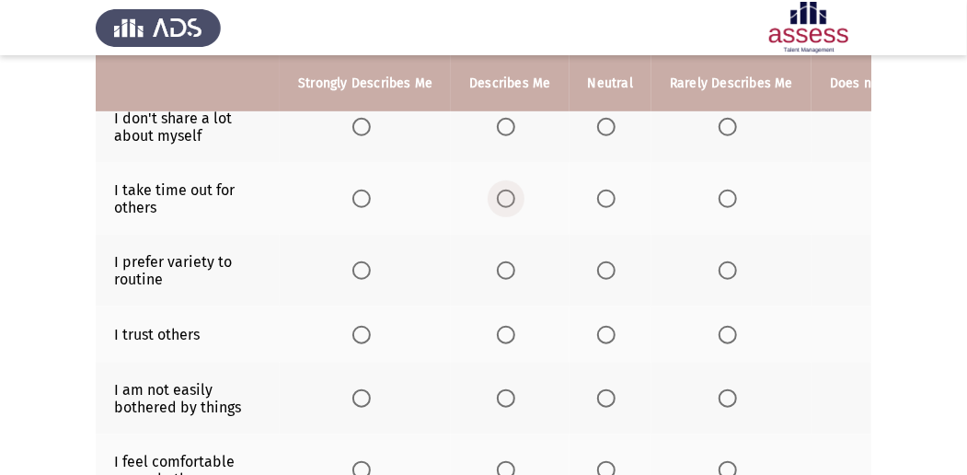
click at [511, 194] on span "Select an option" at bounding box center [506, 199] width 18 height 18
click at [511, 194] on input "Select an option" at bounding box center [506, 199] width 18 height 18
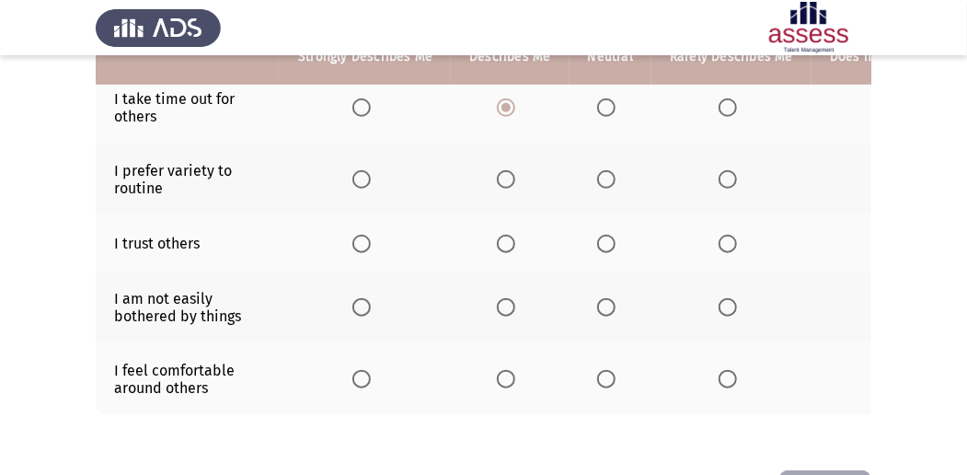
scroll to position [552, 0]
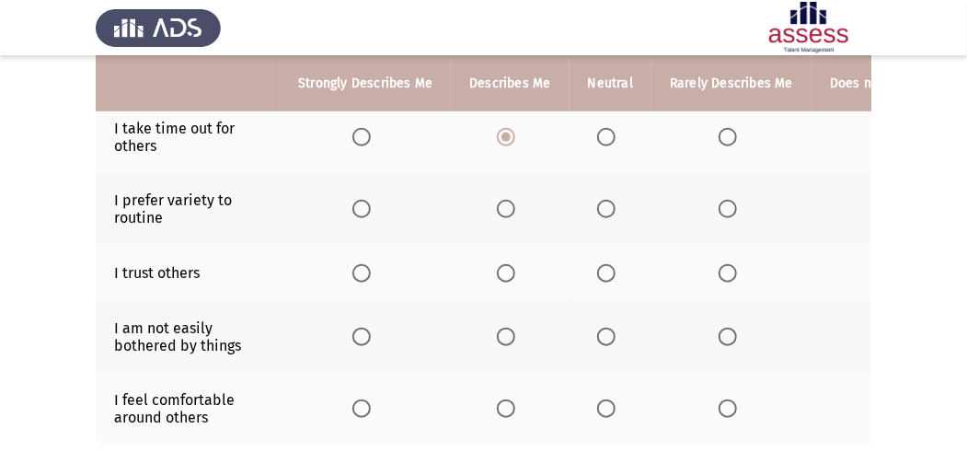
click at [719, 201] on span "Select an option" at bounding box center [728, 209] width 18 height 18
click at [719, 201] on input "Select an option" at bounding box center [728, 209] width 18 height 18
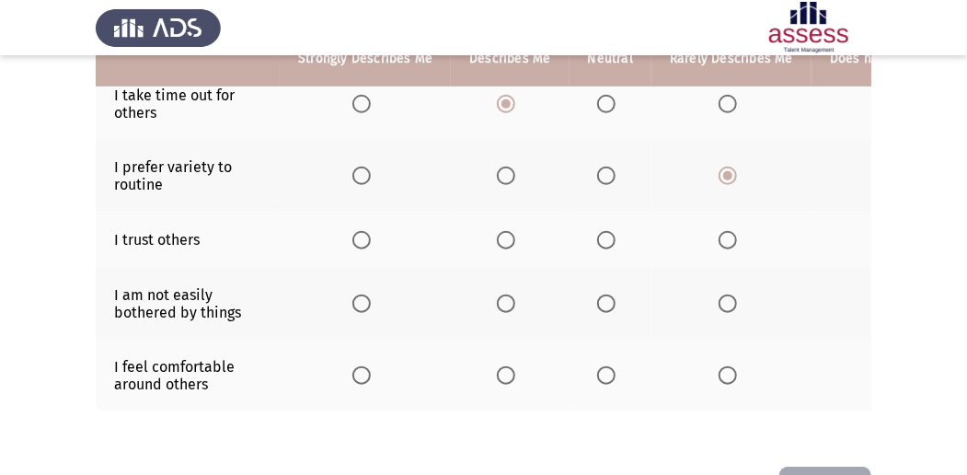
scroll to position [613, 0]
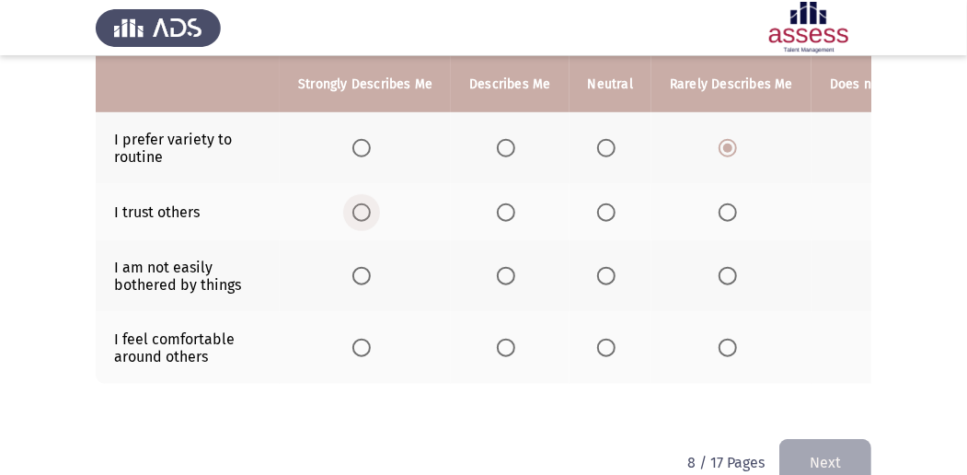
click at [361, 207] on span "Select an option" at bounding box center [361, 212] width 18 height 18
click at [361, 207] on input "Select an option" at bounding box center [361, 212] width 18 height 18
click at [618, 280] on th at bounding box center [611, 276] width 82 height 72
click at [613, 280] on th at bounding box center [611, 276] width 82 height 72
click at [605, 272] on span "Select an option" at bounding box center [606, 276] width 18 height 18
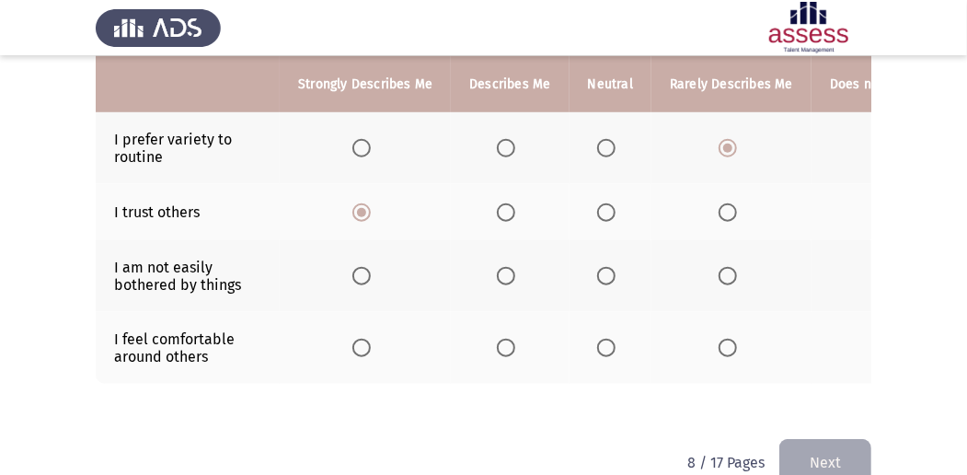
click at [605, 272] on input "Select an option" at bounding box center [606, 276] width 18 height 18
click at [730, 339] on span "Select an option" at bounding box center [728, 348] width 18 height 18
click at [730, 339] on input "Select an option" at bounding box center [728, 348] width 18 height 18
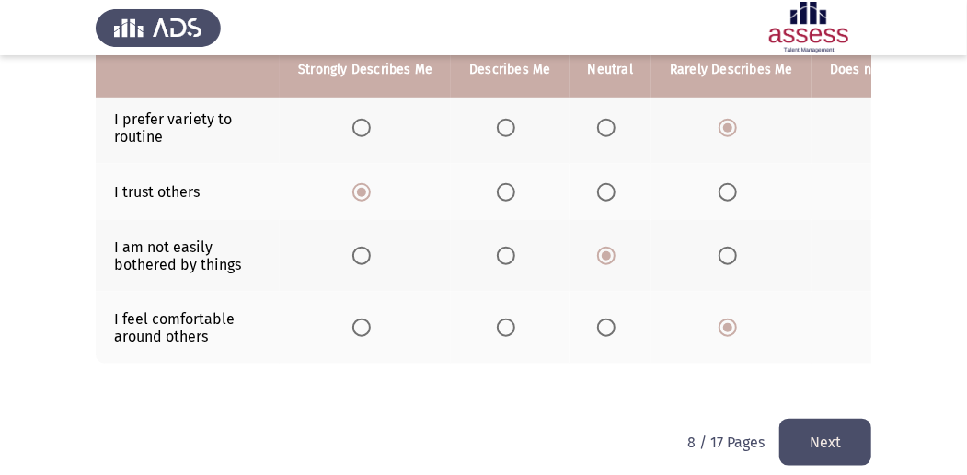
scroll to position [653, 0]
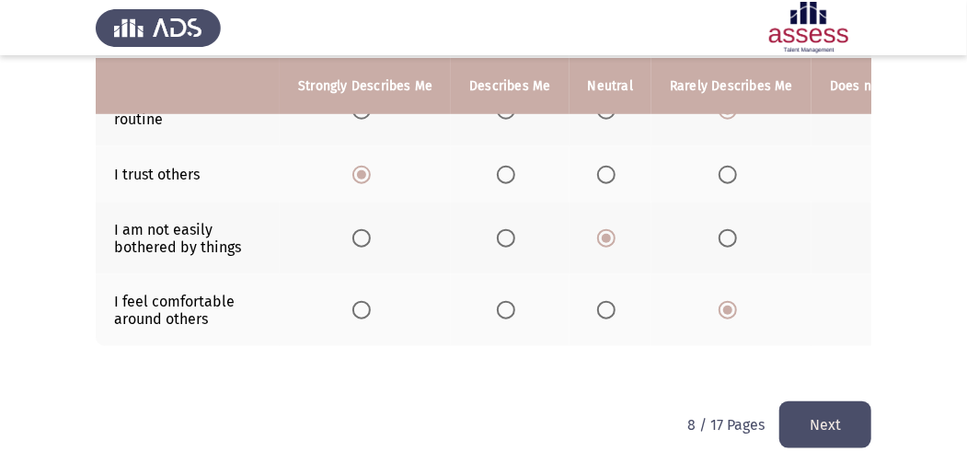
click at [799, 416] on button "Next" at bounding box center [825, 424] width 92 height 47
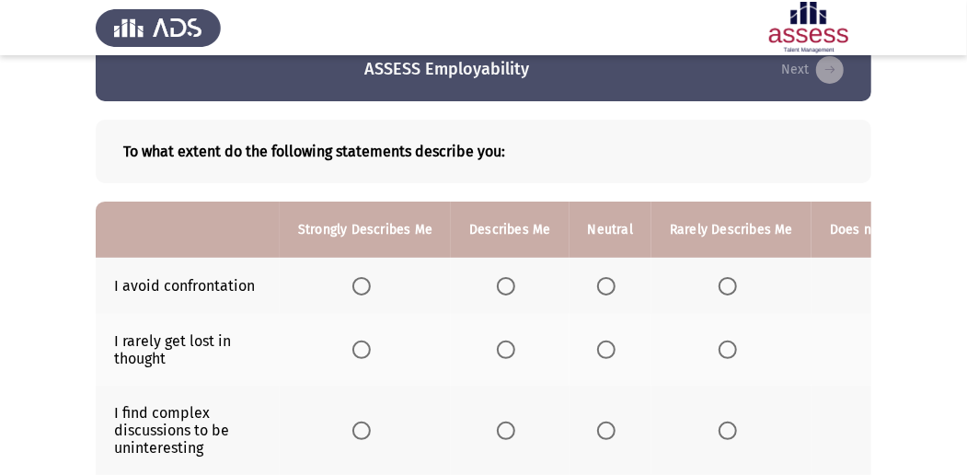
scroll to position [122, 0]
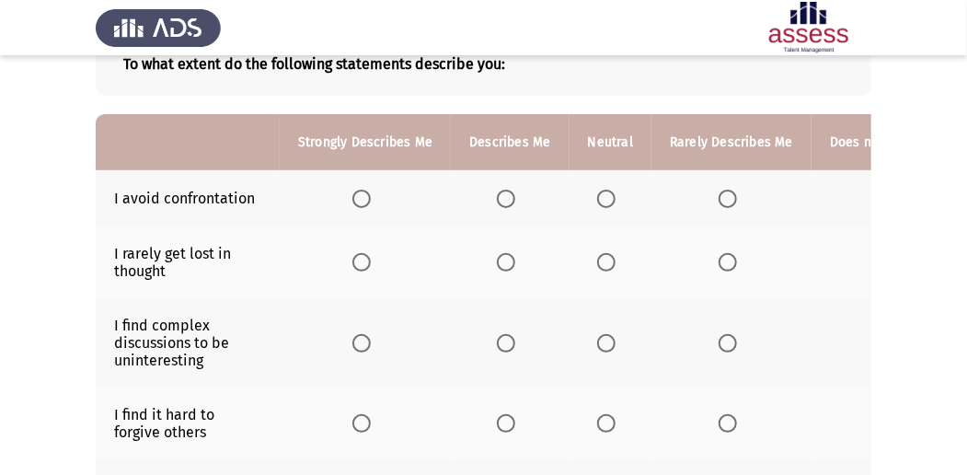
click at [600, 205] on span "Select an option" at bounding box center [606, 199] width 18 height 18
click at [600, 205] on input "Select an option" at bounding box center [606, 199] width 18 height 18
click at [364, 257] on span "Select an option" at bounding box center [361, 262] width 18 height 18
click at [364, 257] on input "Select an option" at bounding box center [361, 262] width 18 height 18
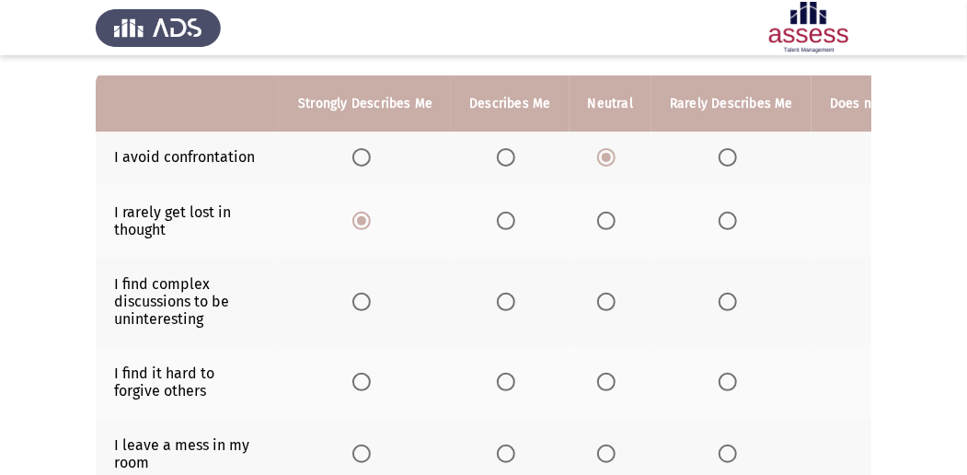
scroll to position [184, 0]
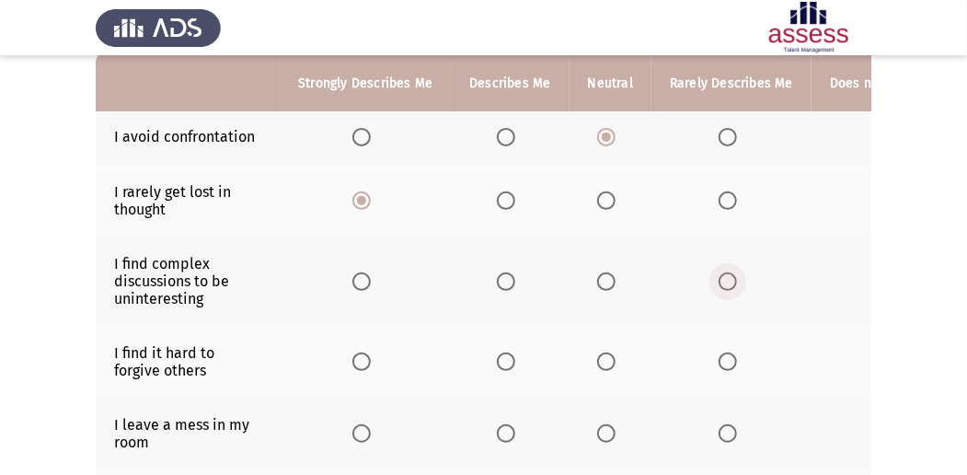
click at [719, 283] on span "Select an option" at bounding box center [728, 281] width 18 height 18
click at [719, 283] on input "Select an option" at bounding box center [728, 281] width 18 height 18
click at [599, 355] on span "Select an option" at bounding box center [606, 361] width 18 height 18
click at [599, 355] on input "Select an option" at bounding box center [606, 361] width 18 height 18
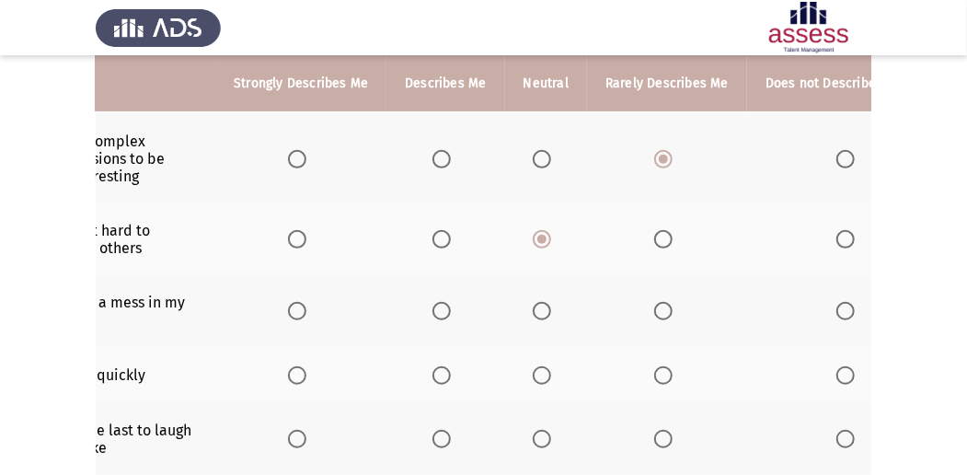
scroll to position [0, 122]
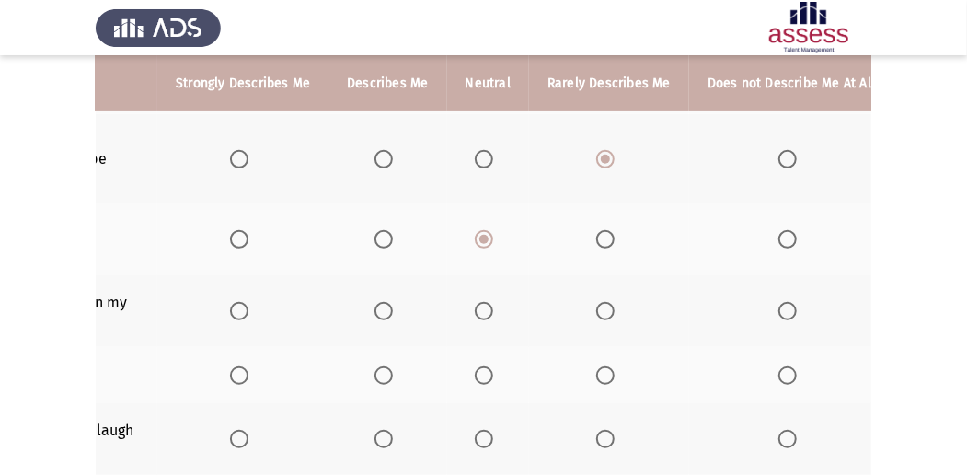
click at [788, 310] on span "Select an option" at bounding box center [787, 311] width 18 height 18
click at [788, 310] on input "Select an option" at bounding box center [787, 311] width 18 height 18
click at [247, 372] on span "Select an option" at bounding box center [239, 375] width 18 height 18
click at [247, 372] on input "Select an option" at bounding box center [239, 375] width 18 height 18
click at [600, 433] on span "Select an option" at bounding box center [605, 439] width 18 height 18
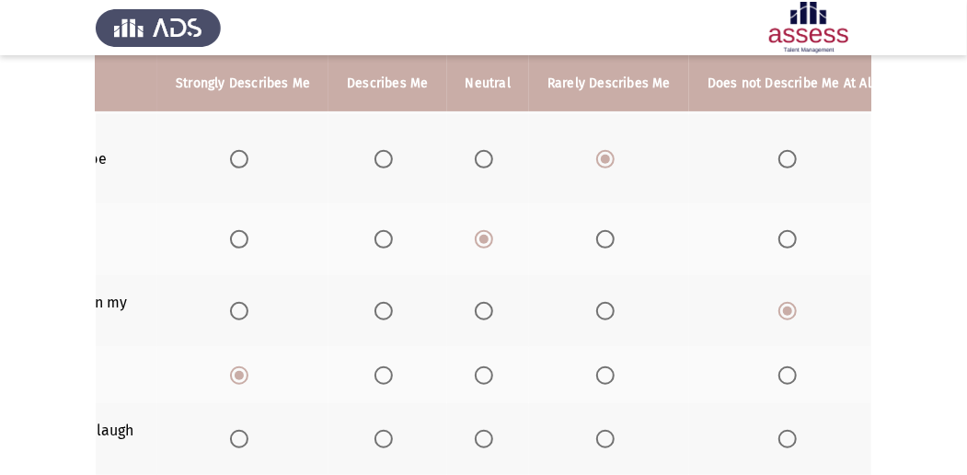
click at [600, 433] on input "Select an option" at bounding box center [605, 439] width 18 height 18
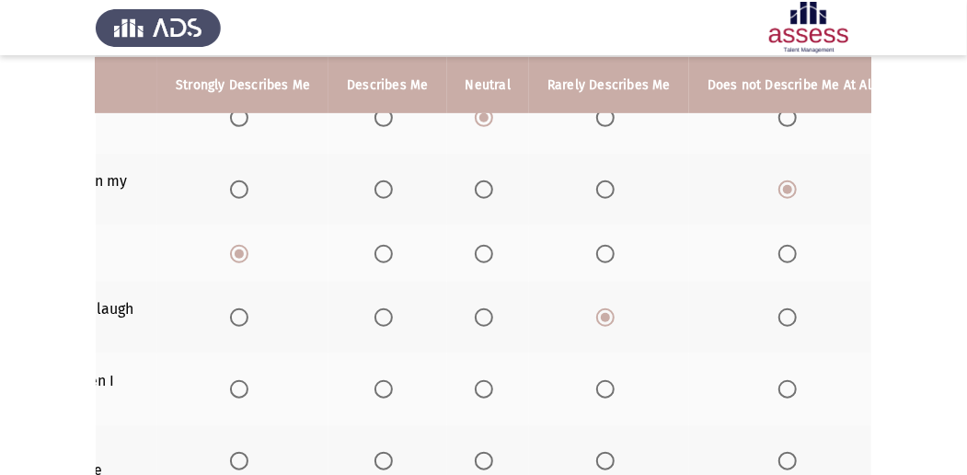
scroll to position [429, 0]
click at [600, 379] on span "Select an option" at bounding box center [605, 388] width 18 height 18
click at [600, 379] on input "Select an option" at bounding box center [605, 388] width 18 height 18
click at [256, 441] on th at bounding box center [242, 460] width 171 height 72
click at [248, 452] on label "Select an option" at bounding box center [243, 460] width 26 height 18
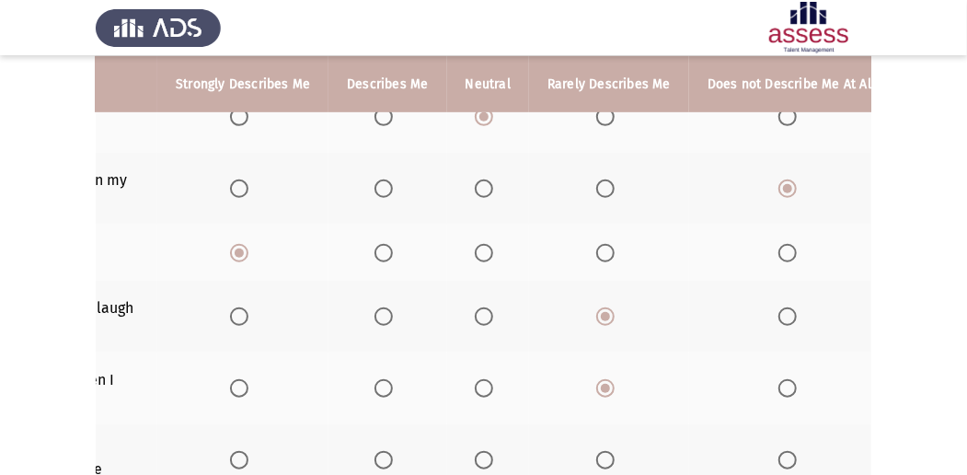
click at [248, 452] on input "Select an option" at bounding box center [239, 460] width 18 height 18
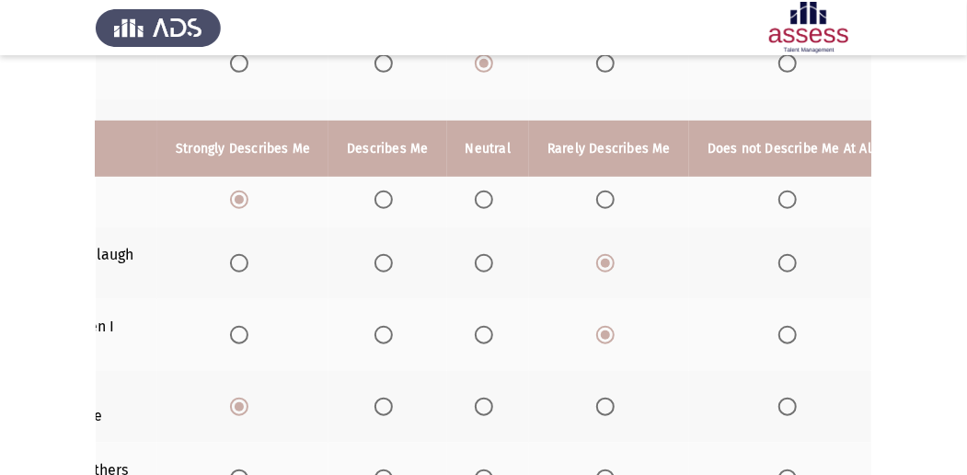
scroll to position [552, 0]
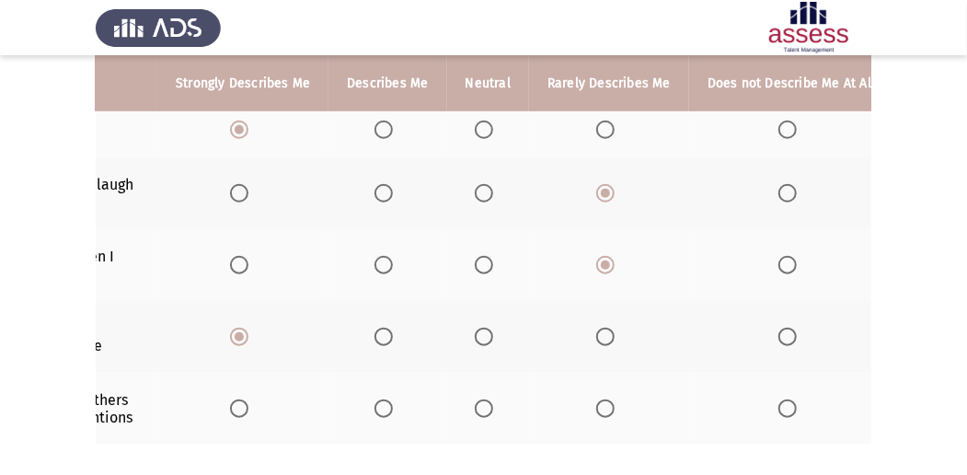
click at [785, 405] on span "Select an option" at bounding box center [787, 408] width 18 height 18
click at [785, 405] on input "Select an option" at bounding box center [787, 408] width 18 height 18
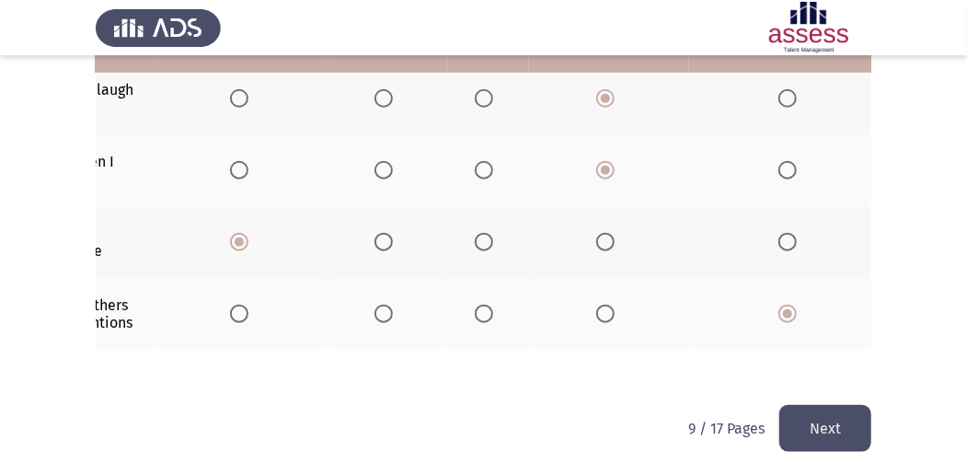
scroll to position [653, 0]
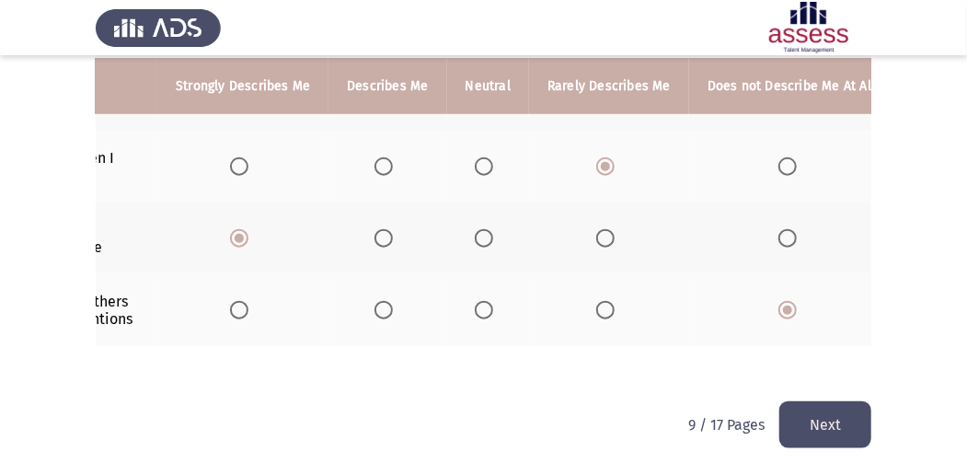
click at [823, 427] on button "Next" at bounding box center [825, 424] width 92 height 47
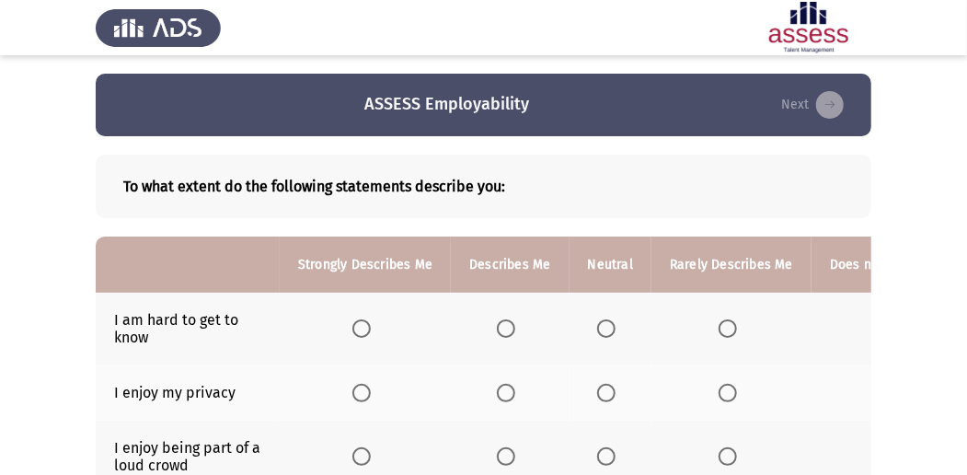
click at [353, 329] on span "Select an option" at bounding box center [361, 328] width 18 height 18
click at [353, 329] on input "Select an option" at bounding box center [361, 328] width 18 height 18
click at [738, 399] on label "Select an option" at bounding box center [732, 393] width 26 height 18
click at [737, 399] on input "Select an option" at bounding box center [728, 393] width 18 height 18
click at [738, 399] on label "Select an option" at bounding box center [732, 393] width 26 height 18
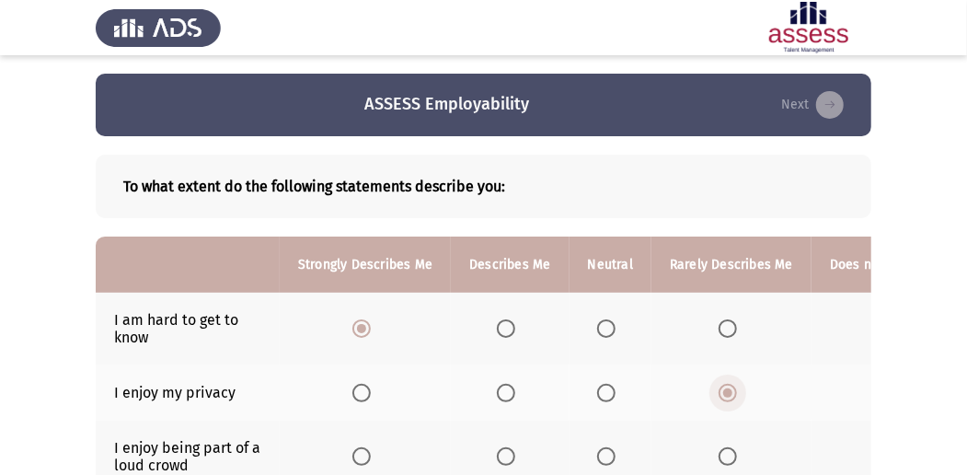
click at [737, 399] on input "Select an option" at bounding box center [728, 393] width 18 height 18
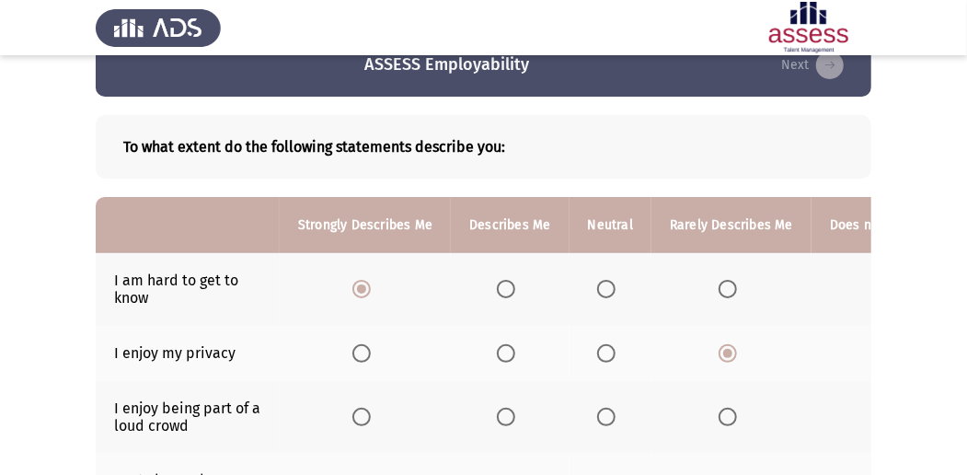
scroll to position [61, 0]
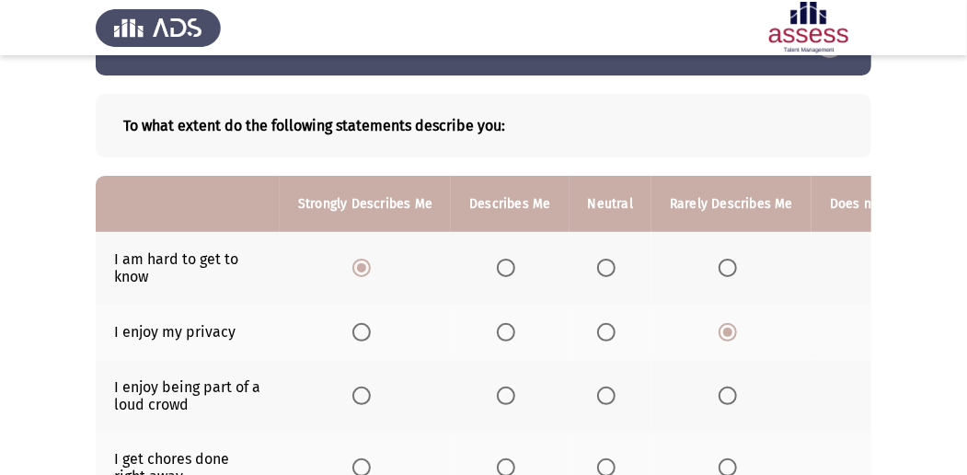
click at [372, 390] on label "Select an option" at bounding box center [365, 395] width 26 height 18
click at [371, 390] on input "Select an option" at bounding box center [361, 395] width 18 height 18
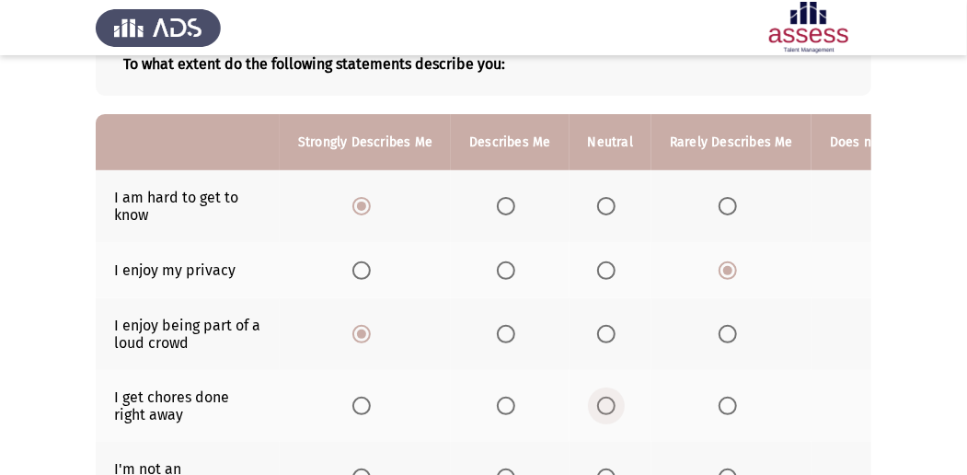
click at [600, 409] on span "Select an option" at bounding box center [606, 406] width 18 height 18
click at [600, 409] on input "Select an option" at bounding box center [606, 406] width 18 height 18
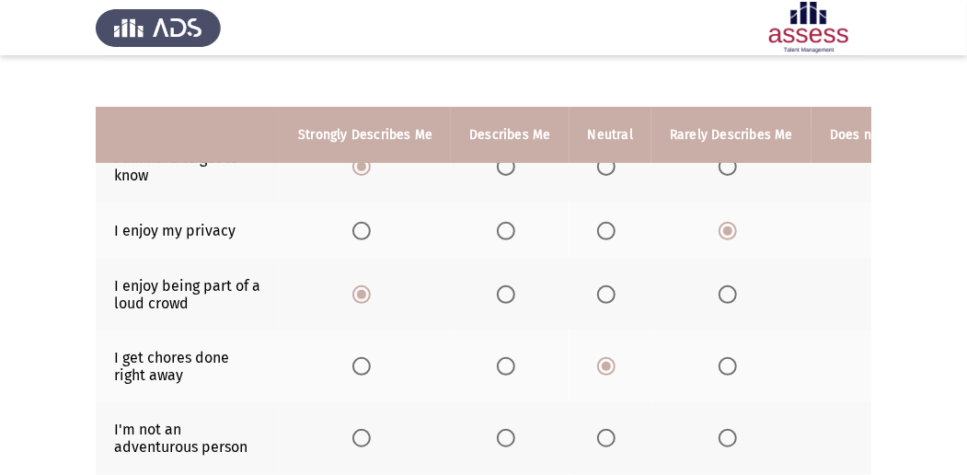
scroll to position [245, 0]
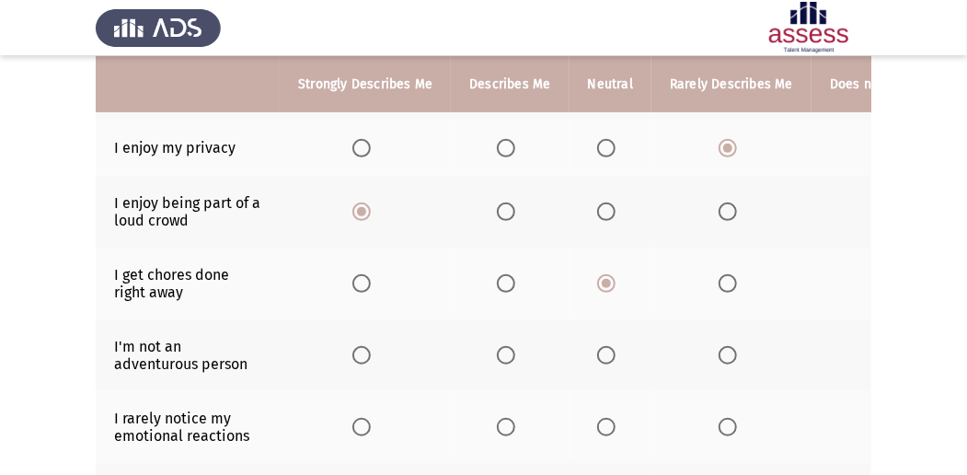
click at [373, 350] on label "Select an option" at bounding box center [365, 355] width 26 height 18
click at [371, 350] on input "Select an option" at bounding box center [361, 355] width 18 height 18
click at [735, 427] on label "Select an option" at bounding box center [732, 427] width 26 height 18
click at [735, 427] on input "Select an option" at bounding box center [728, 427] width 18 height 18
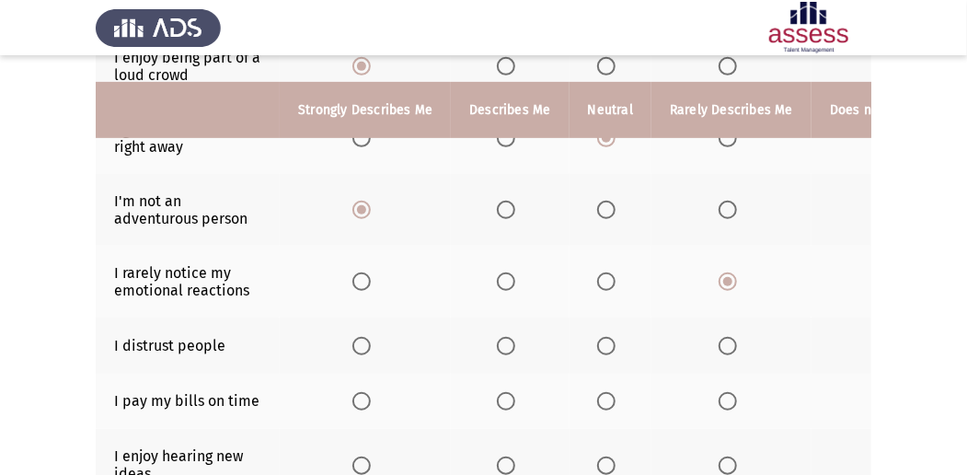
scroll to position [429, 0]
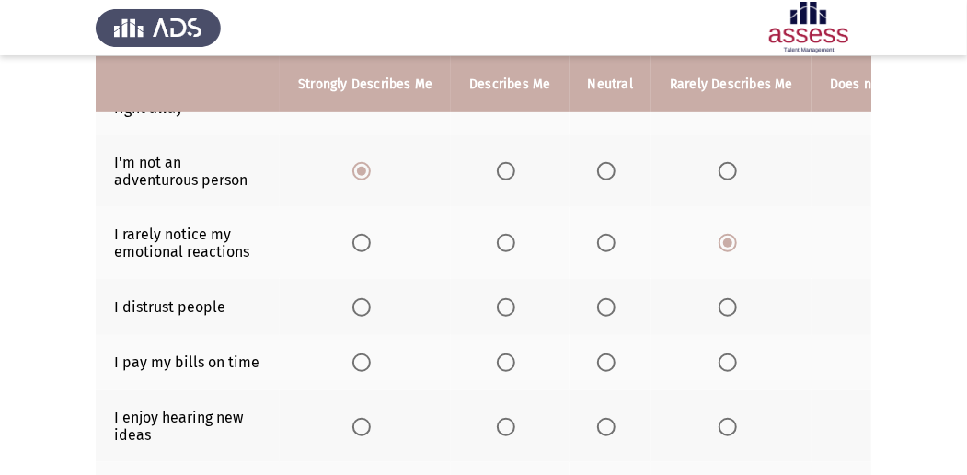
click at [719, 353] on span "Select an option" at bounding box center [728, 362] width 18 height 18
click at [719, 353] on input "Select an option" at bounding box center [728, 362] width 18 height 18
click at [509, 305] on span "Select an option" at bounding box center [506, 307] width 18 height 18
click at [509, 305] on input "Select an option" at bounding box center [506, 307] width 18 height 18
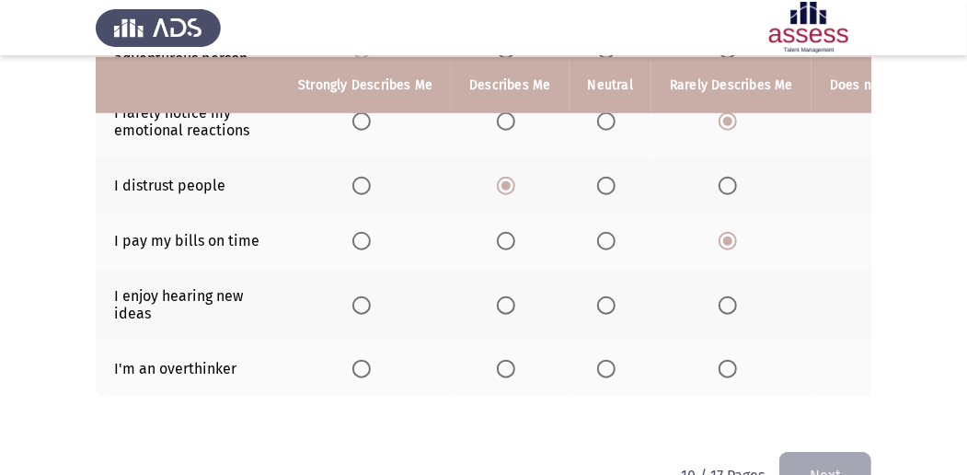
scroll to position [552, 0]
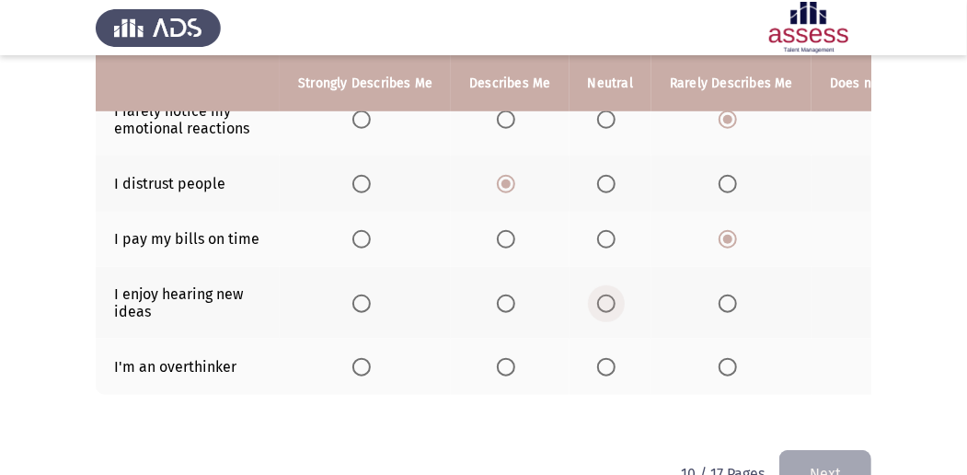
click at [616, 304] on label "Select an option" at bounding box center [610, 303] width 26 height 18
click at [616, 304] on input "Select an option" at bounding box center [606, 303] width 18 height 18
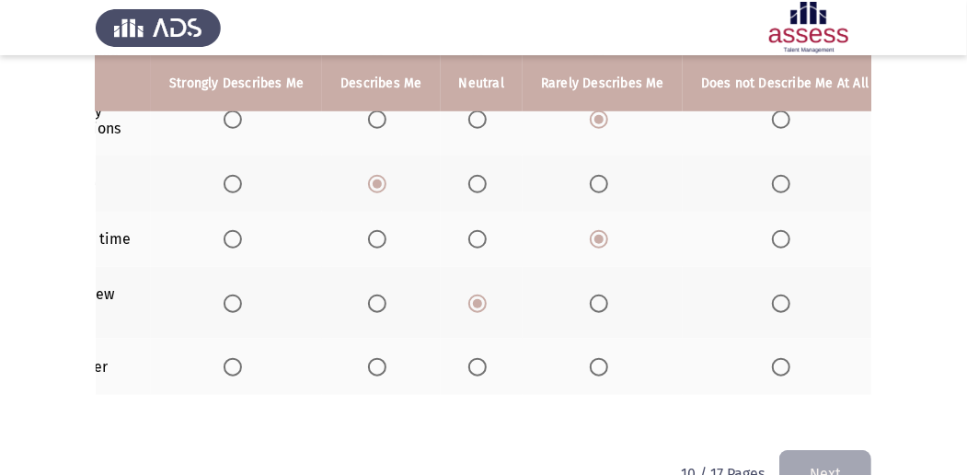
scroll to position [0, 134]
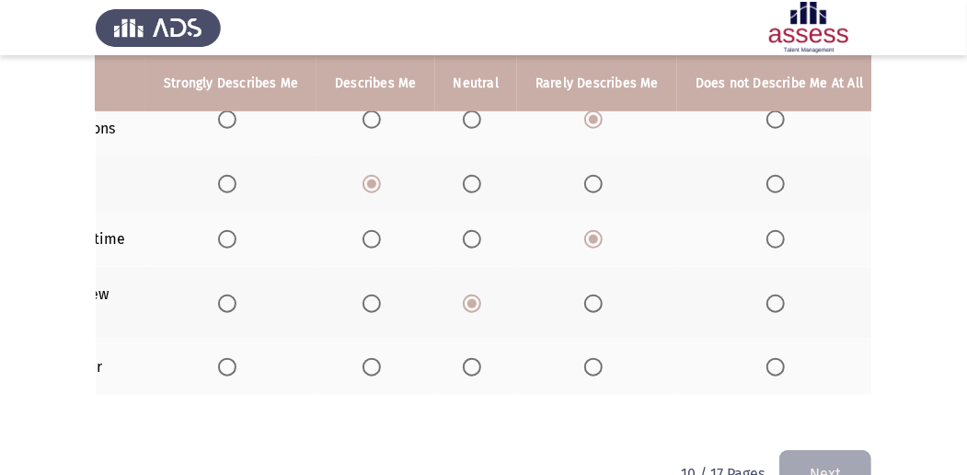
click at [766, 361] on span "Select an option" at bounding box center [775, 367] width 18 height 18
click at [766, 361] on input "Select an option" at bounding box center [775, 367] width 18 height 18
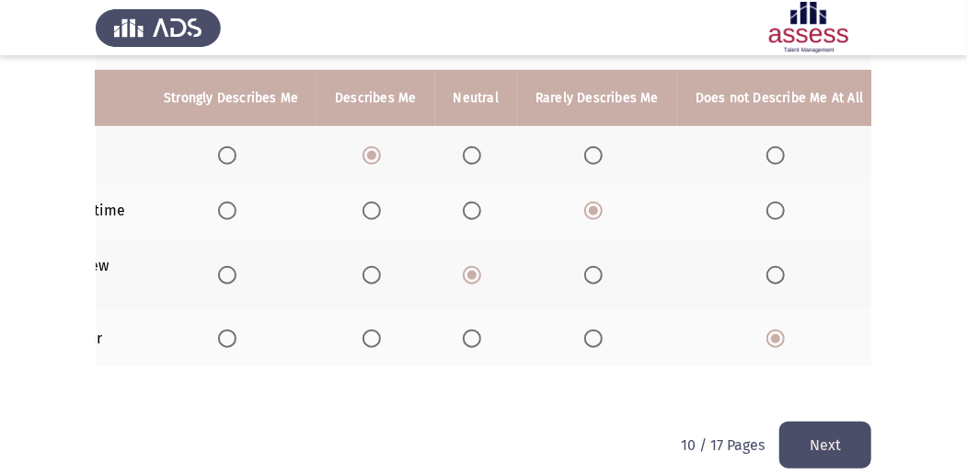
scroll to position [605, 0]
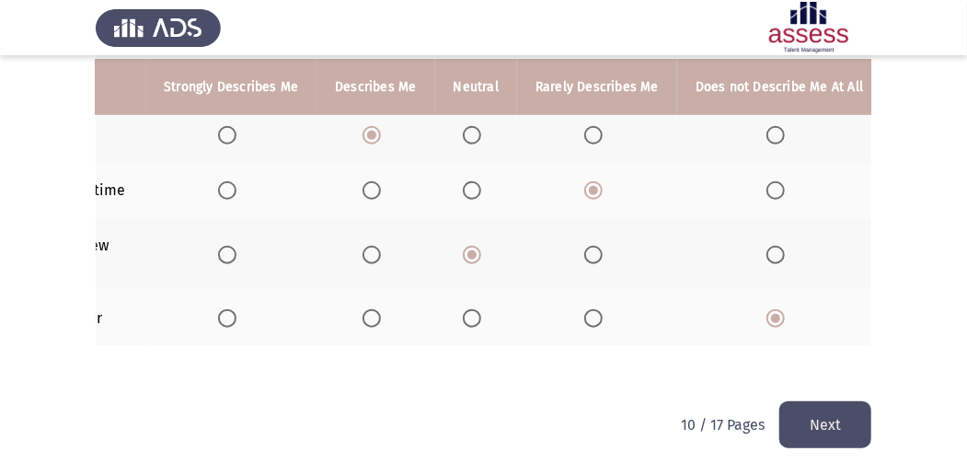
click at [821, 425] on button "Next" at bounding box center [825, 424] width 92 height 47
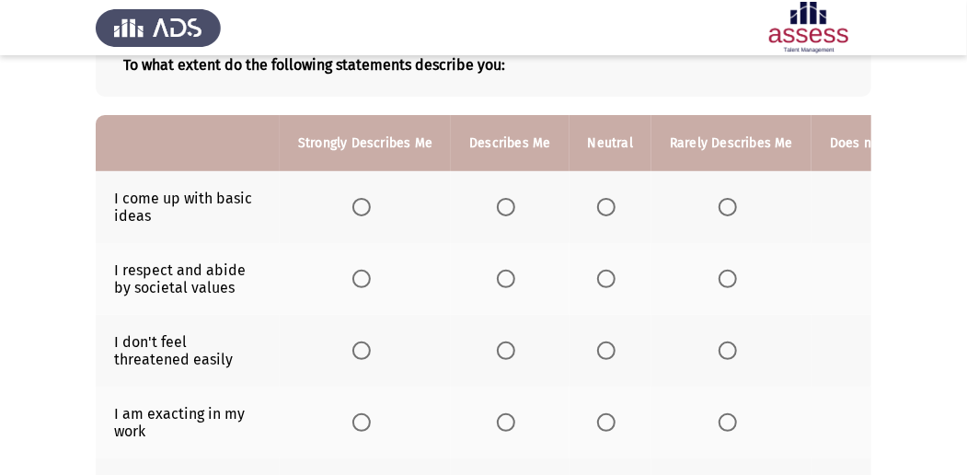
scroll to position [122, 0]
click at [369, 199] on span "Select an option" at bounding box center [361, 206] width 18 height 18
click at [369, 199] on input "Select an option" at bounding box center [361, 206] width 18 height 18
click at [602, 271] on span "Select an option" at bounding box center [606, 278] width 18 height 18
click at [602, 271] on input "Select an option" at bounding box center [606, 278] width 18 height 18
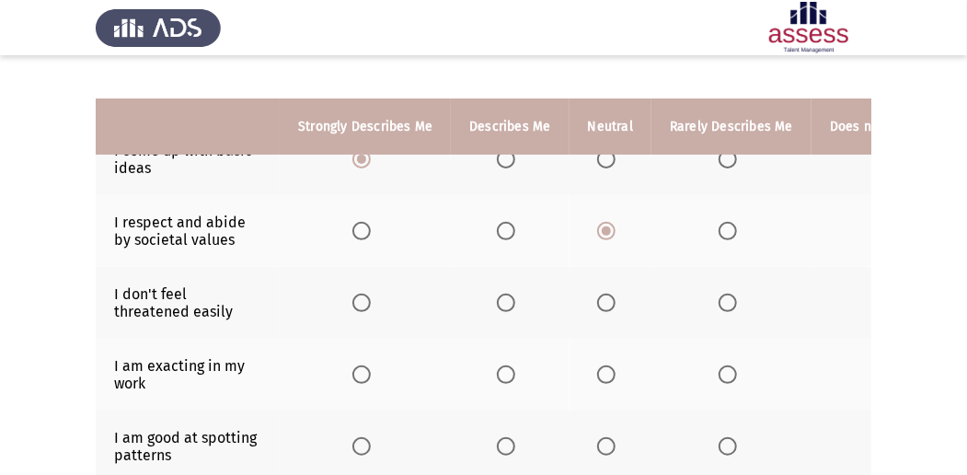
scroll to position [245, 0]
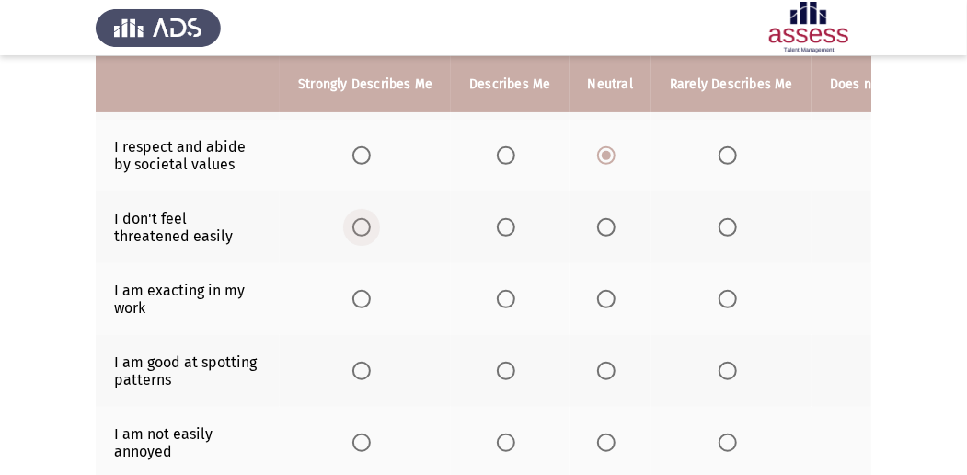
click at [363, 218] on span "Select an option" at bounding box center [361, 227] width 18 height 18
click at [363, 218] on input "Select an option" at bounding box center [361, 227] width 18 height 18
click at [726, 296] on span "Select an option" at bounding box center [728, 299] width 18 height 18
click at [726, 296] on input "Select an option" at bounding box center [728, 299] width 18 height 18
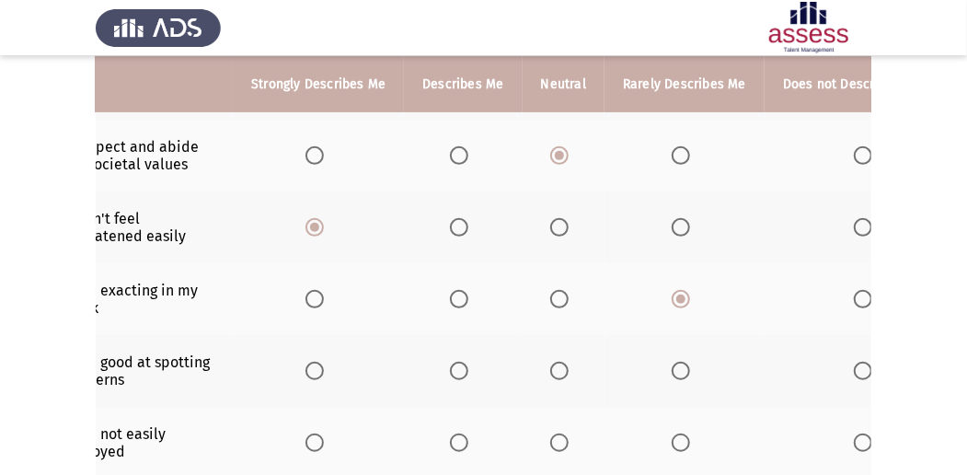
scroll to position [0, 49]
click at [853, 362] on span "Select an option" at bounding box center [861, 371] width 18 height 18
click at [853, 362] on input "Select an option" at bounding box center [861, 371] width 18 height 18
click at [323, 433] on label "Select an option" at bounding box center [317, 442] width 26 height 18
click at [322, 433] on input "Select an option" at bounding box center [313, 442] width 18 height 18
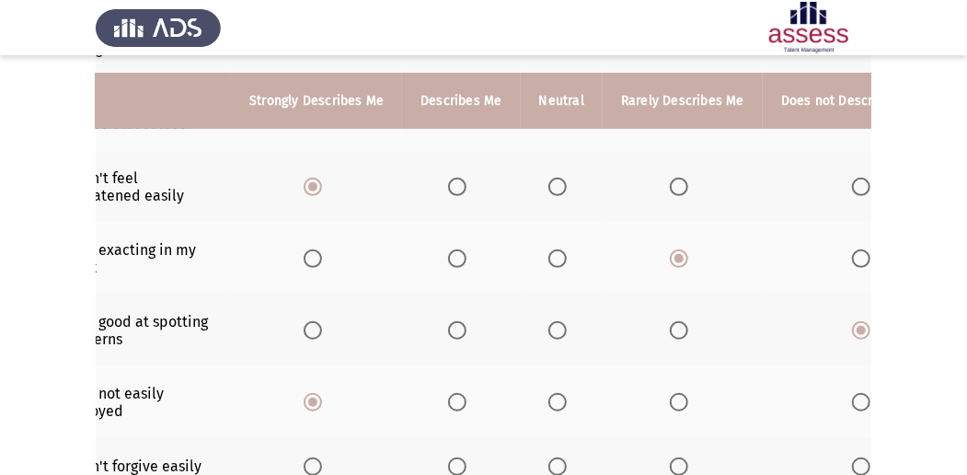
scroll to position [368, 0]
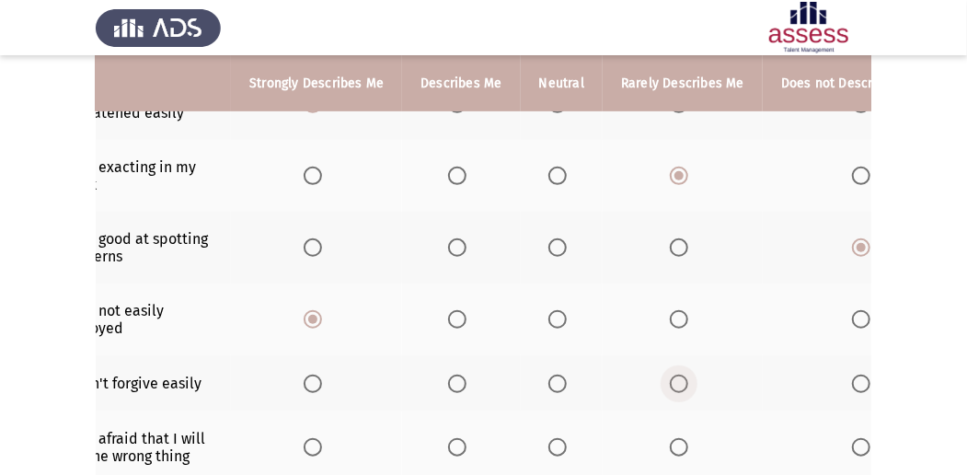
click at [670, 374] on span "Select an option" at bounding box center [679, 383] width 18 height 18
click at [670, 374] on input "Select an option" at bounding box center [679, 383] width 18 height 18
click at [852, 443] on span "Select an option" at bounding box center [861, 447] width 18 height 18
click at [852, 443] on input "Select an option" at bounding box center [861, 447] width 18 height 18
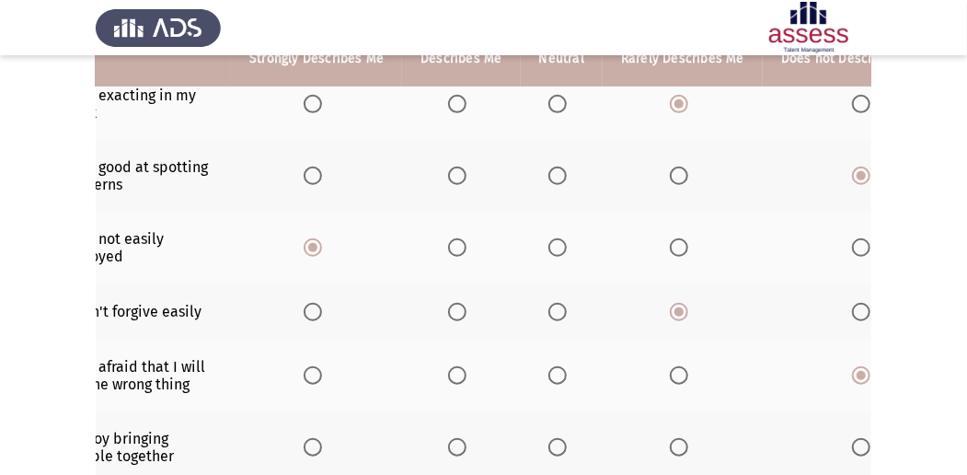
scroll to position [490, 0]
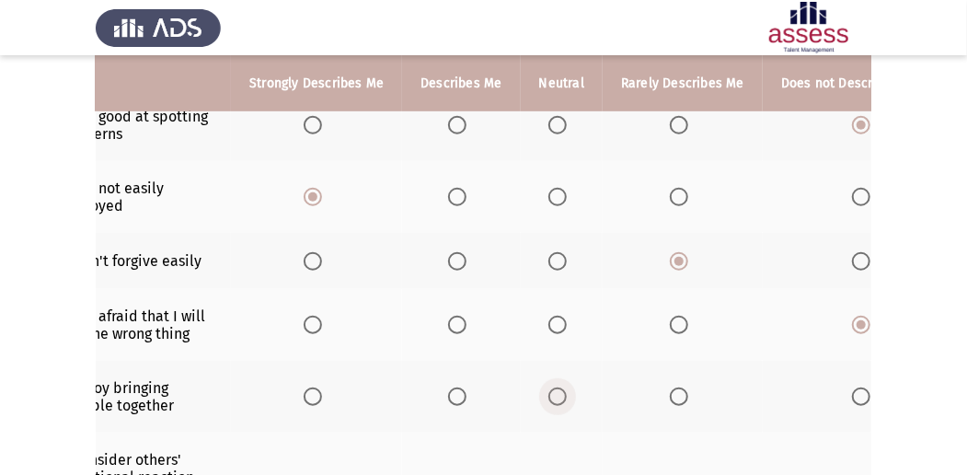
click at [549, 396] on span "Select an option" at bounding box center [557, 396] width 18 height 18
click at [549, 396] on input "Select an option" at bounding box center [557, 396] width 18 height 18
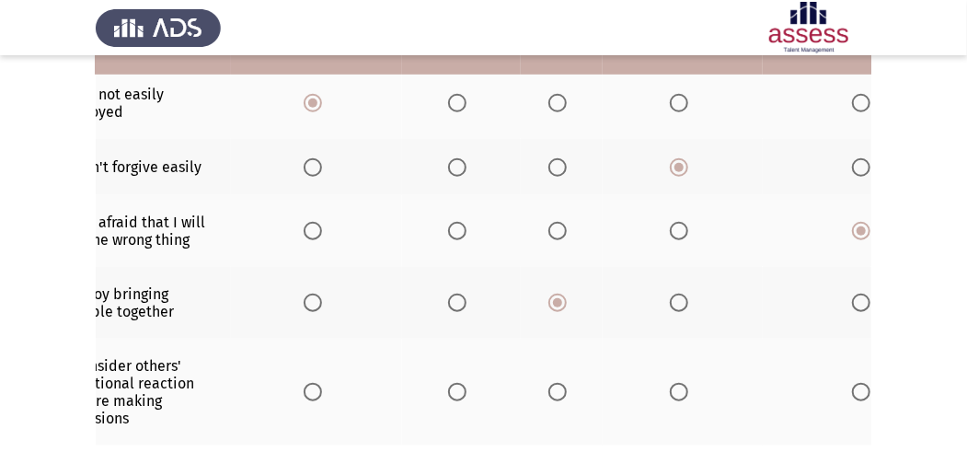
scroll to position [613, 0]
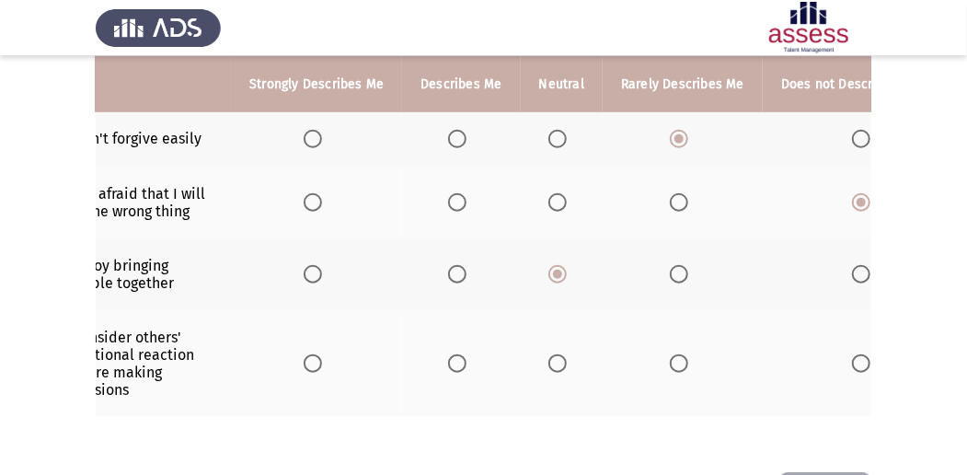
click at [456, 354] on span "Select an option" at bounding box center [457, 363] width 18 height 18
click at [456, 354] on input "Select an option" at bounding box center [457, 363] width 18 height 18
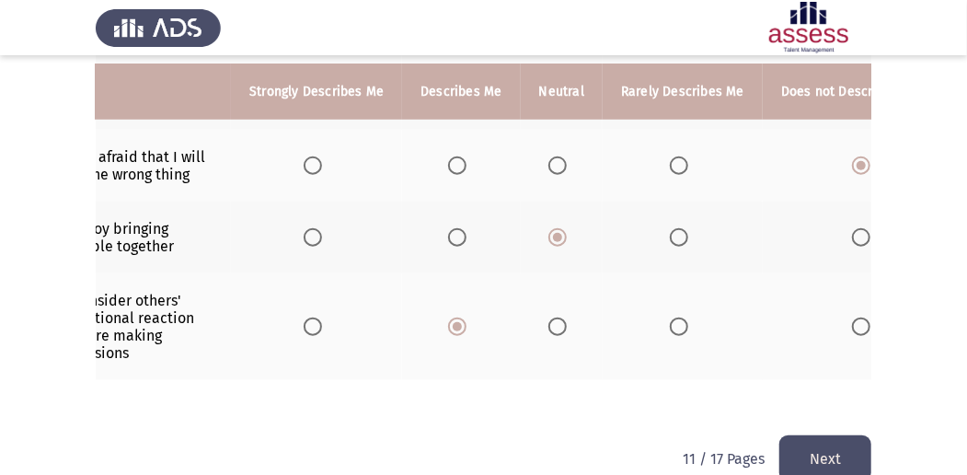
scroll to position [685, 0]
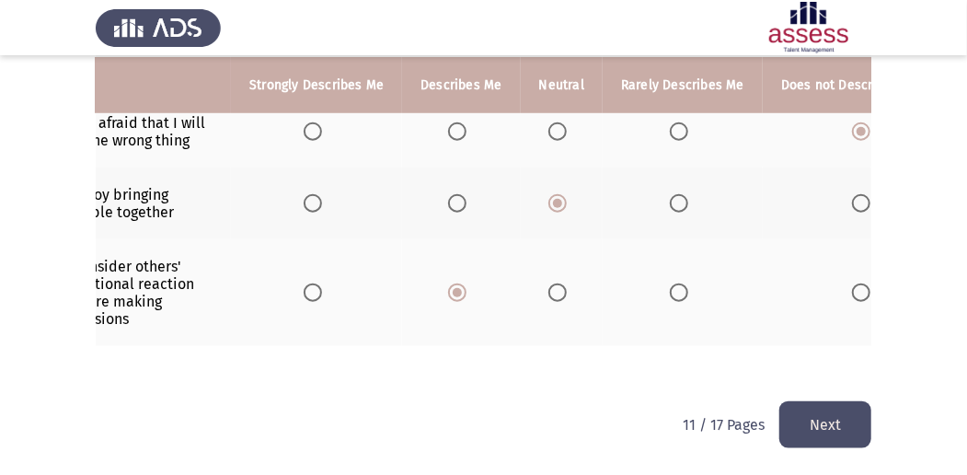
click at [811, 422] on button "Next" at bounding box center [825, 424] width 92 height 47
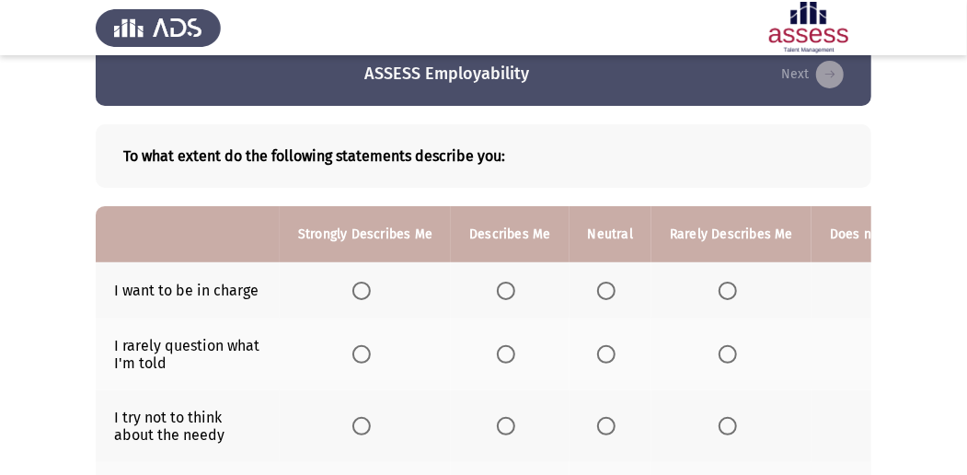
scroll to position [61, 0]
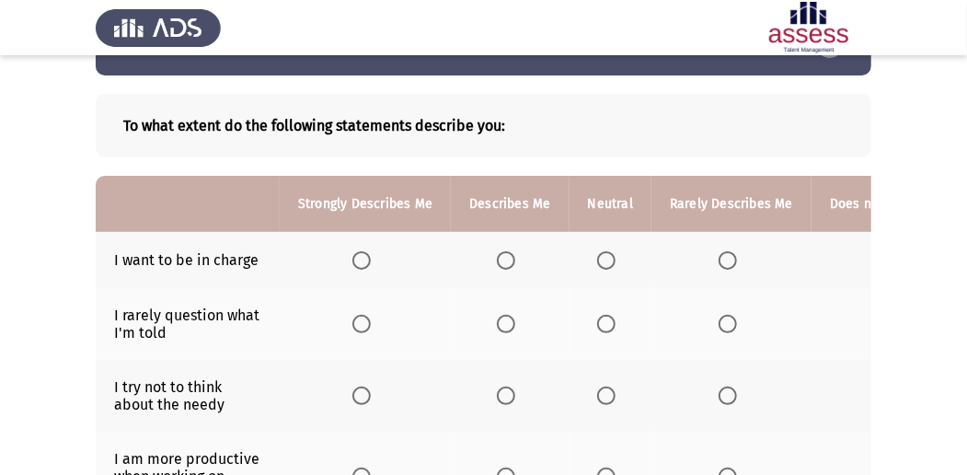
click at [382, 250] on th at bounding box center [365, 260] width 171 height 56
click at [376, 252] on label "Select an option" at bounding box center [365, 260] width 26 height 18
click at [371, 252] on input "Select an option" at bounding box center [361, 260] width 18 height 18
click at [496, 339] on th at bounding box center [510, 324] width 118 height 72
click at [501, 327] on span "Select an option" at bounding box center [506, 324] width 18 height 18
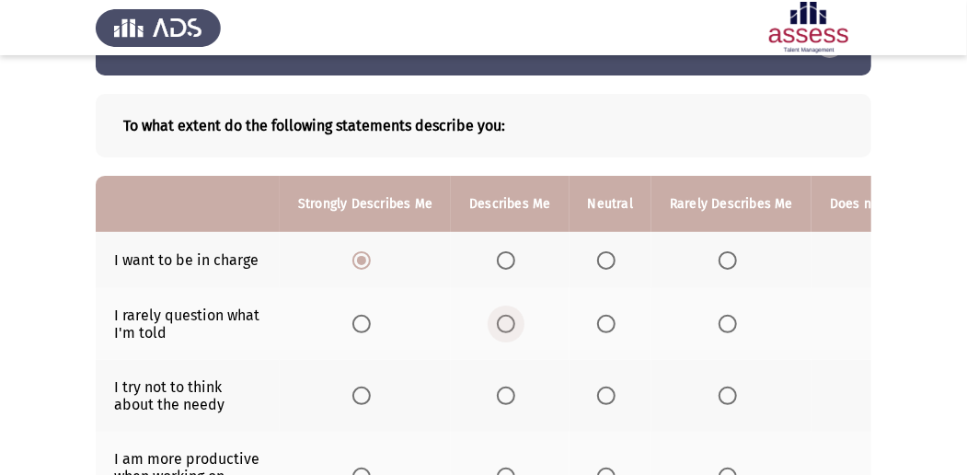
click at [501, 327] on input "Select an option" at bounding box center [506, 324] width 18 height 18
click at [597, 388] on span "Select an option" at bounding box center [606, 395] width 18 height 18
click at [597, 388] on input "Select an option" at bounding box center [606, 395] width 18 height 18
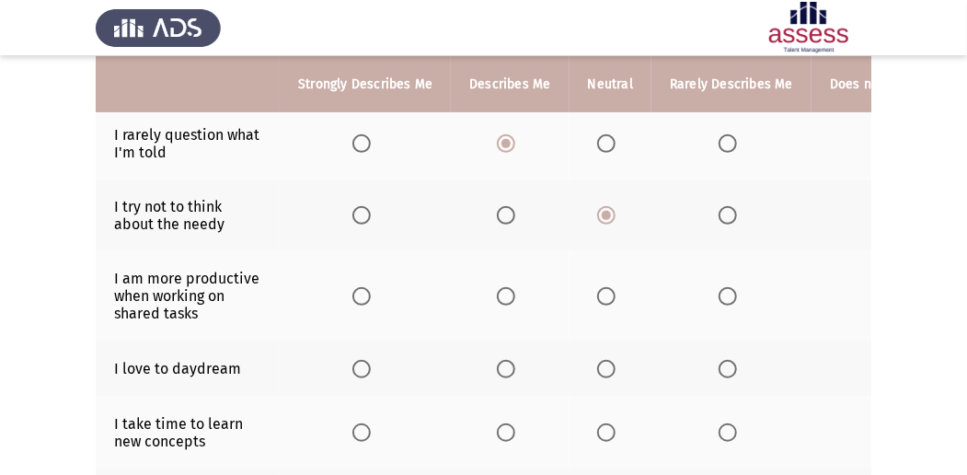
scroll to position [245, 0]
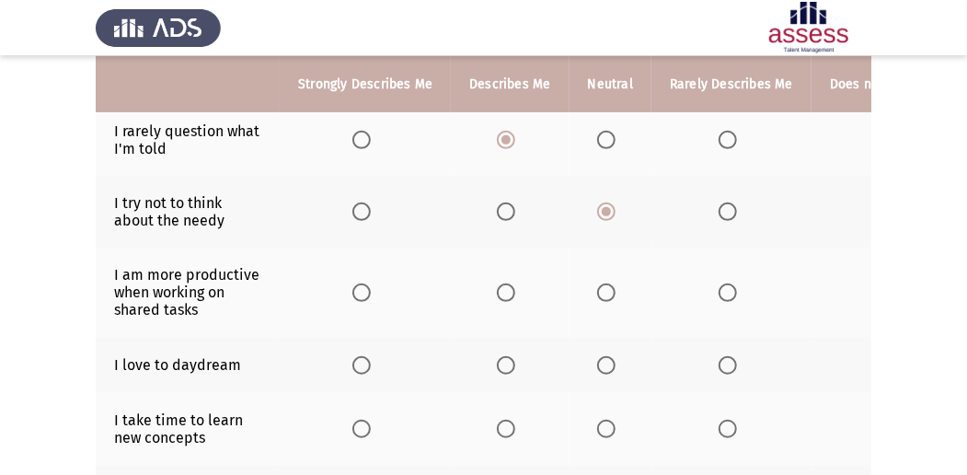
click at [720, 286] on span "Select an option" at bounding box center [728, 292] width 18 height 18
click at [720, 286] on input "Select an option" at bounding box center [728, 292] width 18 height 18
click at [597, 362] on span "Select an option" at bounding box center [606, 365] width 18 height 18
click at [597, 362] on input "Select an option" at bounding box center [606, 365] width 18 height 18
click at [505, 419] on mat-radio-button "Select an option" at bounding box center [510, 428] width 26 height 19
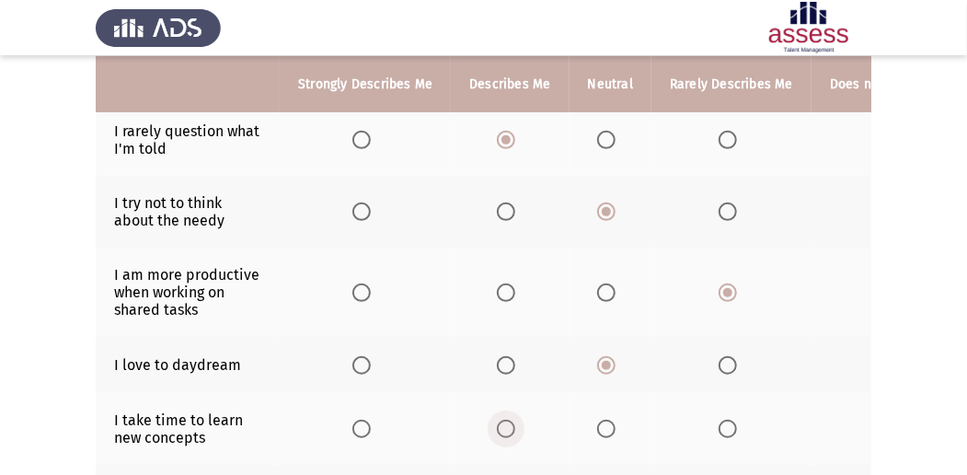
click at [499, 421] on span "Select an option" at bounding box center [506, 429] width 18 height 18
click at [499, 421] on input "Select an option" at bounding box center [506, 429] width 18 height 18
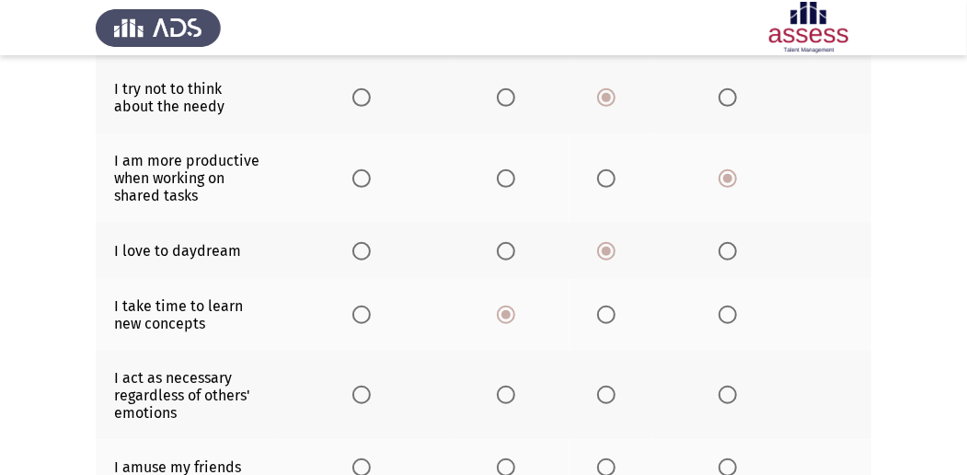
scroll to position [368, 0]
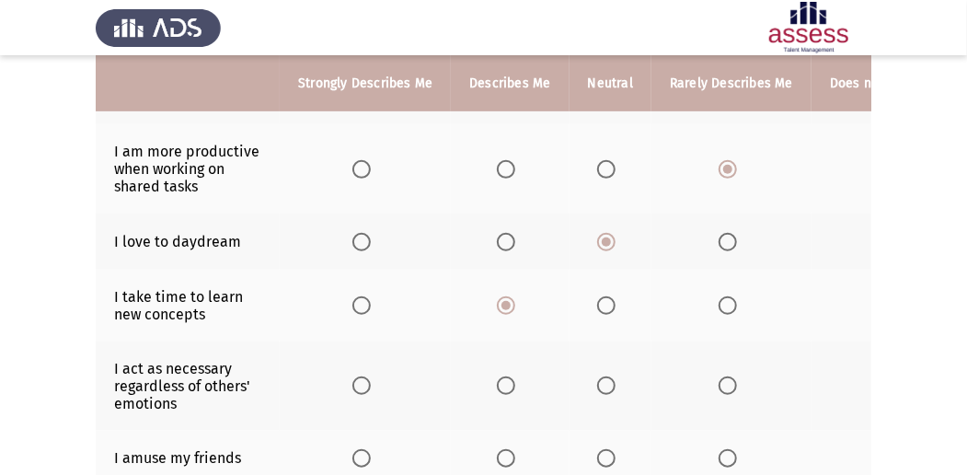
click at [372, 381] on label "Select an option" at bounding box center [365, 385] width 26 height 18
click at [371, 381] on input "Select an option" at bounding box center [361, 385] width 18 height 18
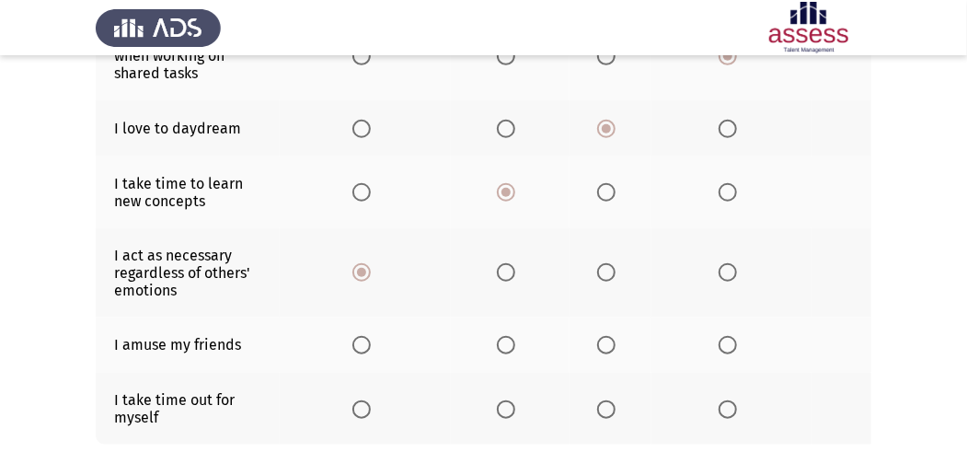
scroll to position [490, 0]
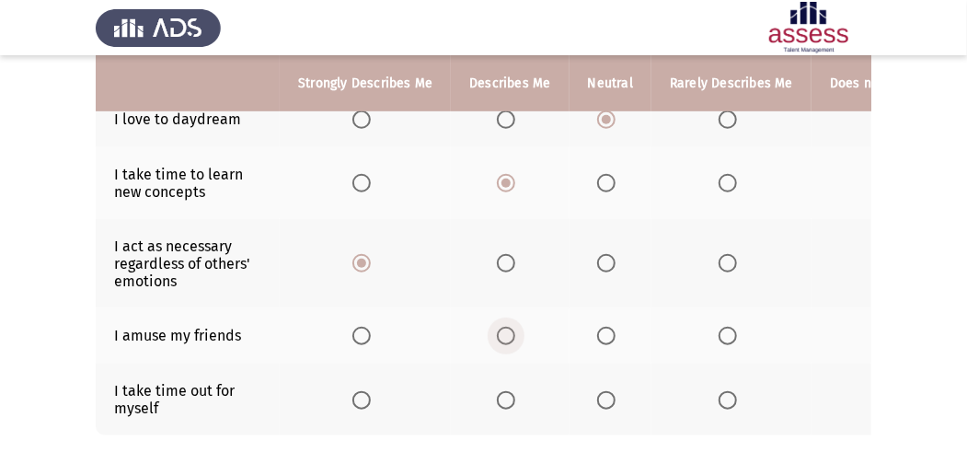
click at [506, 336] on span "Select an option" at bounding box center [506, 336] width 0 height 0
click at [503, 330] on input "Select an option" at bounding box center [506, 336] width 18 height 18
click at [609, 396] on span "Select an option" at bounding box center [606, 400] width 18 height 18
click at [609, 396] on input "Select an option" at bounding box center [606, 400] width 18 height 18
click at [736, 397] on label "Select an option" at bounding box center [732, 400] width 26 height 18
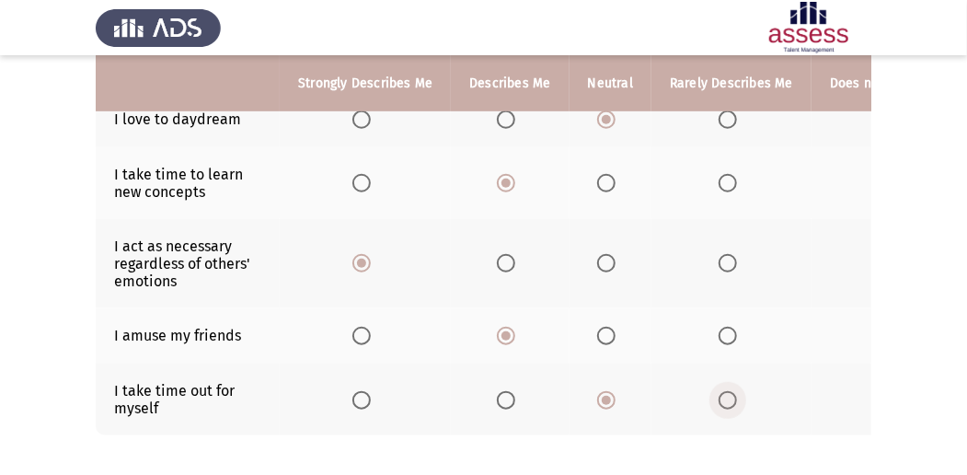
click at [736, 397] on input "Select an option" at bounding box center [728, 400] width 18 height 18
click at [729, 399] on span "Select an option" at bounding box center [728, 400] width 18 height 18
click at [729, 399] on input "Select an option" at bounding box center [728, 400] width 18 height 18
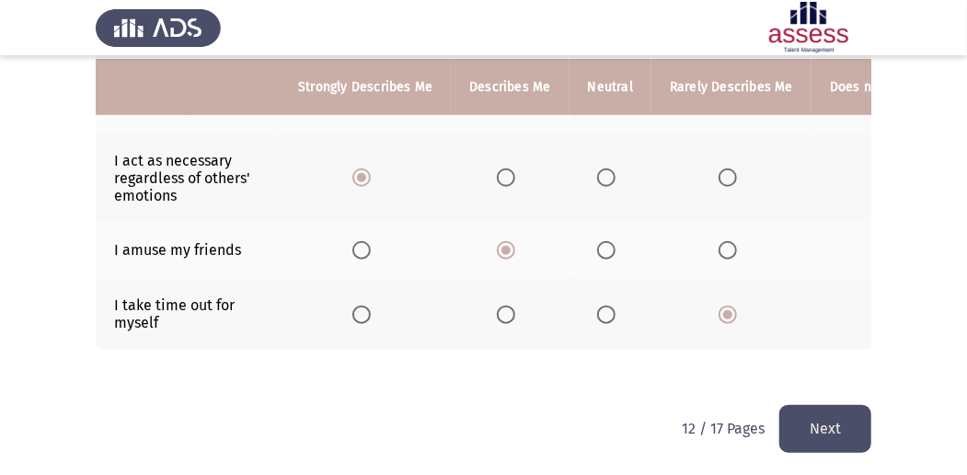
scroll to position [583, 0]
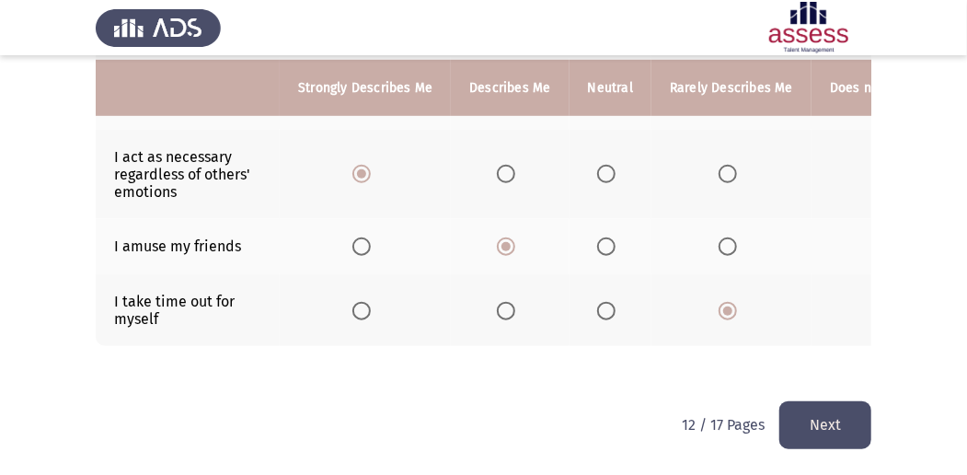
click at [820, 418] on button "Next" at bounding box center [825, 424] width 92 height 47
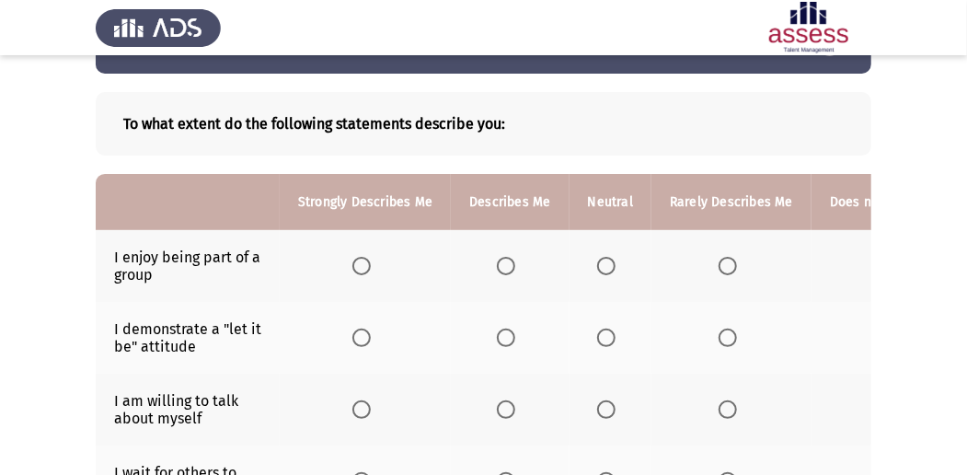
scroll to position [122, 0]
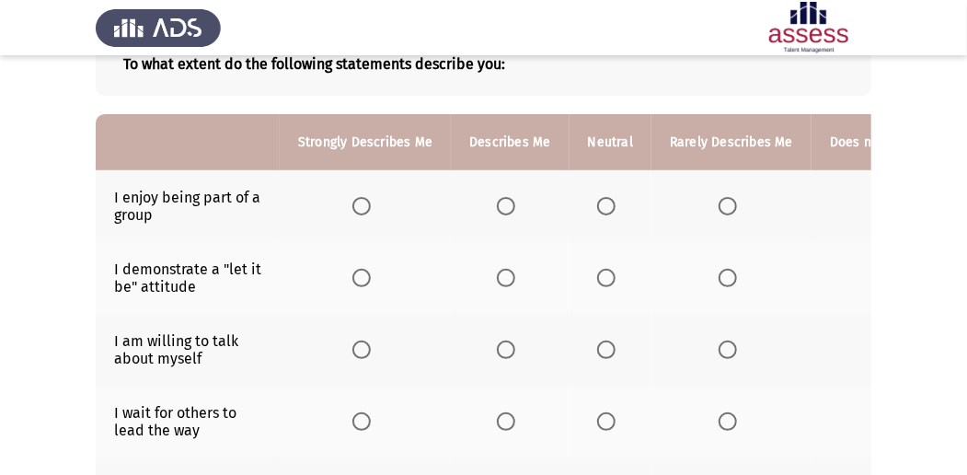
click at [512, 201] on span "Select an option" at bounding box center [506, 206] width 18 height 18
click at [512, 201] on input "Select an option" at bounding box center [506, 206] width 18 height 18
click at [723, 275] on span "Select an option" at bounding box center [728, 278] width 18 height 18
click at [723, 275] on input "Select an option" at bounding box center [728, 278] width 18 height 18
click at [507, 353] on span "Select an option" at bounding box center [506, 349] width 18 height 18
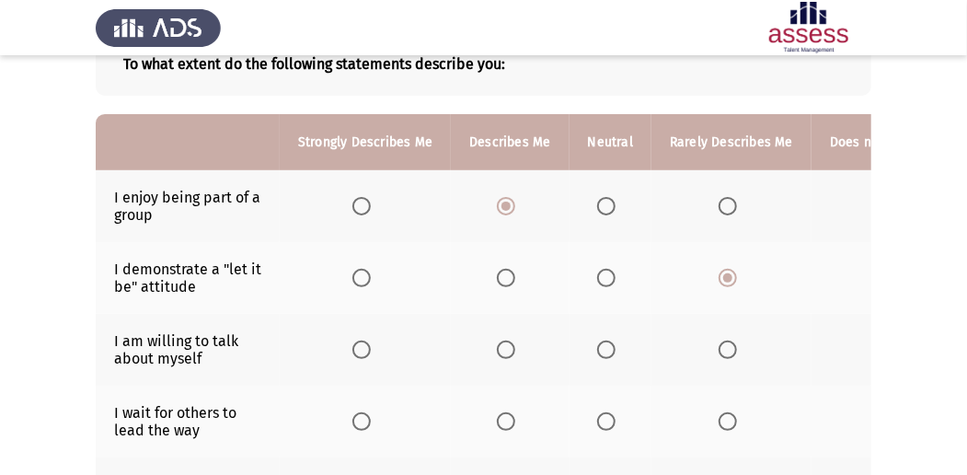
click at [507, 353] on input "Select an option" at bounding box center [506, 349] width 18 height 18
click at [356, 427] on th at bounding box center [365, 422] width 171 height 72
click at [363, 423] on span "Select an option" at bounding box center [361, 421] width 18 height 18
click at [363, 423] on input "Select an option" at bounding box center [361, 421] width 18 height 18
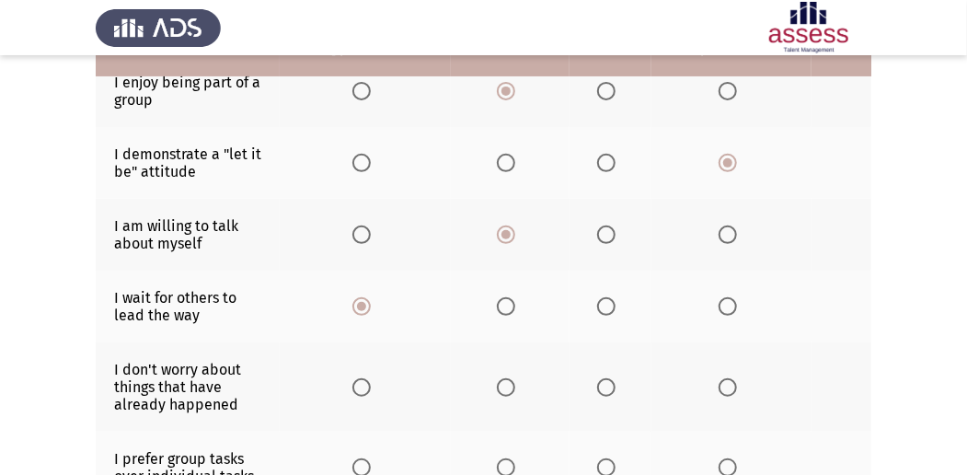
scroll to position [245, 0]
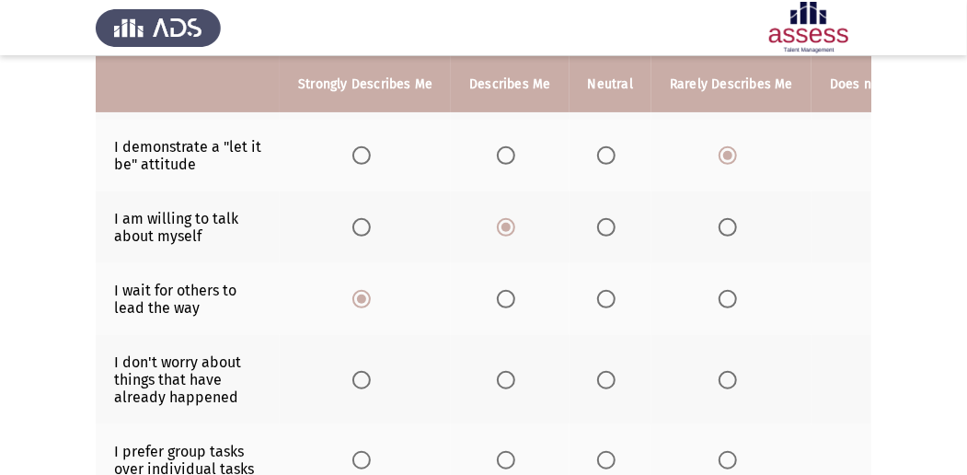
click at [608, 379] on span "Select an option" at bounding box center [606, 380] width 18 height 18
click at [608, 379] on input "Select an option" at bounding box center [606, 380] width 18 height 18
drag, startPoint x: 726, startPoint y: 450, endPoint x: 669, endPoint y: 465, distance: 58.9
click at [711, 456] on th at bounding box center [731, 460] width 160 height 72
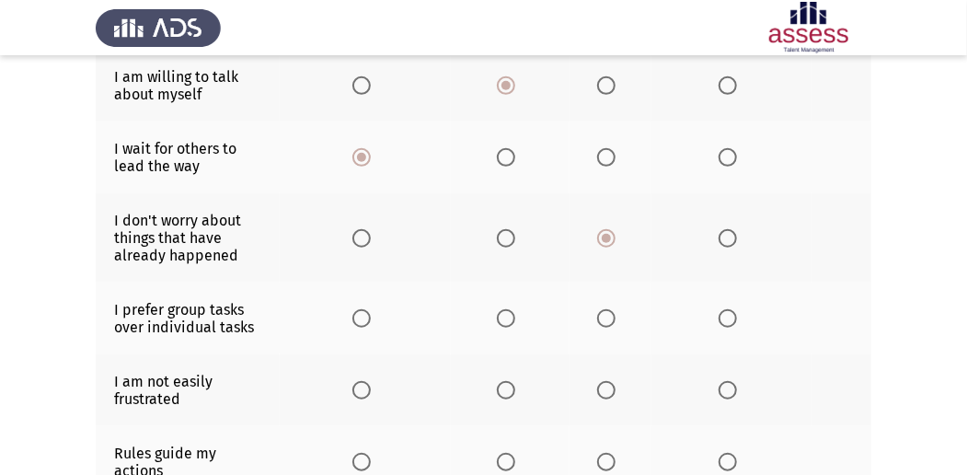
scroll to position [429, 0]
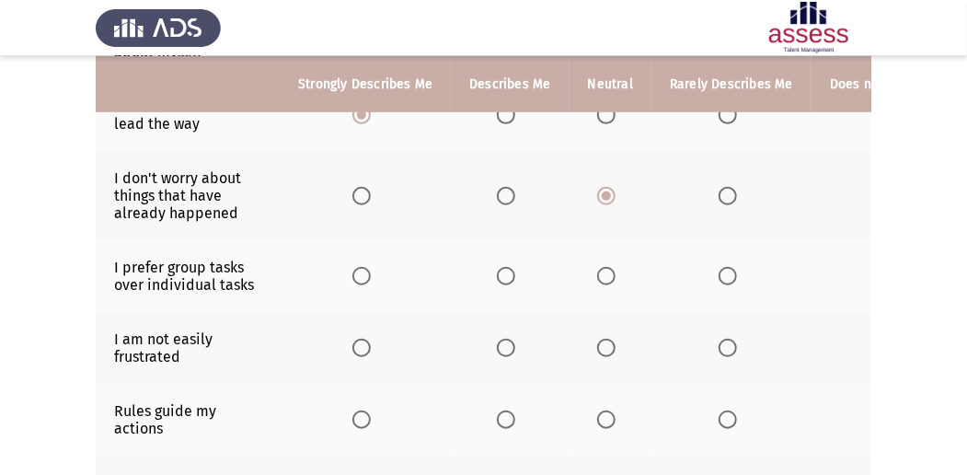
click at [361, 330] on th at bounding box center [365, 348] width 171 height 72
click at [512, 275] on span "Select an option" at bounding box center [506, 276] width 18 height 18
click at [512, 275] on input "Select an option" at bounding box center [506, 276] width 18 height 18
click at [371, 343] on label "Select an option" at bounding box center [365, 348] width 26 height 18
click at [371, 343] on input "Select an option" at bounding box center [361, 348] width 18 height 18
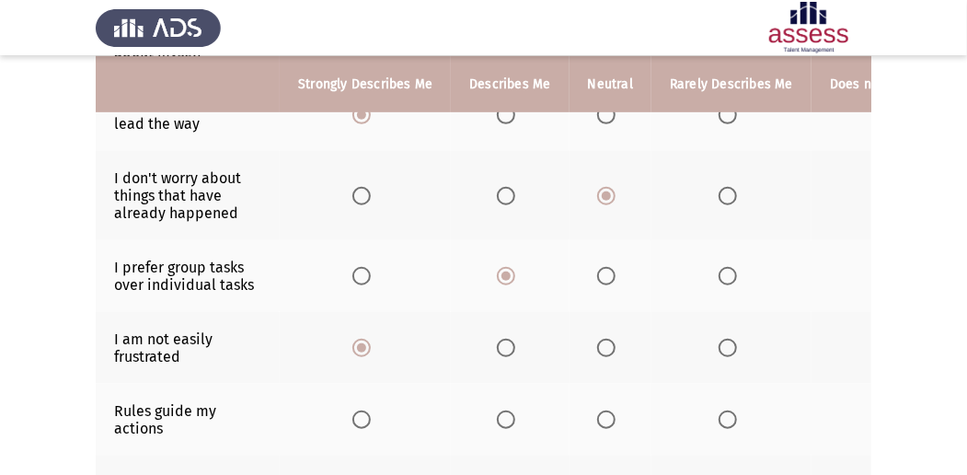
click at [727, 270] on span "Select an option" at bounding box center [728, 276] width 18 height 18
click at [727, 270] on input "Select an option" at bounding box center [728, 276] width 18 height 18
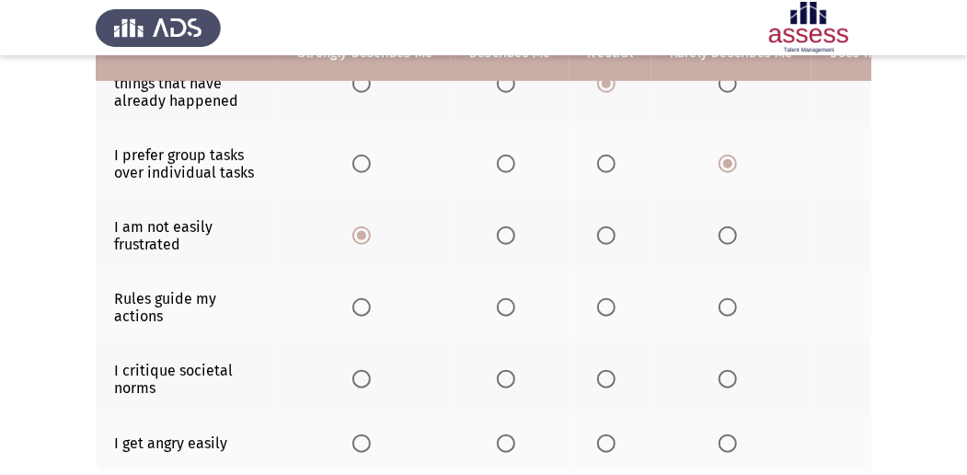
scroll to position [552, 0]
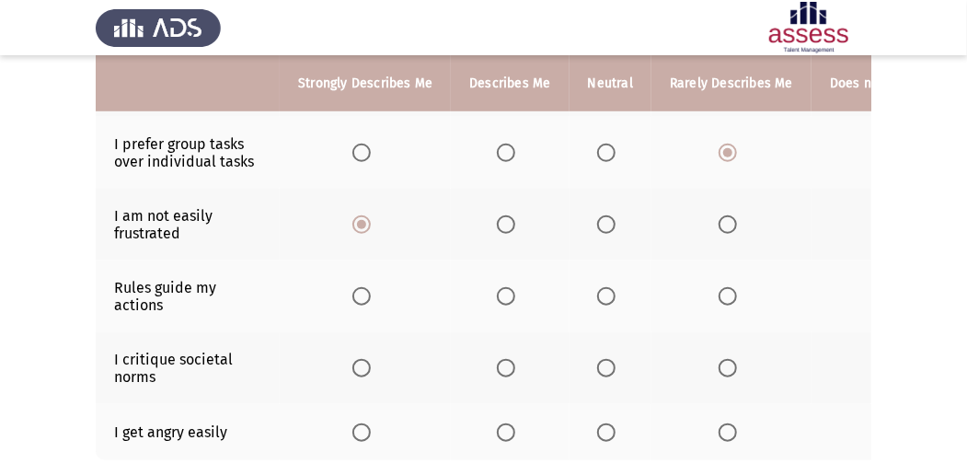
click at [726, 281] on th at bounding box center [731, 296] width 160 height 72
click at [720, 294] on span "Select an option" at bounding box center [728, 296] width 18 height 18
click at [720, 294] on input "Select an option" at bounding box center [728, 296] width 18 height 18
click at [512, 366] on span "Select an option" at bounding box center [506, 368] width 18 height 18
click at [512, 366] on input "Select an option" at bounding box center [506, 368] width 18 height 18
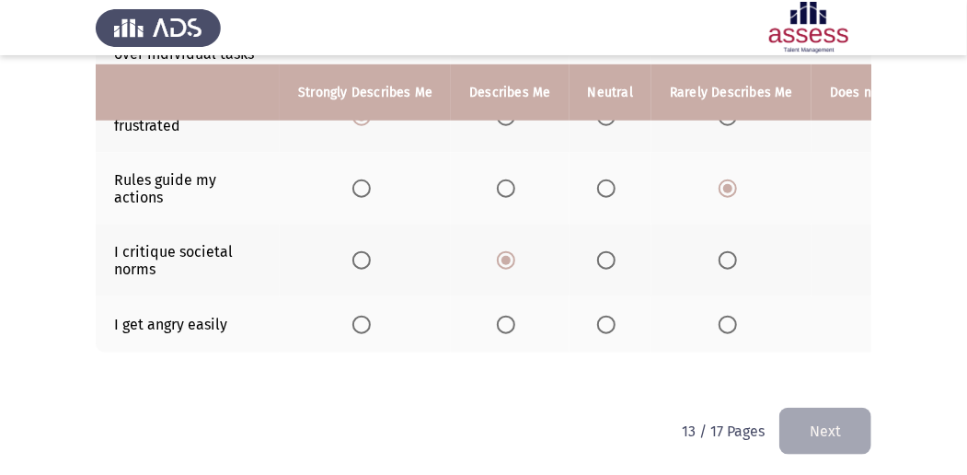
scroll to position [668, 0]
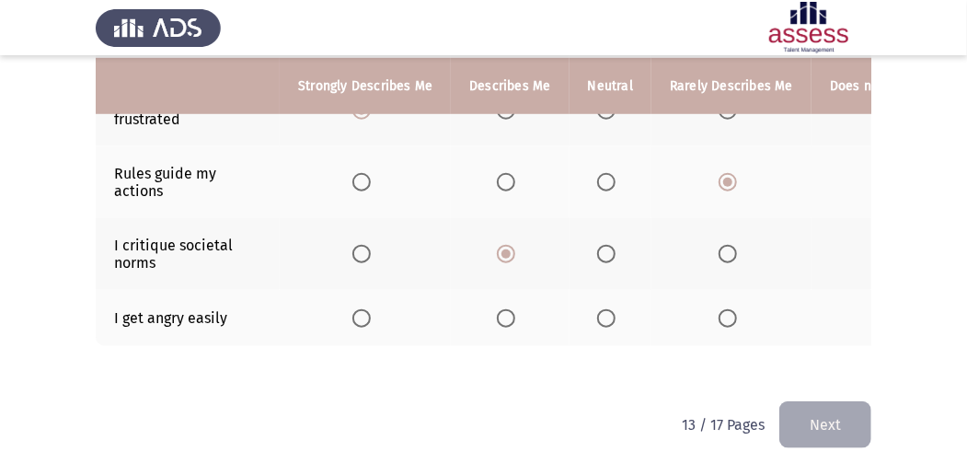
click at [364, 318] on th at bounding box center [365, 318] width 171 height 56
click at [368, 309] on span "Select an option" at bounding box center [361, 318] width 18 height 18
click at [368, 309] on input "Select an option" at bounding box center [361, 318] width 18 height 18
click at [800, 430] on button "Next" at bounding box center [825, 424] width 92 height 47
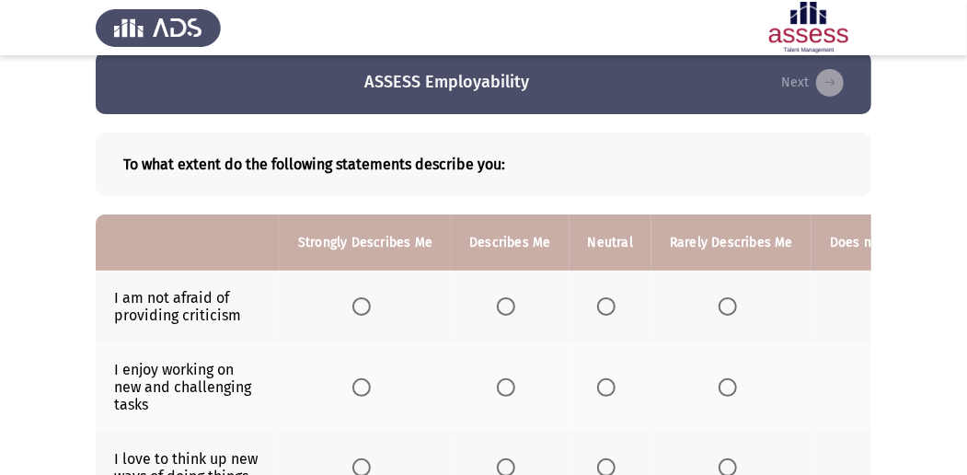
scroll to position [61, 0]
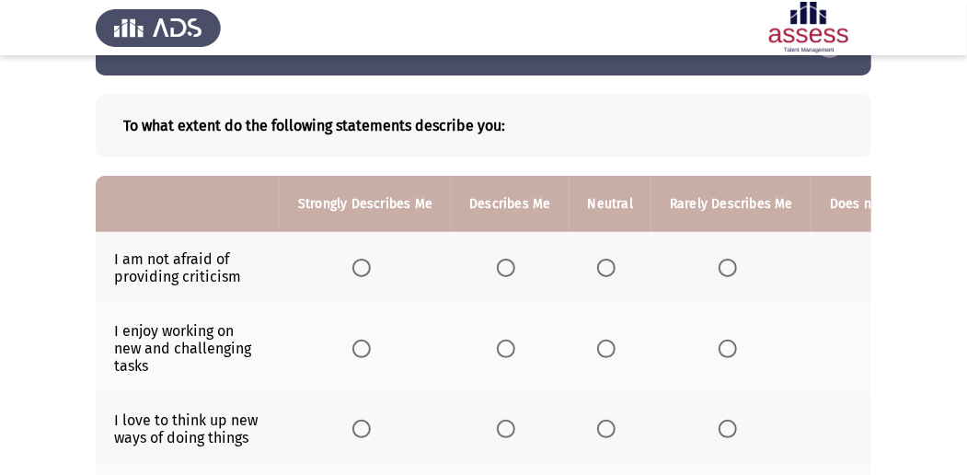
click at [351, 256] on th at bounding box center [365, 268] width 171 height 72
click at [355, 259] on span "Select an option" at bounding box center [361, 268] width 18 height 18
click at [355, 259] on input "Select an option" at bounding box center [361, 268] width 18 height 18
click at [719, 353] on span "Select an option" at bounding box center [728, 349] width 18 height 18
click at [719, 353] on input "Select an option" at bounding box center [728, 349] width 18 height 18
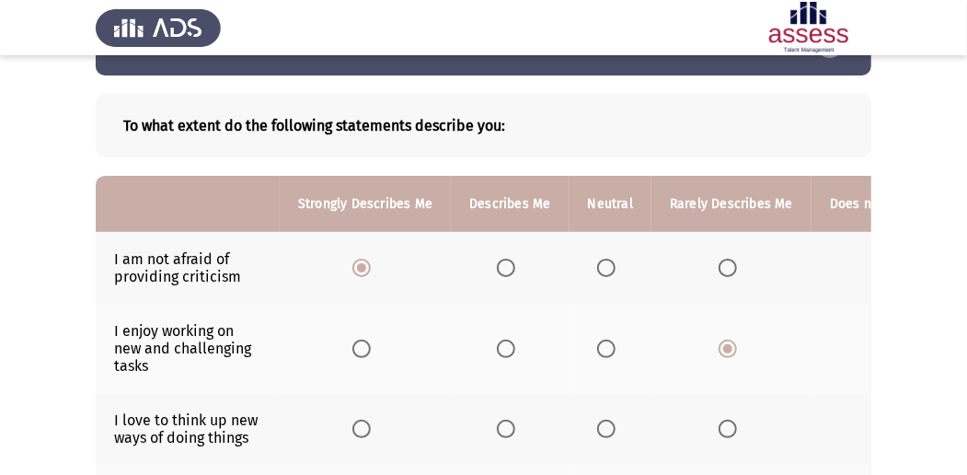
click at [497, 418] on th at bounding box center [510, 429] width 118 height 72
click at [499, 414] on th at bounding box center [510, 429] width 118 height 72
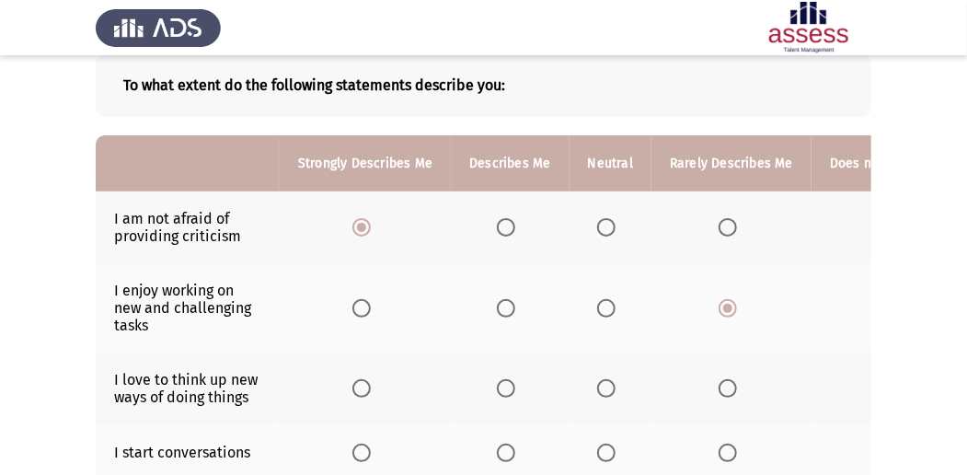
scroll to position [122, 0]
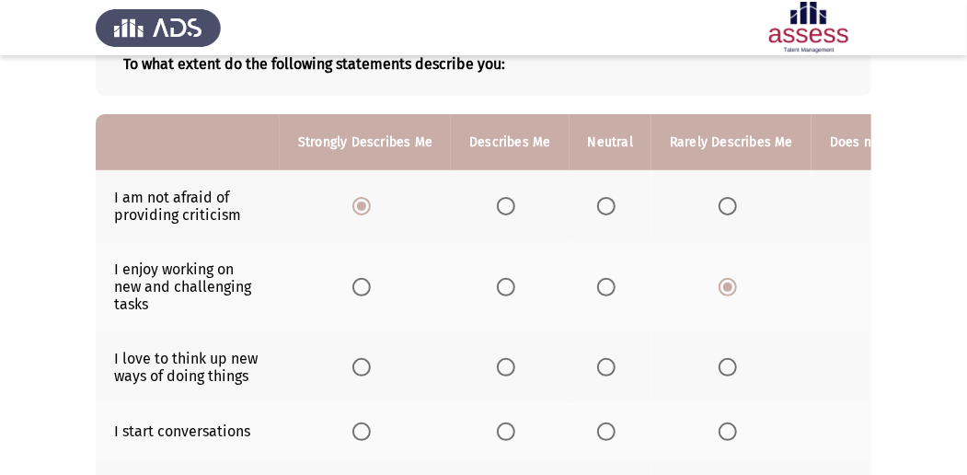
click at [513, 377] on th at bounding box center [510, 367] width 118 height 72
click at [506, 367] on span "Select an option" at bounding box center [506, 367] width 0 height 0
click at [503, 364] on input "Select an option" at bounding box center [506, 367] width 18 height 18
click at [353, 412] on th at bounding box center [365, 431] width 171 height 56
click at [373, 423] on label "Select an option" at bounding box center [365, 431] width 26 height 18
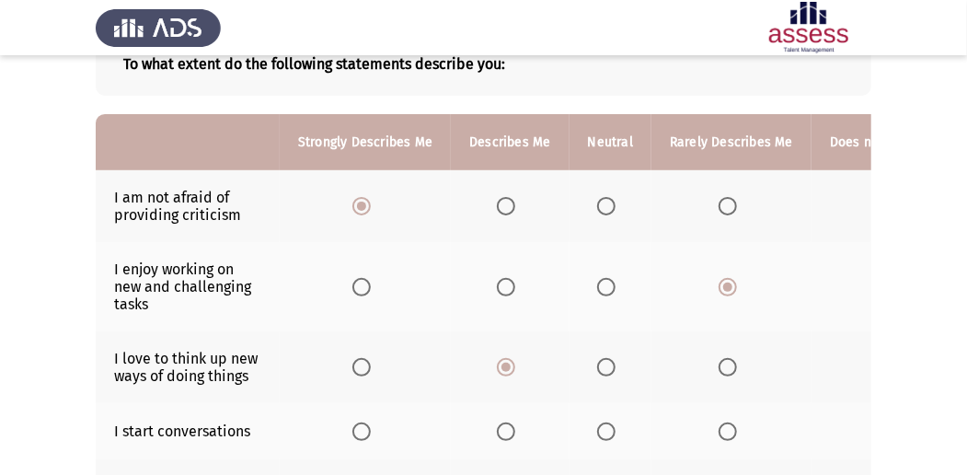
click at [371, 423] on input "Select an option" at bounding box center [361, 431] width 18 height 18
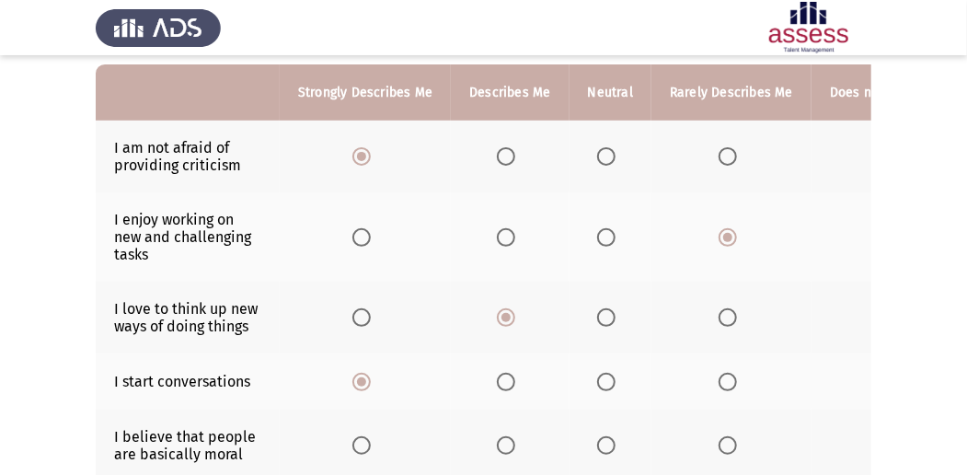
scroll to position [245, 0]
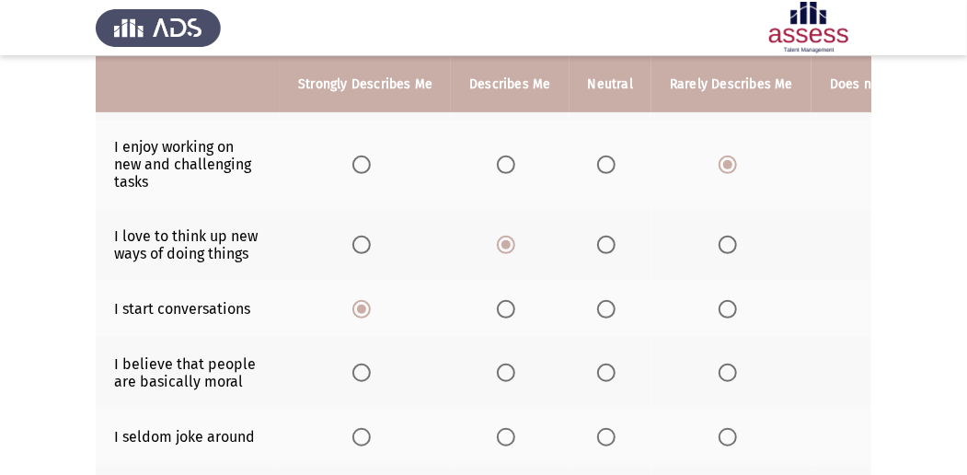
click at [359, 374] on span "Select an option" at bounding box center [361, 372] width 18 height 18
click at [359, 374] on input "Select an option" at bounding box center [361, 372] width 18 height 18
click at [735, 377] on label "Select an option" at bounding box center [732, 372] width 26 height 18
click at [735, 377] on input "Select an option" at bounding box center [728, 372] width 18 height 18
click at [712, 421] on th at bounding box center [731, 437] width 160 height 56
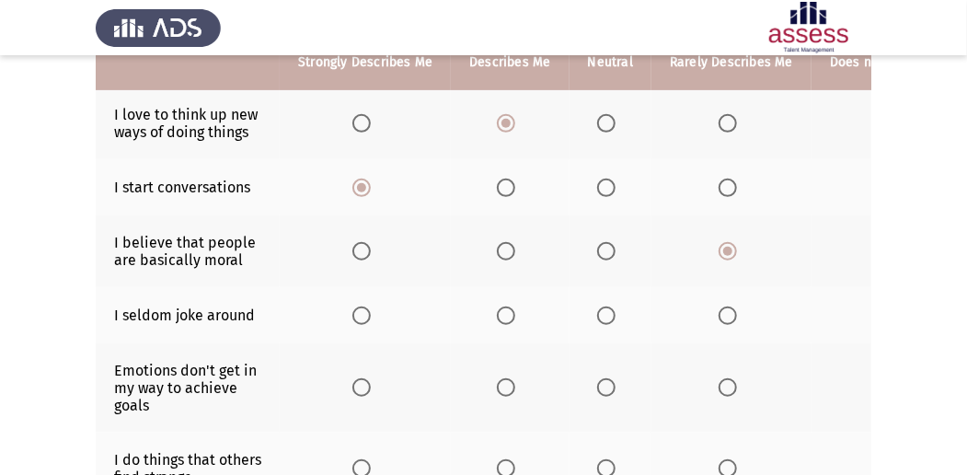
scroll to position [368, 0]
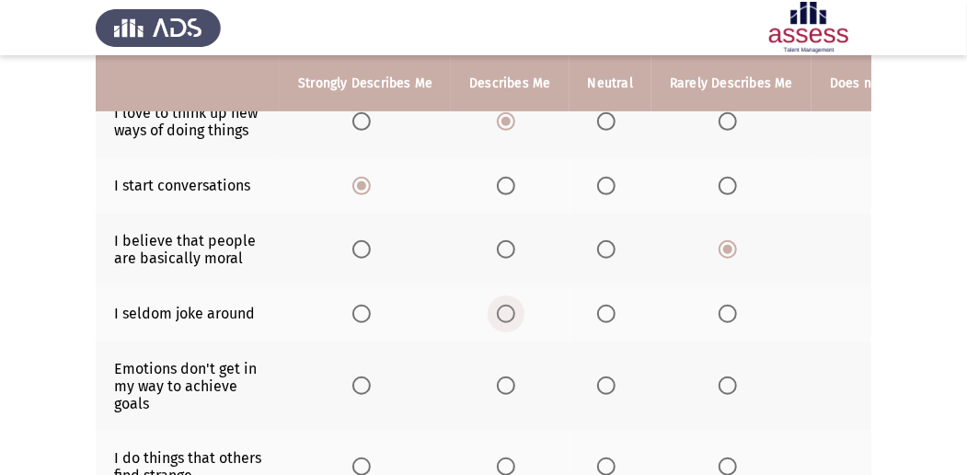
click at [502, 305] on span "Select an option" at bounding box center [506, 314] width 18 height 18
click at [502, 305] on input "Select an option" at bounding box center [506, 314] width 18 height 18
click at [607, 389] on span "Select an option" at bounding box center [606, 385] width 18 height 18
click at [607, 389] on input "Select an option" at bounding box center [606, 385] width 18 height 18
click at [710, 453] on th at bounding box center [731, 467] width 160 height 72
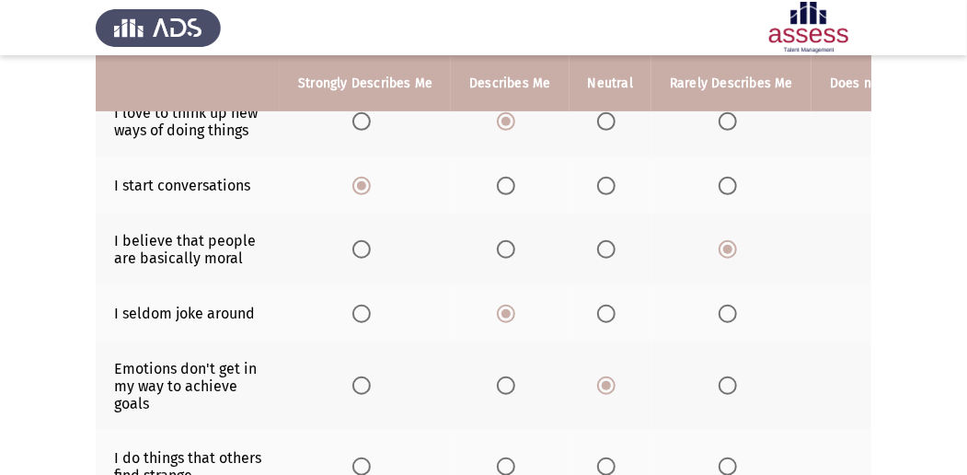
click at [726, 462] on span "Select an option" at bounding box center [728, 466] width 18 height 18
click at [726, 462] on input "Select an option" at bounding box center [728, 466] width 18 height 18
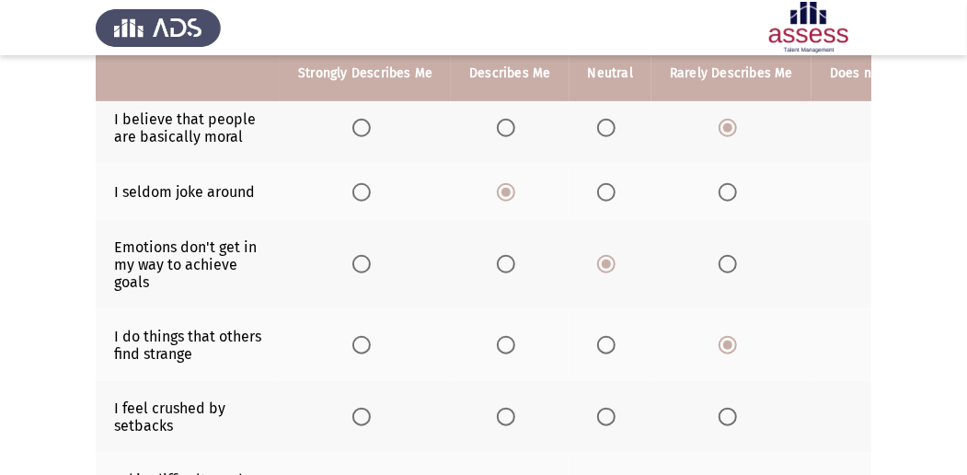
scroll to position [490, 0]
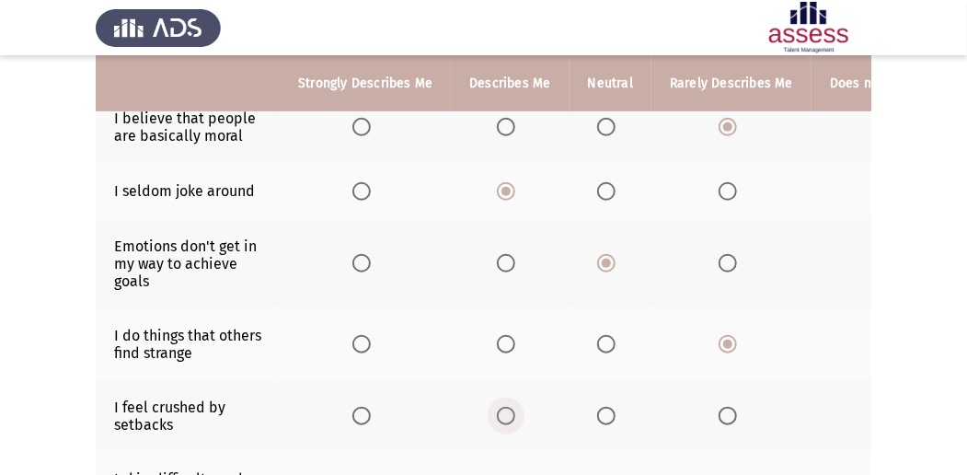
click at [512, 412] on label "Select an option" at bounding box center [510, 416] width 26 height 18
click at [512, 412] on input "Select an option" at bounding box center [506, 416] width 18 height 18
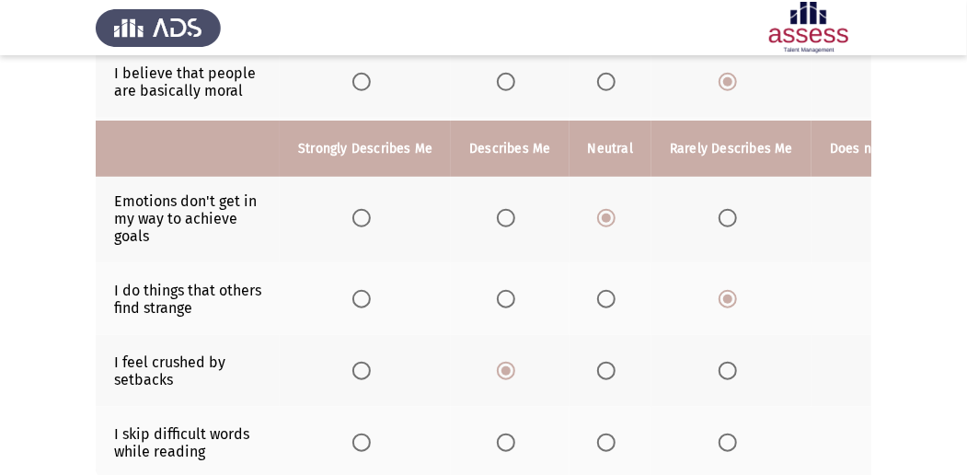
scroll to position [613, 0]
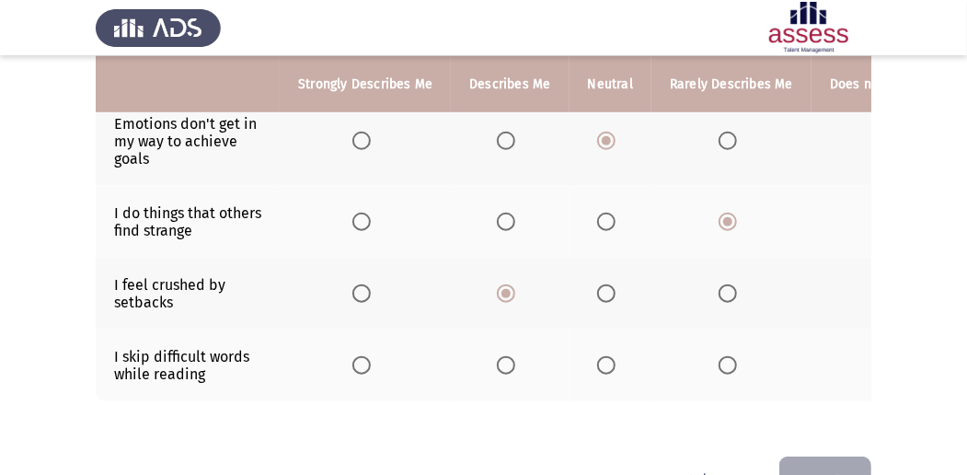
click at [357, 360] on span "Select an option" at bounding box center [361, 365] width 18 height 18
click at [357, 360] on input "Select an option" at bounding box center [361, 365] width 18 height 18
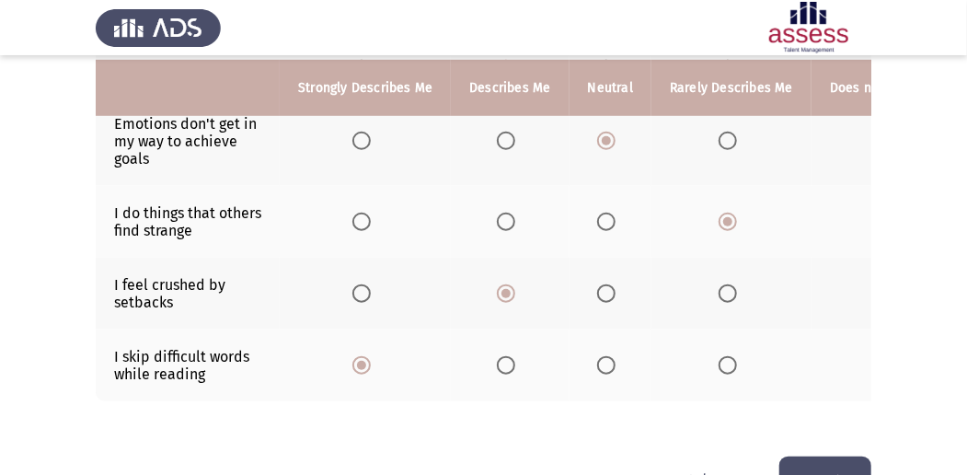
scroll to position [670, 0]
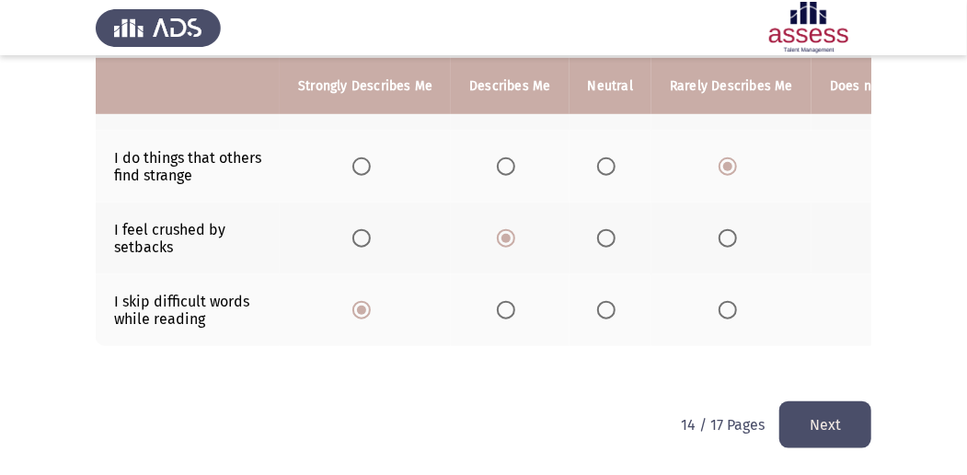
click at [823, 432] on button "Next" at bounding box center [825, 424] width 92 height 47
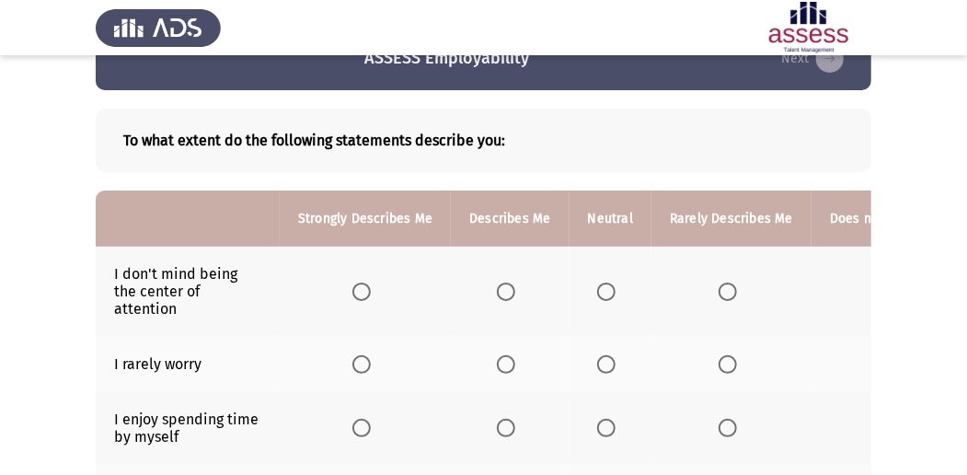
scroll to position [184, 0]
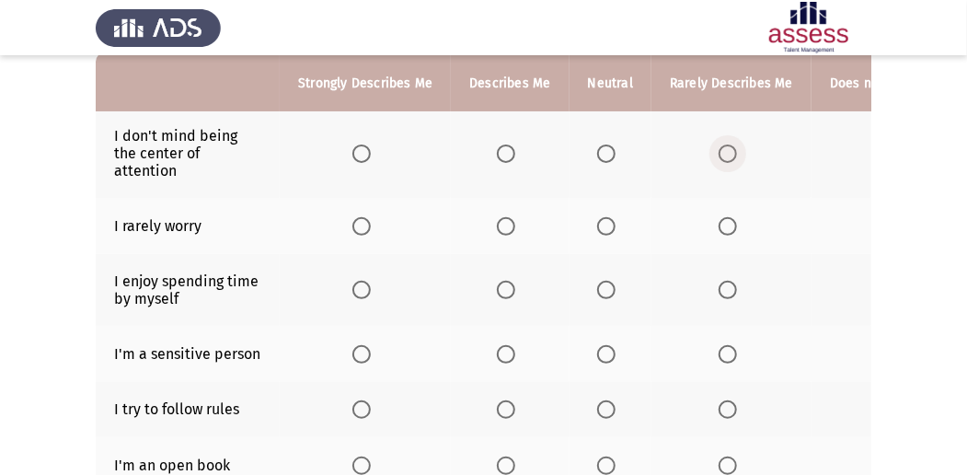
click at [726, 150] on span "Select an option" at bounding box center [728, 153] width 18 height 18
click at [726, 150] on input "Select an option" at bounding box center [728, 153] width 18 height 18
click at [366, 225] on span "Select an option" at bounding box center [361, 226] width 18 height 18
click at [366, 225] on input "Select an option" at bounding box center [361, 226] width 18 height 18
click at [611, 294] on span "Select an option" at bounding box center [606, 290] width 18 height 18
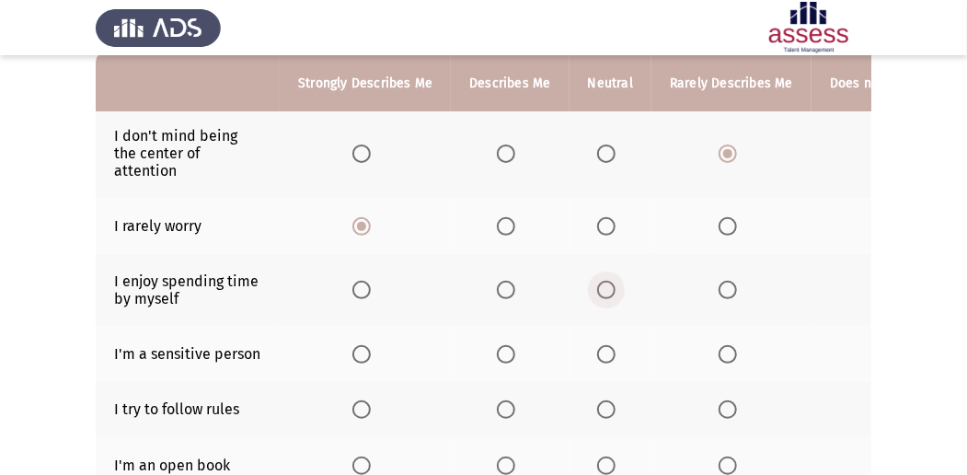
click at [611, 294] on input "Select an option" at bounding box center [606, 290] width 18 height 18
click at [721, 348] on span "Select an option" at bounding box center [728, 354] width 18 height 18
click at [721, 348] on input "Select an option" at bounding box center [728, 354] width 18 height 18
click at [500, 400] on span "Select an option" at bounding box center [506, 409] width 18 height 18
click at [500, 400] on input "Select an option" at bounding box center [506, 409] width 18 height 18
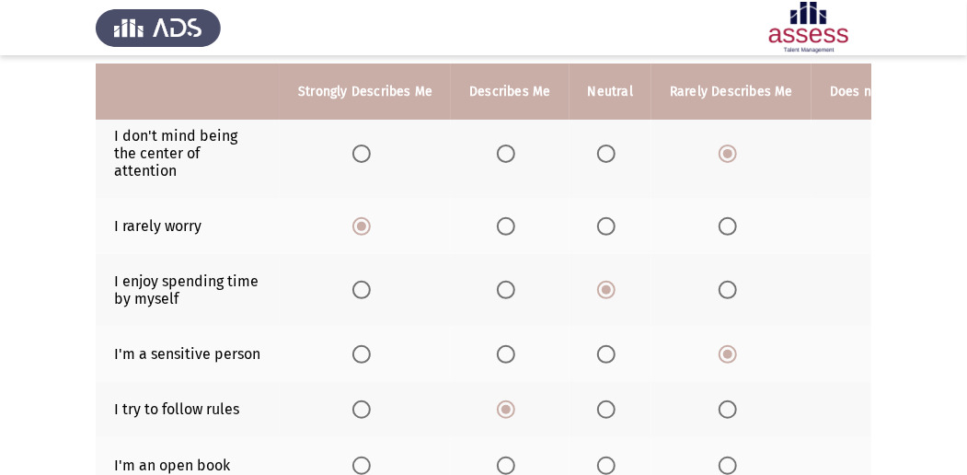
scroll to position [245, 0]
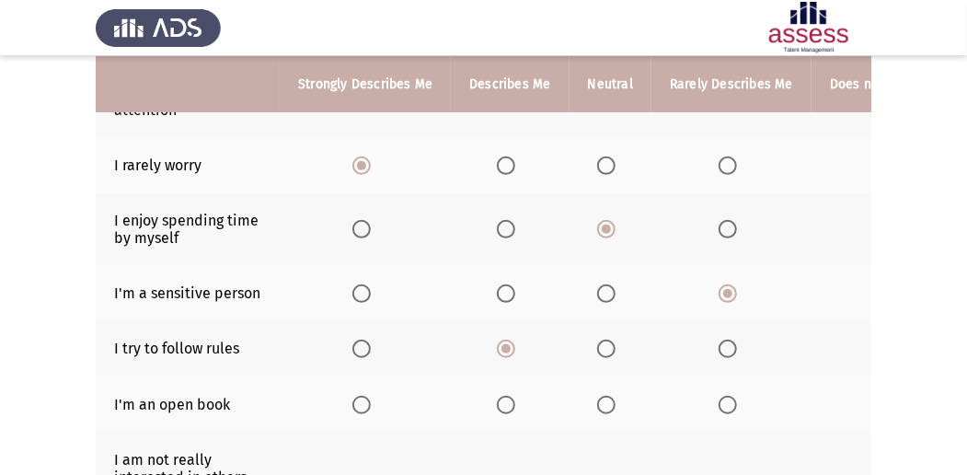
click at [373, 397] on label "Select an option" at bounding box center [365, 405] width 26 height 18
click at [371, 397] on input "Select an option" at bounding box center [361, 405] width 18 height 18
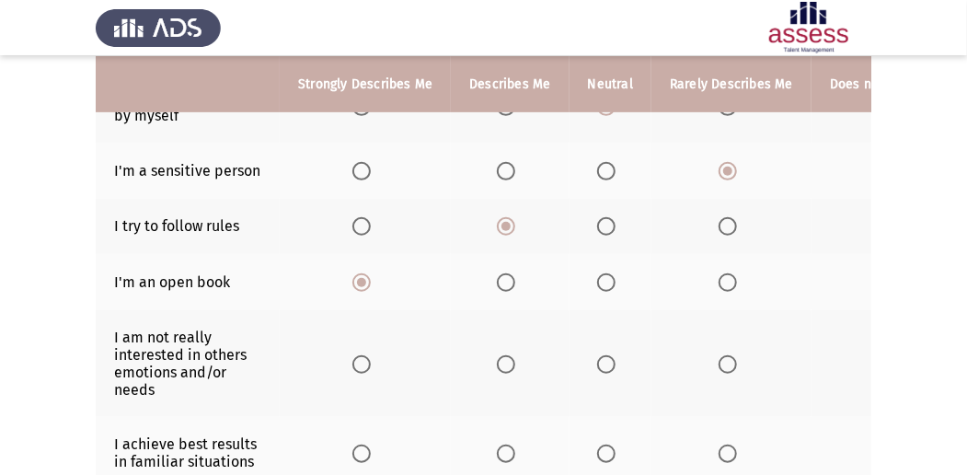
scroll to position [368, 0]
click at [706, 356] on th at bounding box center [731, 362] width 160 height 107
click at [719, 354] on span "Select an option" at bounding box center [728, 363] width 18 height 18
click at [719, 354] on input "Select an option" at bounding box center [728, 363] width 18 height 18
click at [616, 448] on label "Select an option" at bounding box center [610, 452] width 26 height 18
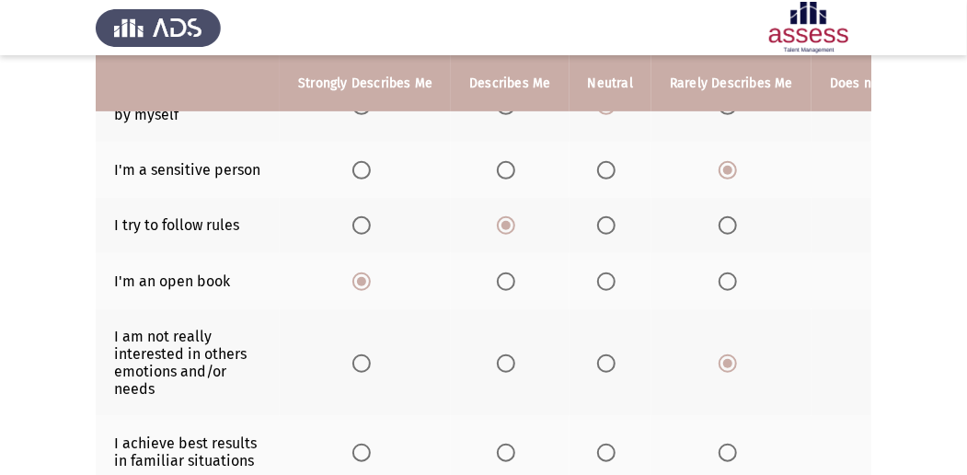
click at [616, 448] on input "Select an option" at bounding box center [606, 452] width 18 height 18
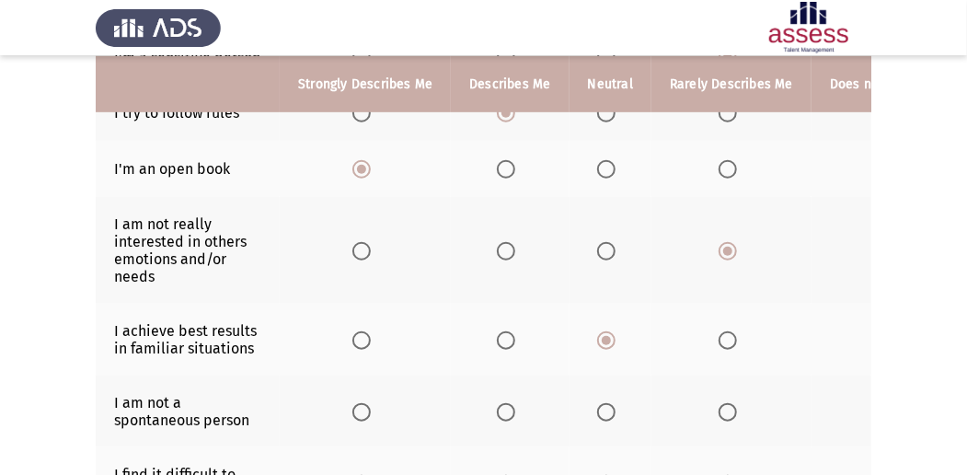
scroll to position [490, 0]
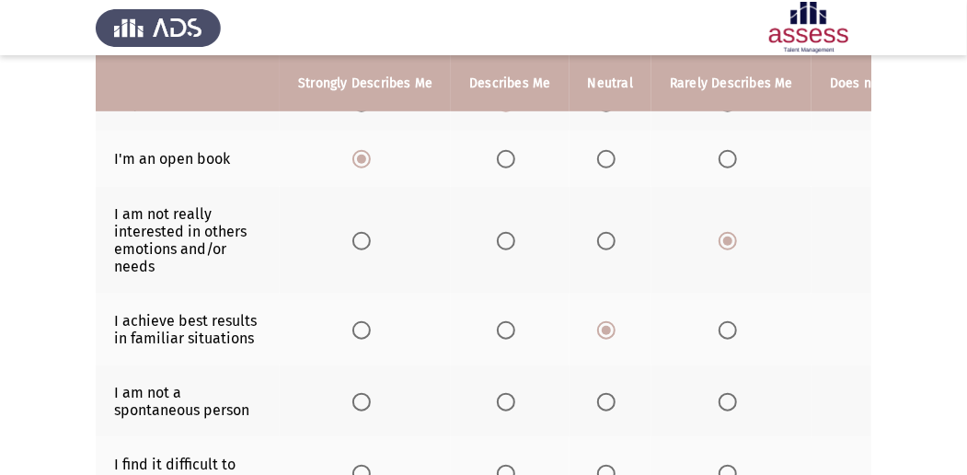
click at [505, 393] on span "Select an option" at bounding box center [506, 402] width 18 height 18
click at [505, 393] on input "Select an option" at bounding box center [506, 402] width 18 height 18
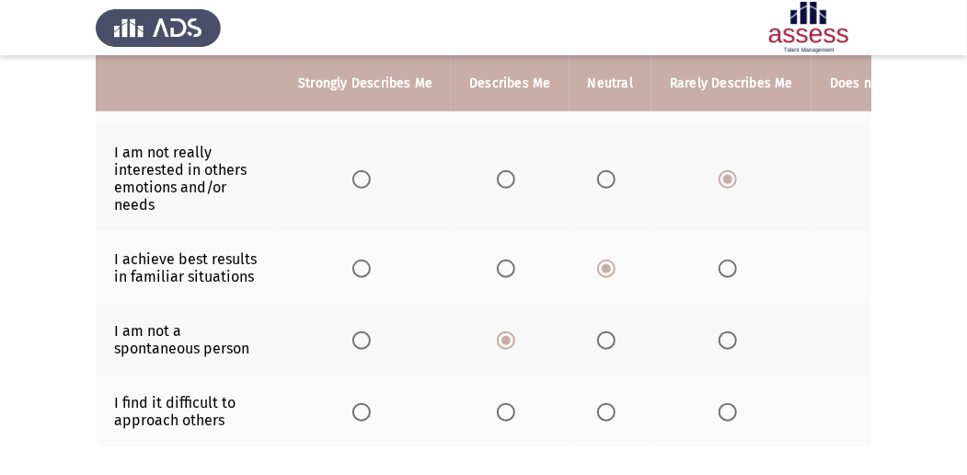
click at [598, 404] on span "Select an option" at bounding box center [606, 412] width 18 height 18
click at [598, 404] on input "Select an option" at bounding box center [606, 412] width 18 height 18
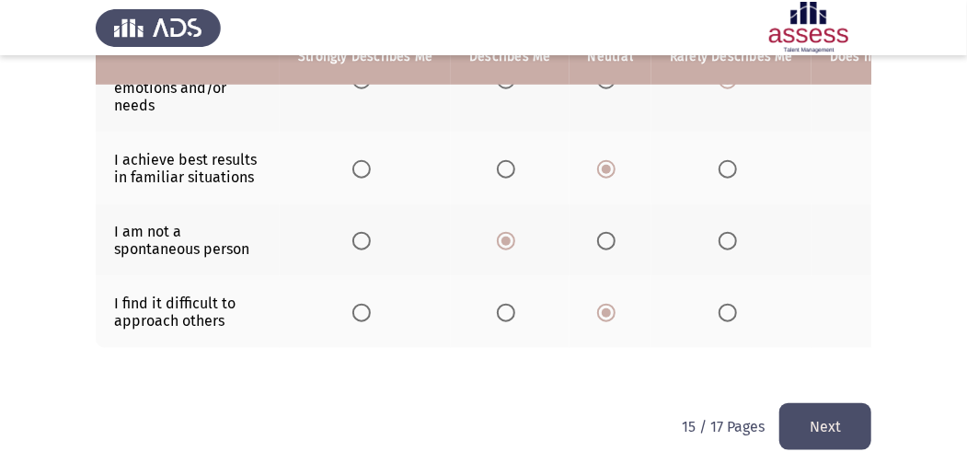
scroll to position [656, 0]
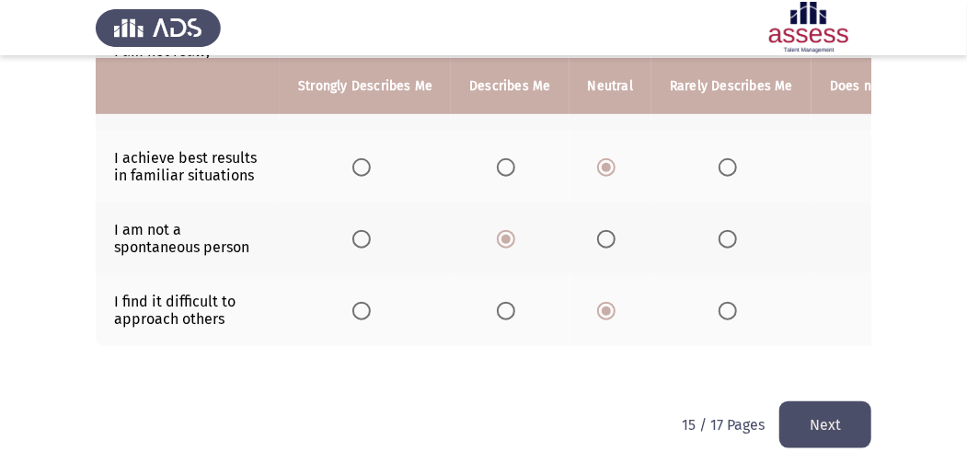
click at [814, 414] on button "Next" at bounding box center [825, 424] width 92 height 47
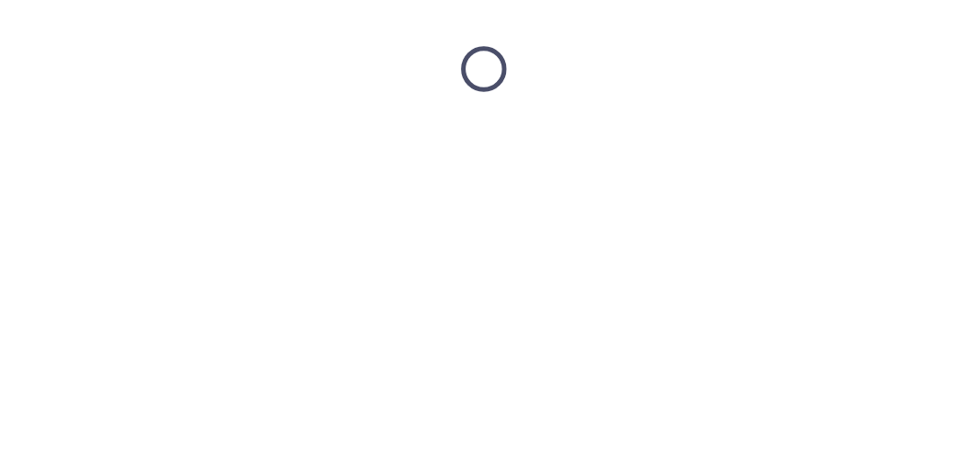
scroll to position [0, 0]
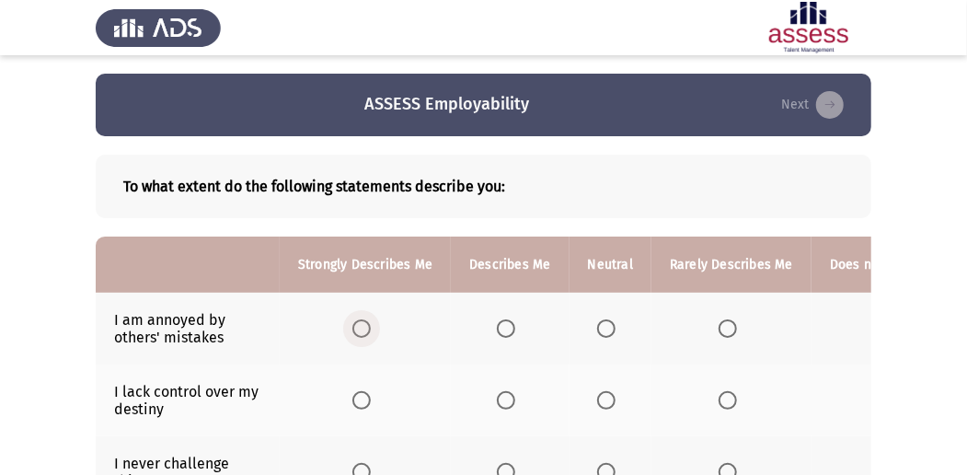
click at [358, 335] on span "Select an option" at bounding box center [361, 328] width 18 height 18
click at [358, 335] on input "Select an option" at bounding box center [361, 328] width 18 height 18
click at [730, 402] on span "Select an option" at bounding box center [728, 400] width 18 height 18
click at [730, 402] on input "Select an option" at bounding box center [728, 400] width 18 height 18
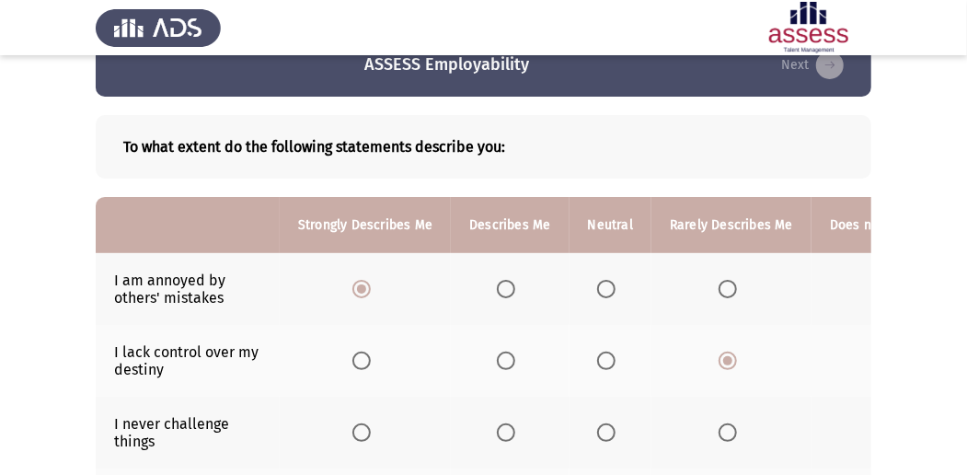
scroll to position [61, 0]
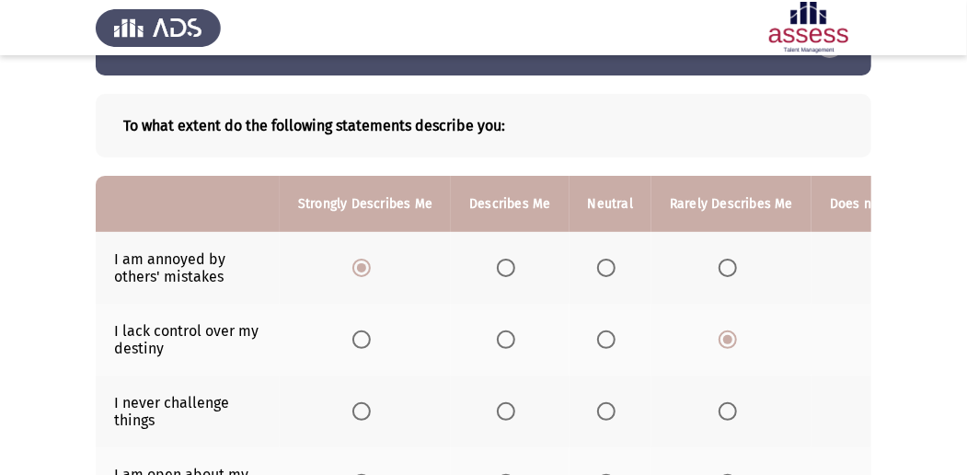
click at [363, 413] on span "Select an option" at bounding box center [361, 411] width 18 height 18
click at [363, 413] on input "Select an option" at bounding box center [361, 411] width 18 height 18
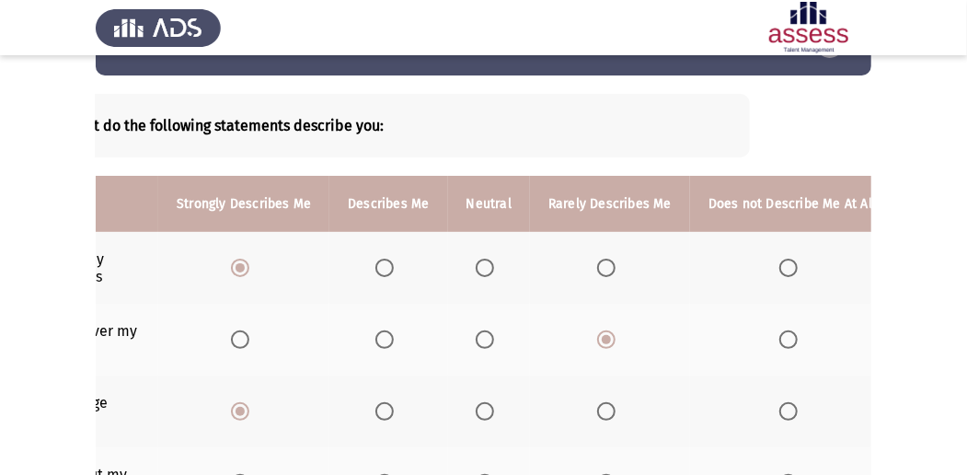
scroll to position [0, 122]
click at [782, 264] on span "Select an option" at bounding box center [787, 268] width 18 height 18
click at [782, 264] on input "Select an option" at bounding box center [787, 268] width 18 height 18
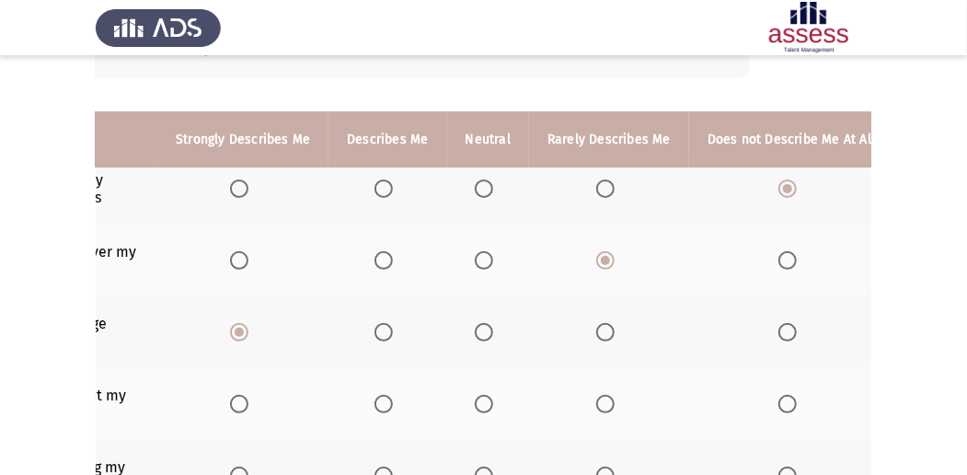
scroll to position [208, 0]
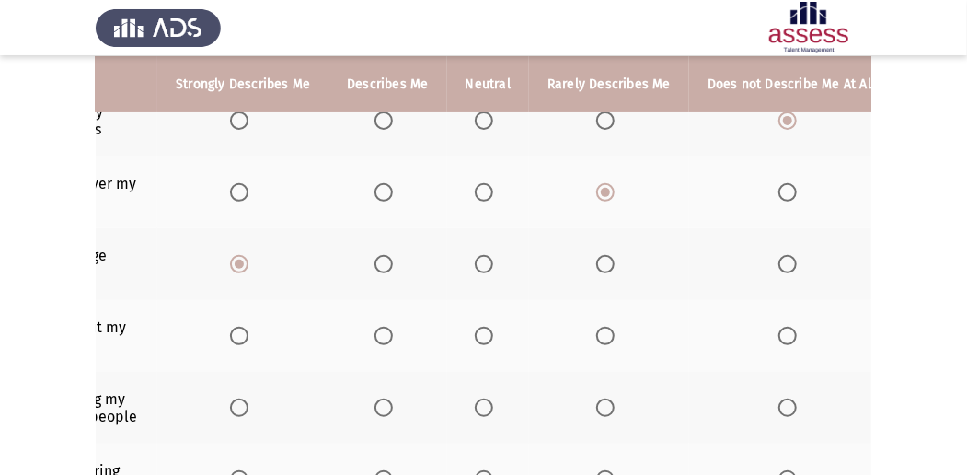
click at [476, 340] on span "Select an option" at bounding box center [484, 336] width 18 height 18
click at [476, 340] on input "Select an option" at bounding box center [484, 336] width 18 height 18
click at [589, 399] on th at bounding box center [609, 408] width 160 height 72
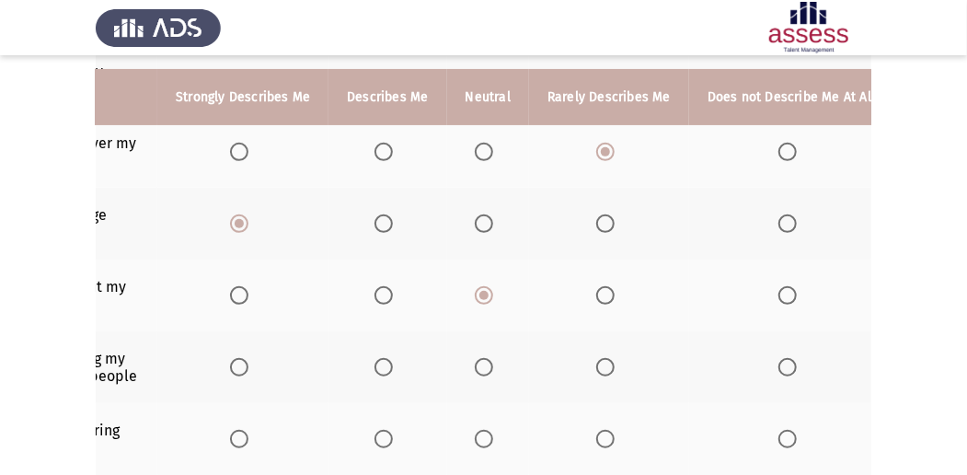
scroll to position [270, 0]
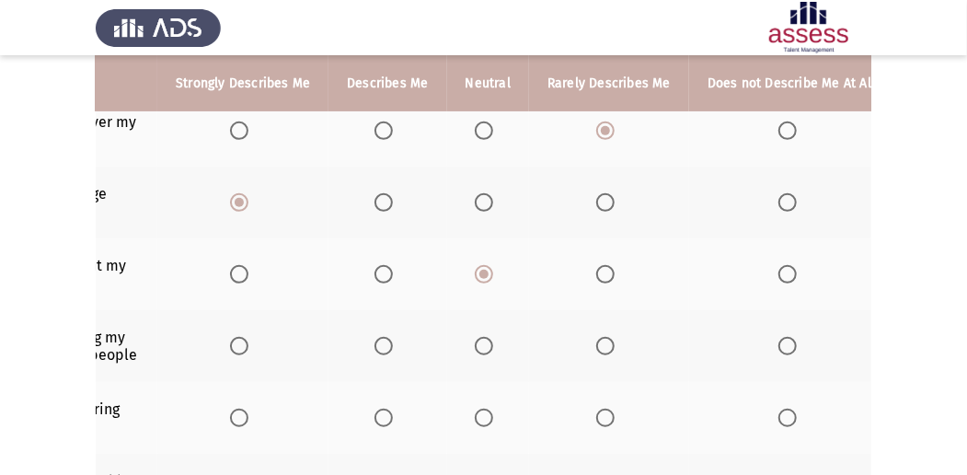
click at [766, 410] on th at bounding box center [791, 418] width 204 height 72
click at [596, 344] on span "Select an option" at bounding box center [605, 346] width 18 height 18
click at [596, 344] on input "Select an option" at bounding box center [605, 346] width 18 height 18
click at [778, 414] on span "Select an option" at bounding box center [787, 418] width 18 height 18
click at [778, 414] on input "Select an option" at bounding box center [787, 418] width 18 height 18
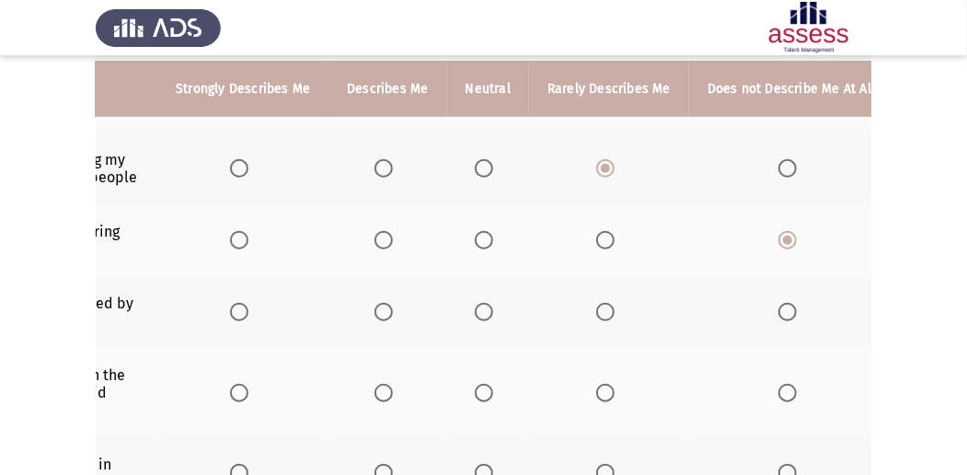
scroll to position [454, 0]
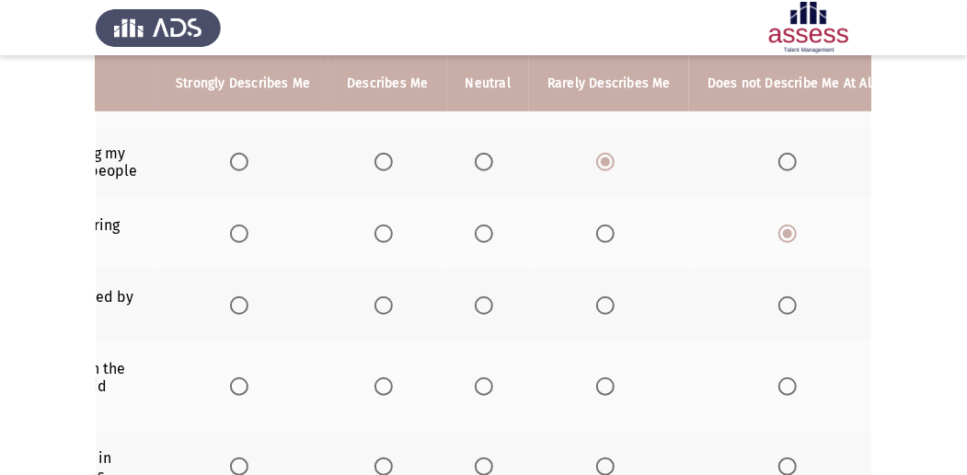
click at [478, 296] on span "Select an option" at bounding box center [484, 305] width 18 height 18
click at [478, 296] on input "Select an option" at bounding box center [484, 305] width 18 height 18
click at [374, 384] on span "Select an option" at bounding box center [383, 386] width 18 height 18
click at [374, 384] on input "Select an option" at bounding box center [383, 386] width 18 height 18
click at [480, 451] on th at bounding box center [488, 467] width 82 height 72
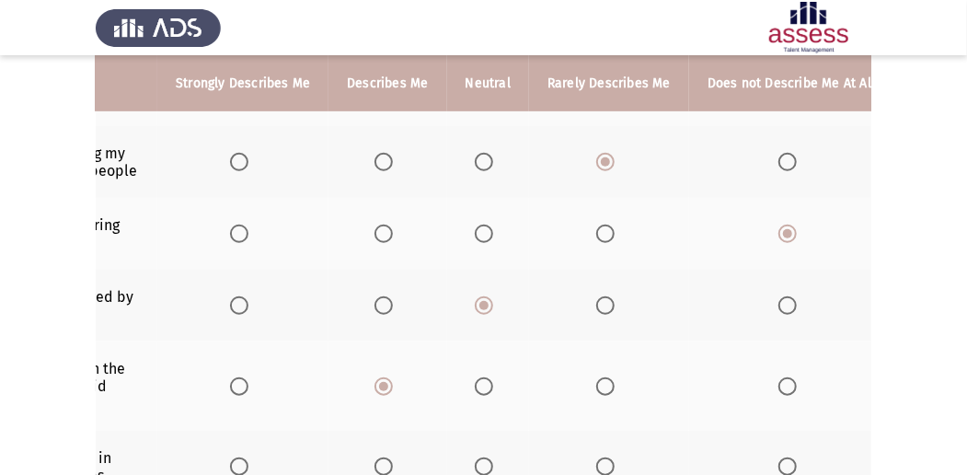
click at [478, 457] on span "Select an option" at bounding box center [484, 466] width 18 height 18
click at [478, 457] on input "Select an option" at bounding box center [484, 466] width 18 height 18
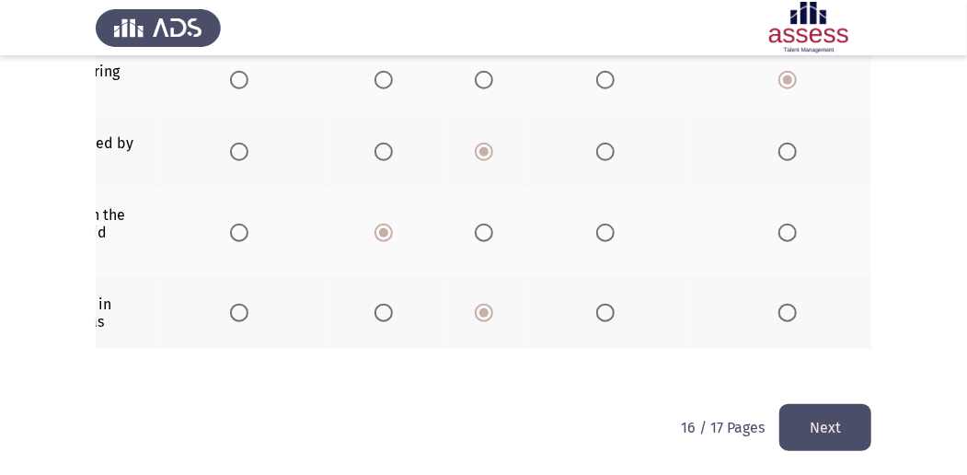
scroll to position [613, 0]
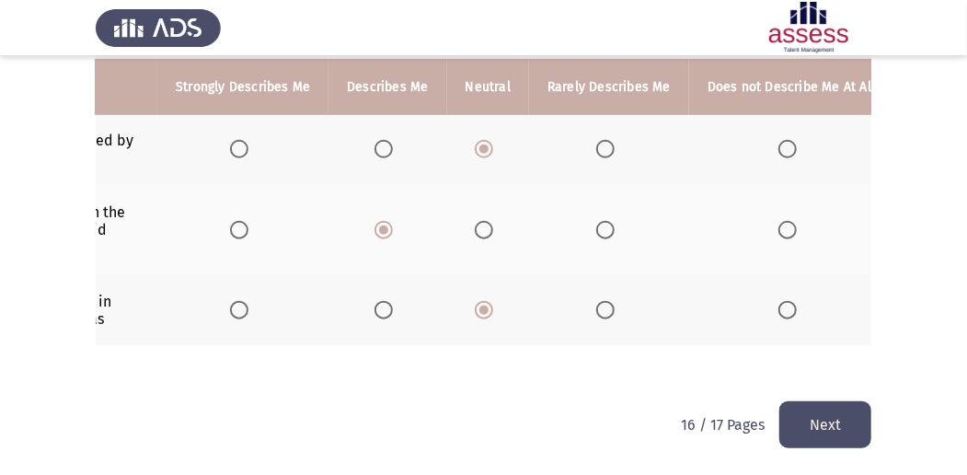
click at [842, 420] on button "Next" at bounding box center [825, 424] width 92 height 47
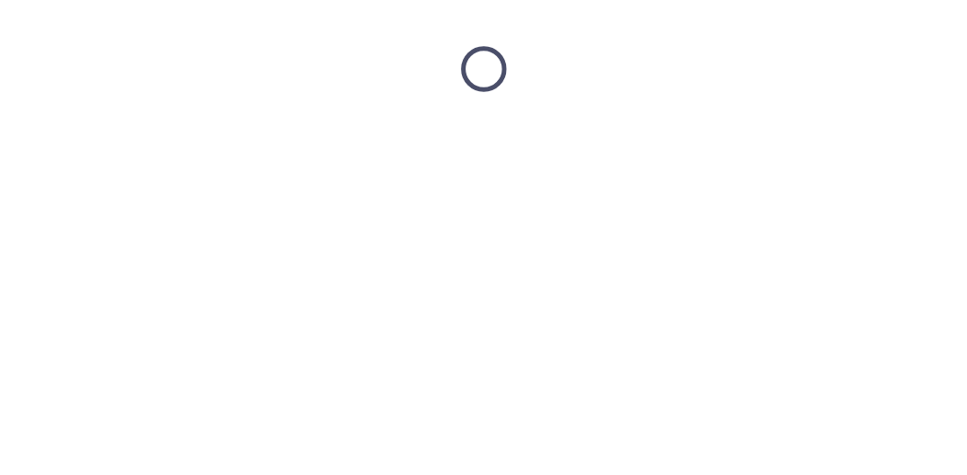
scroll to position [0, 0]
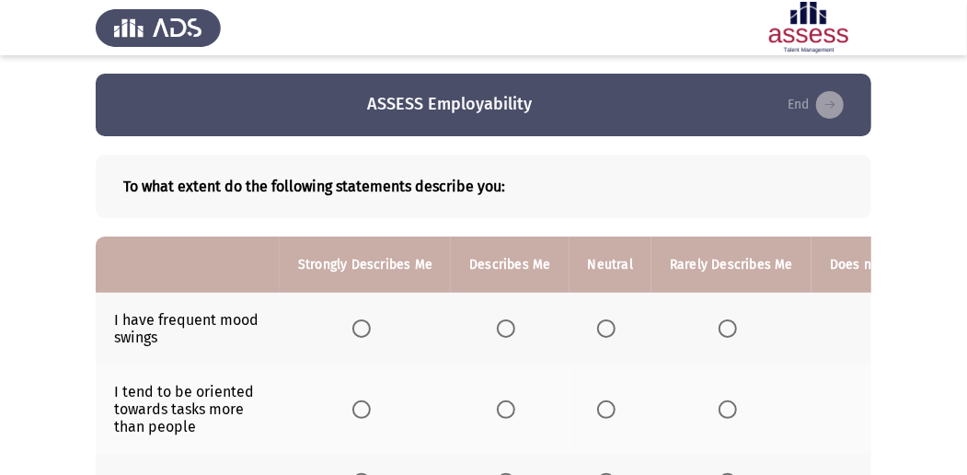
click at [357, 328] on span "Select an option" at bounding box center [361, 328] width 18 height 18
click at [357, 328] on input "Select an option" at bounding box center [361, 328] width 18 height 18
click at [605, 416] on span "Select an option" at bounding box center [606, 409] width 18 height 18
click at [605, 416] on input "Select an option" at bounding box center [606, 409] width 18 height 18
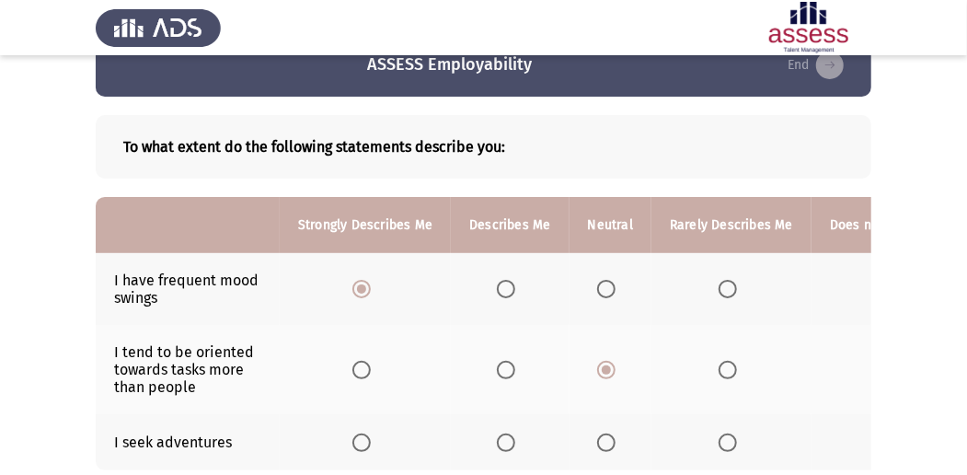
scroll to position [61, 0]
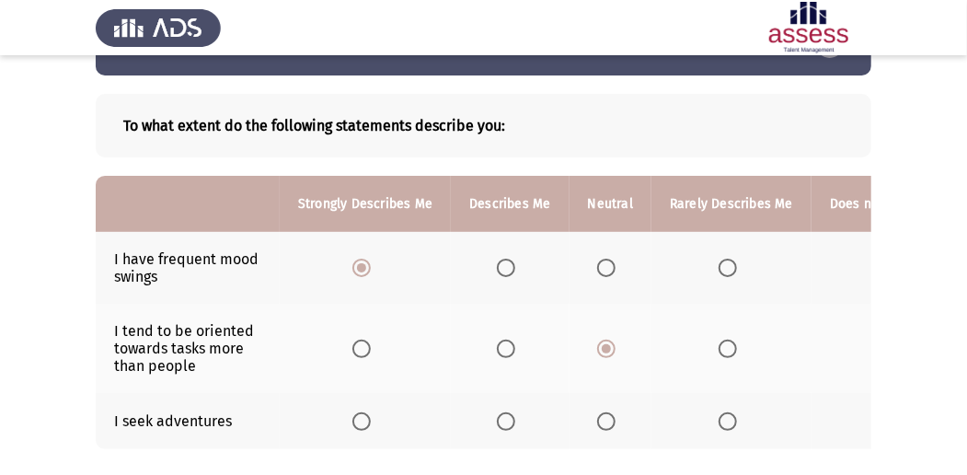
click at [350, 412] on th at bounding box center [365, 421] width 171 height 56
click at [357, 416] on span "Select an option" at bounding box center [361, 421] width 18 height 18
click at [357, 416] on input "Select an option" at bounding box center [361, 421] width 18 height 18
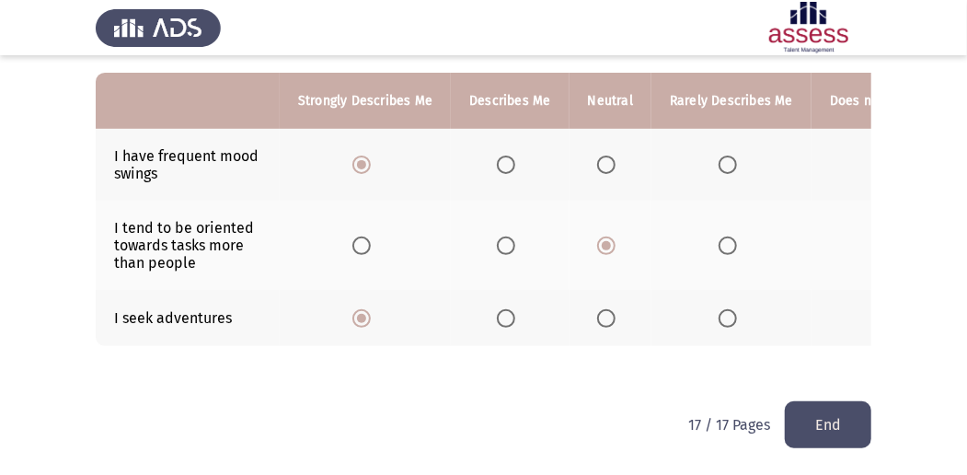
scroll to position [170, 0]
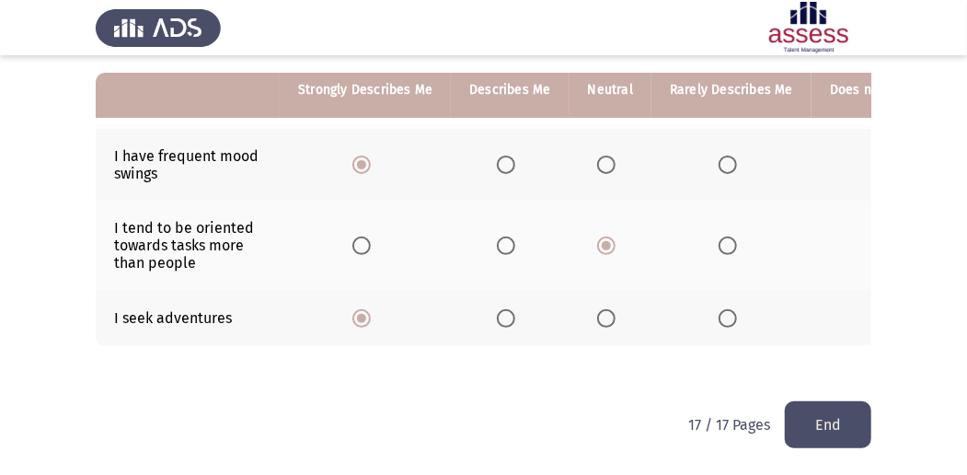
click at [819, 429] on button "End" at bounding box center [828, 424] width 86 height 47
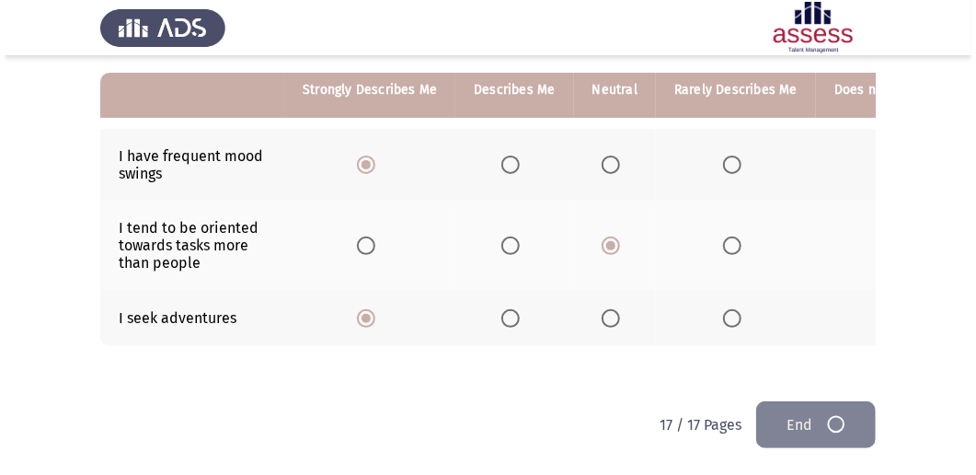
scroll to position [0, 0]
